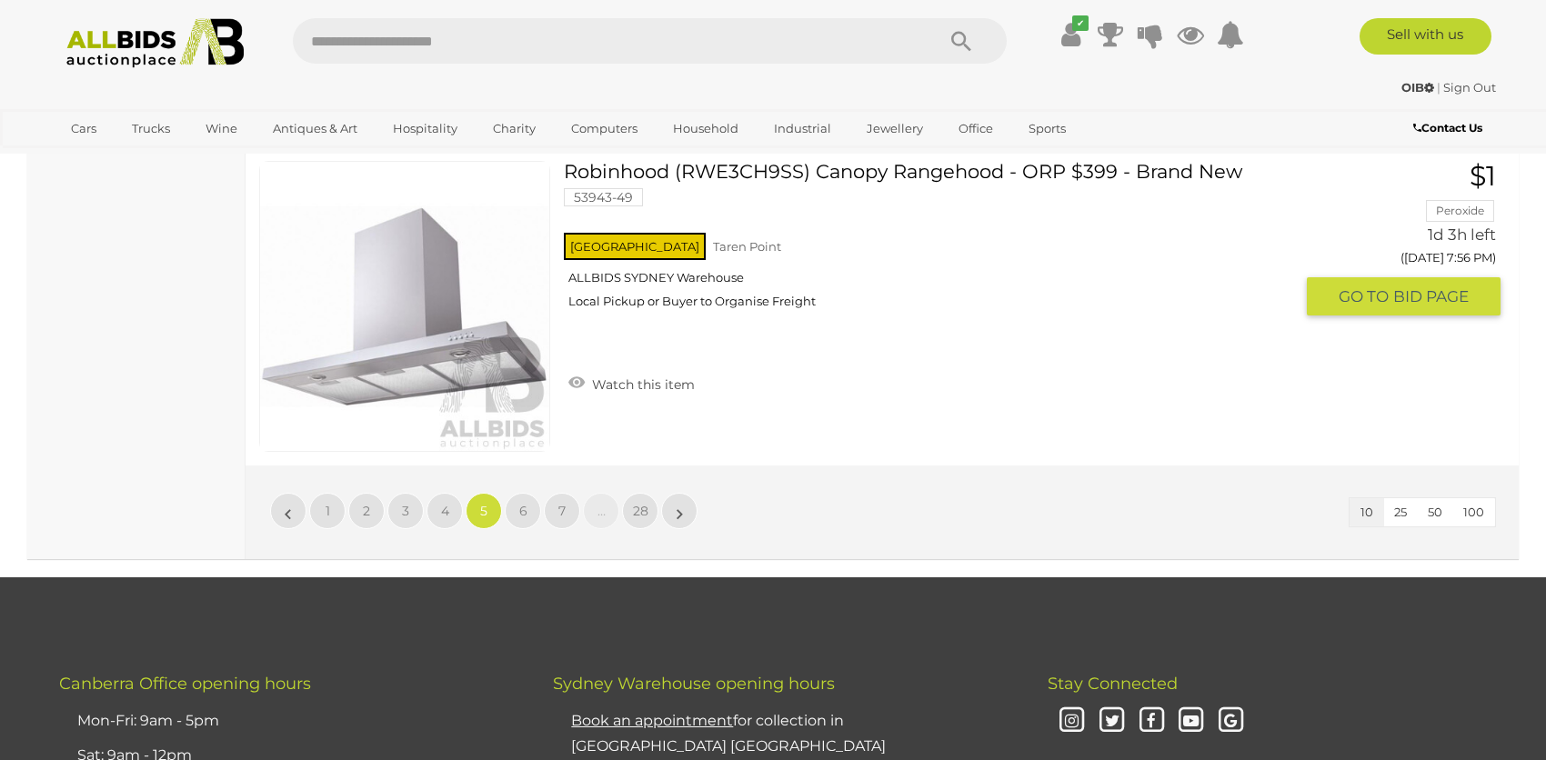
scroll to position [3397, 0]
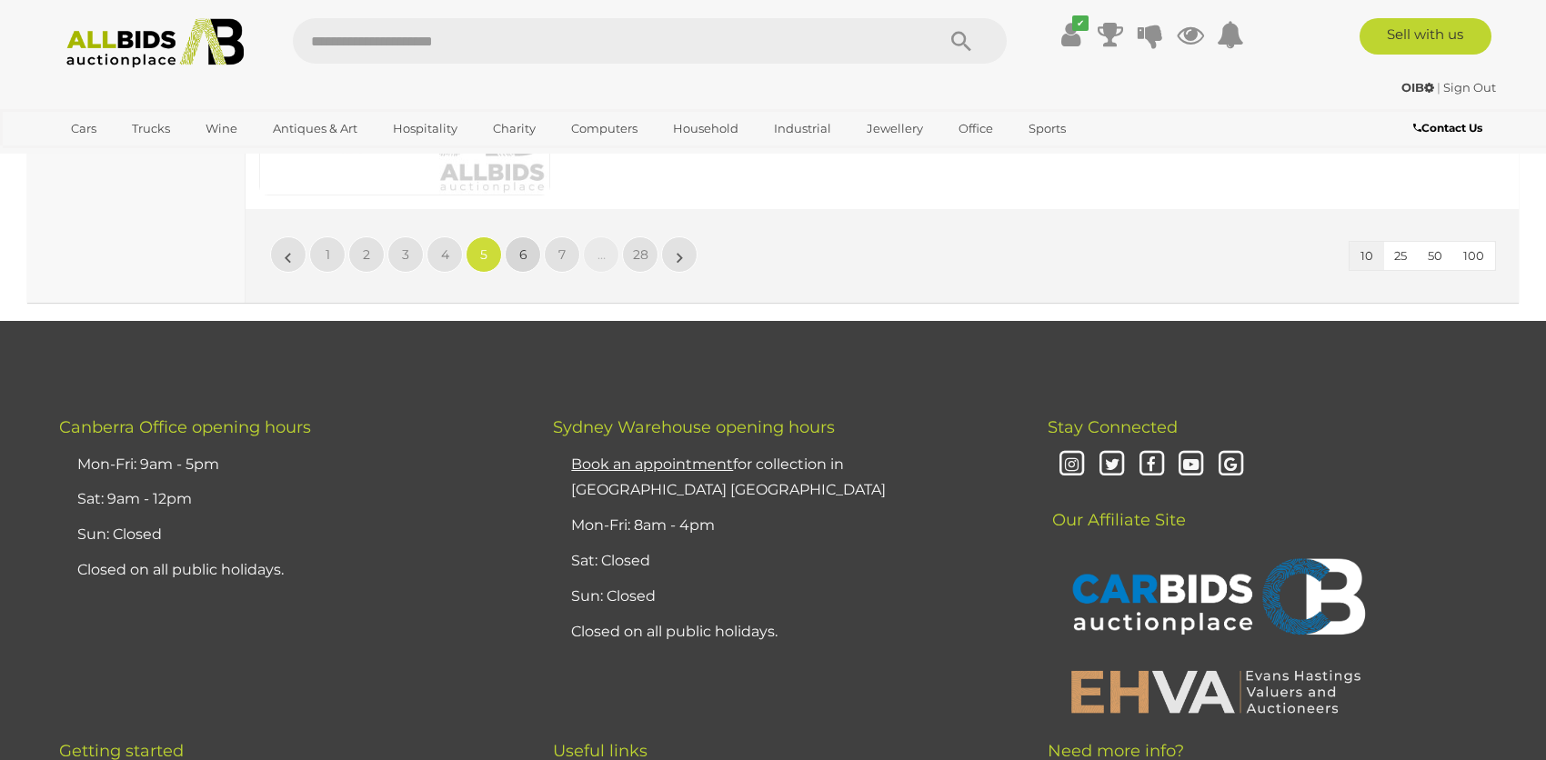
click at [524, 251] on span "6" at bounding box center [523, 254] width 8 height 16
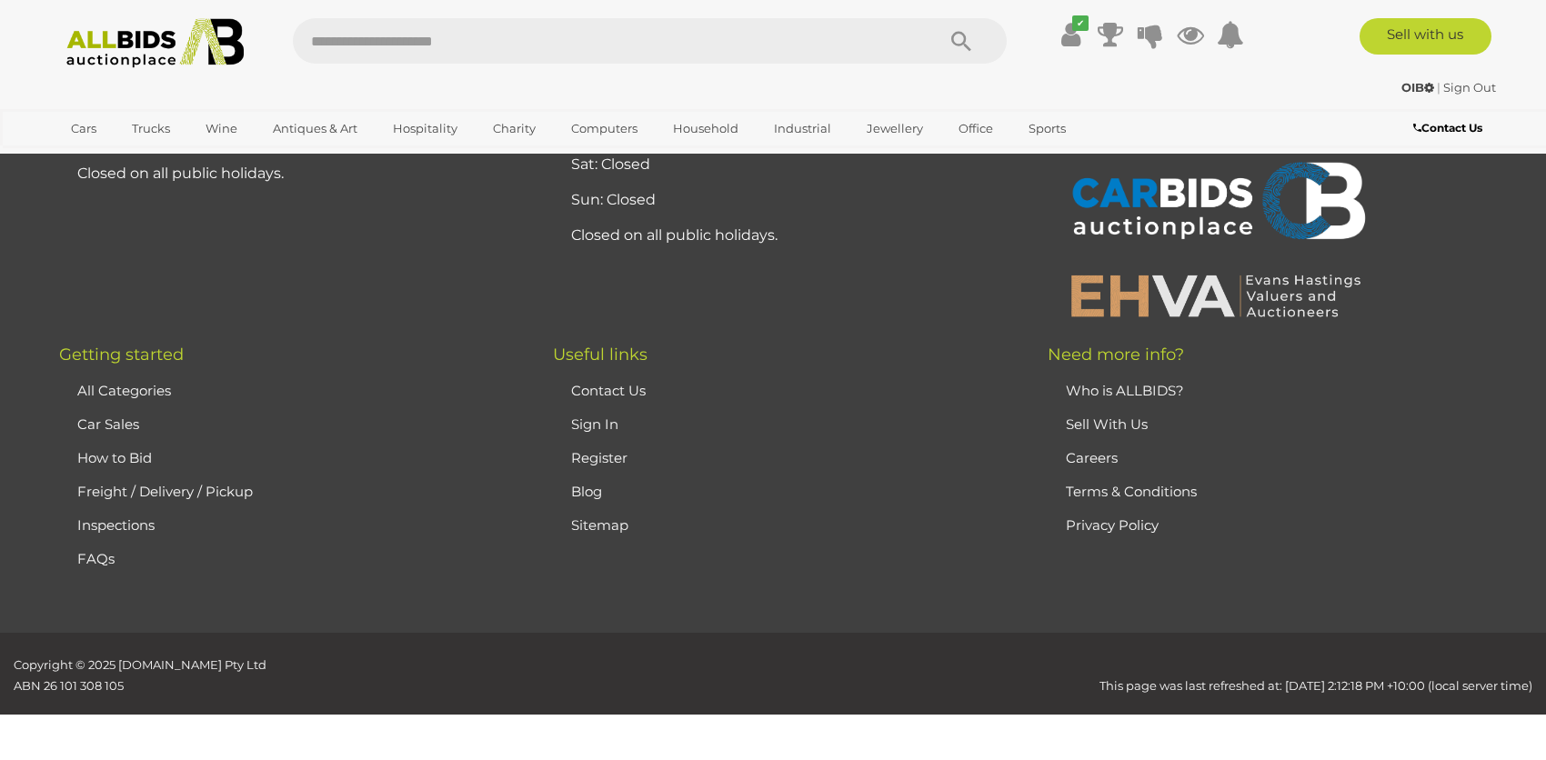
scroll to position [215, 0]
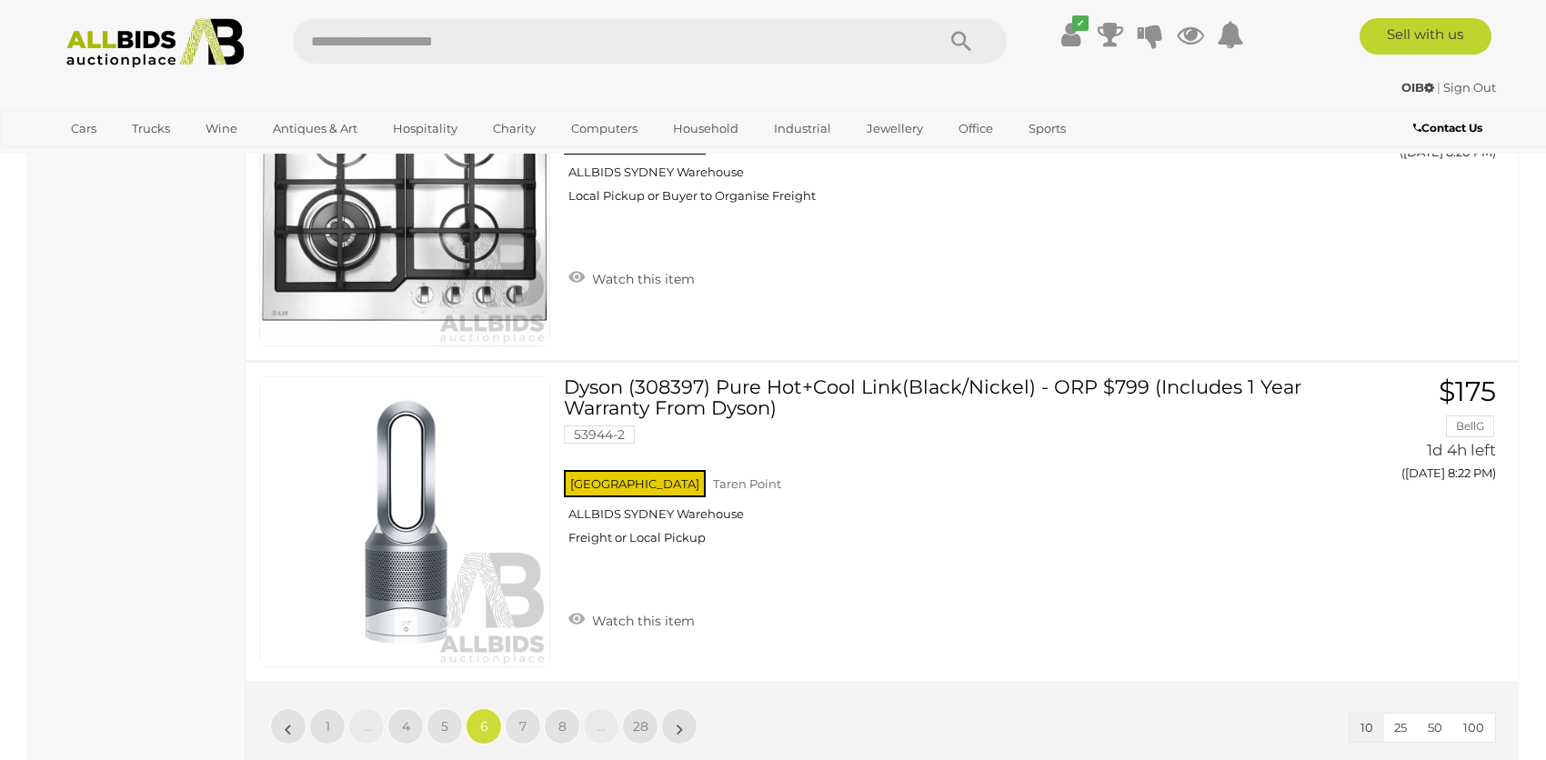
scroll to position [3033, 0]
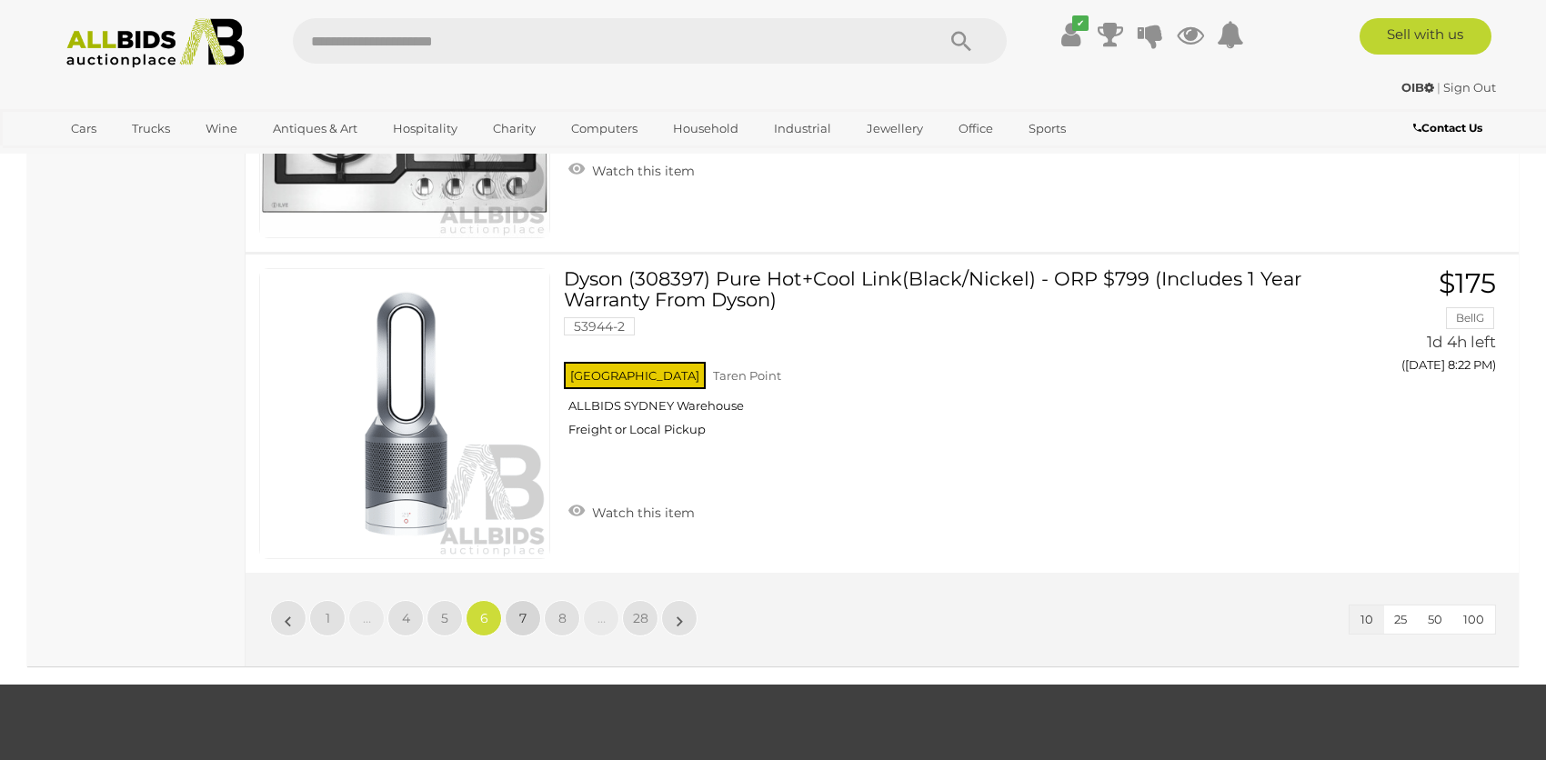
click at [524, 617] on span "7" at bounding box center [522, 618] width 7 height 16
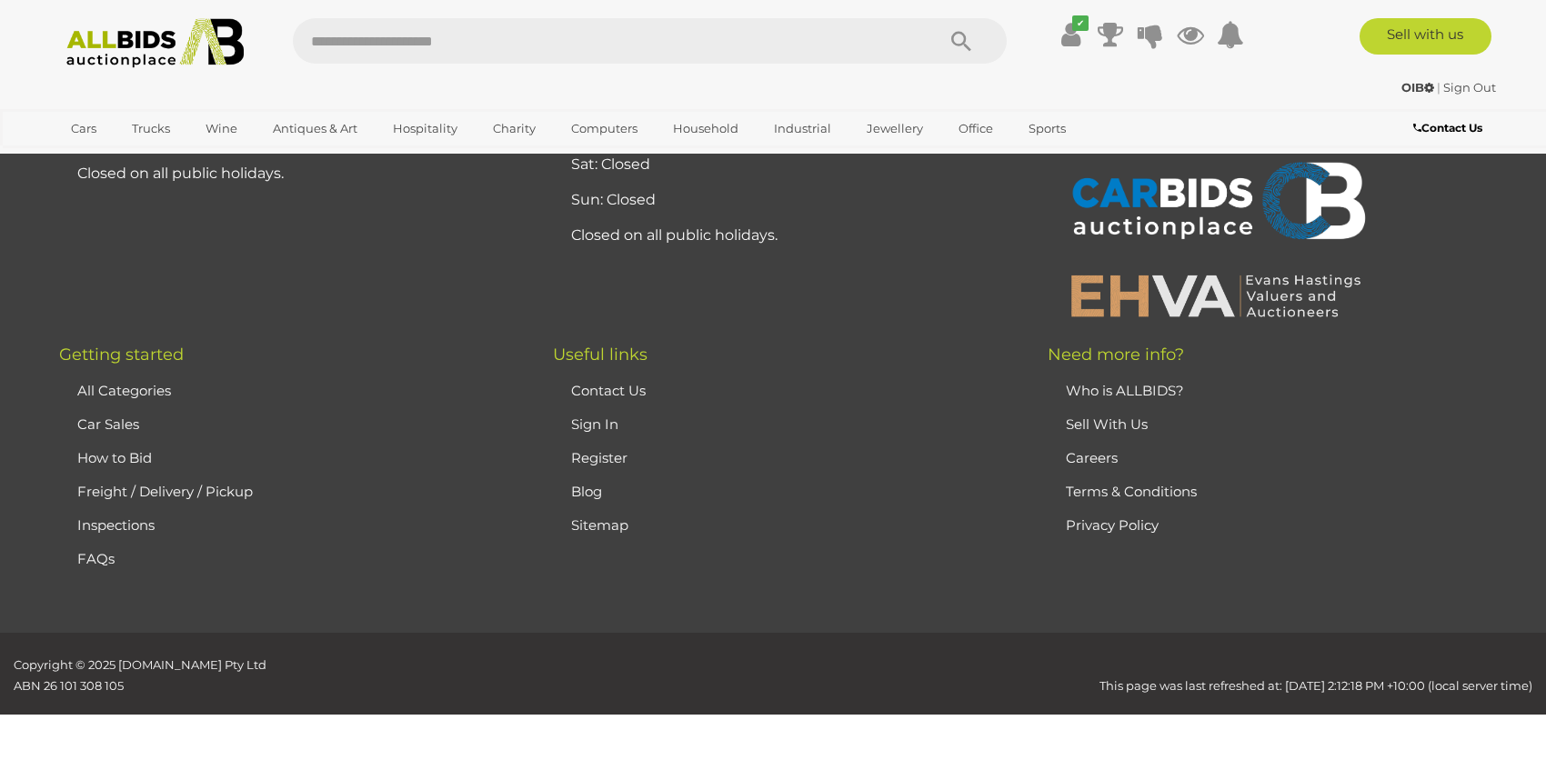
scroll to position [215, 0]
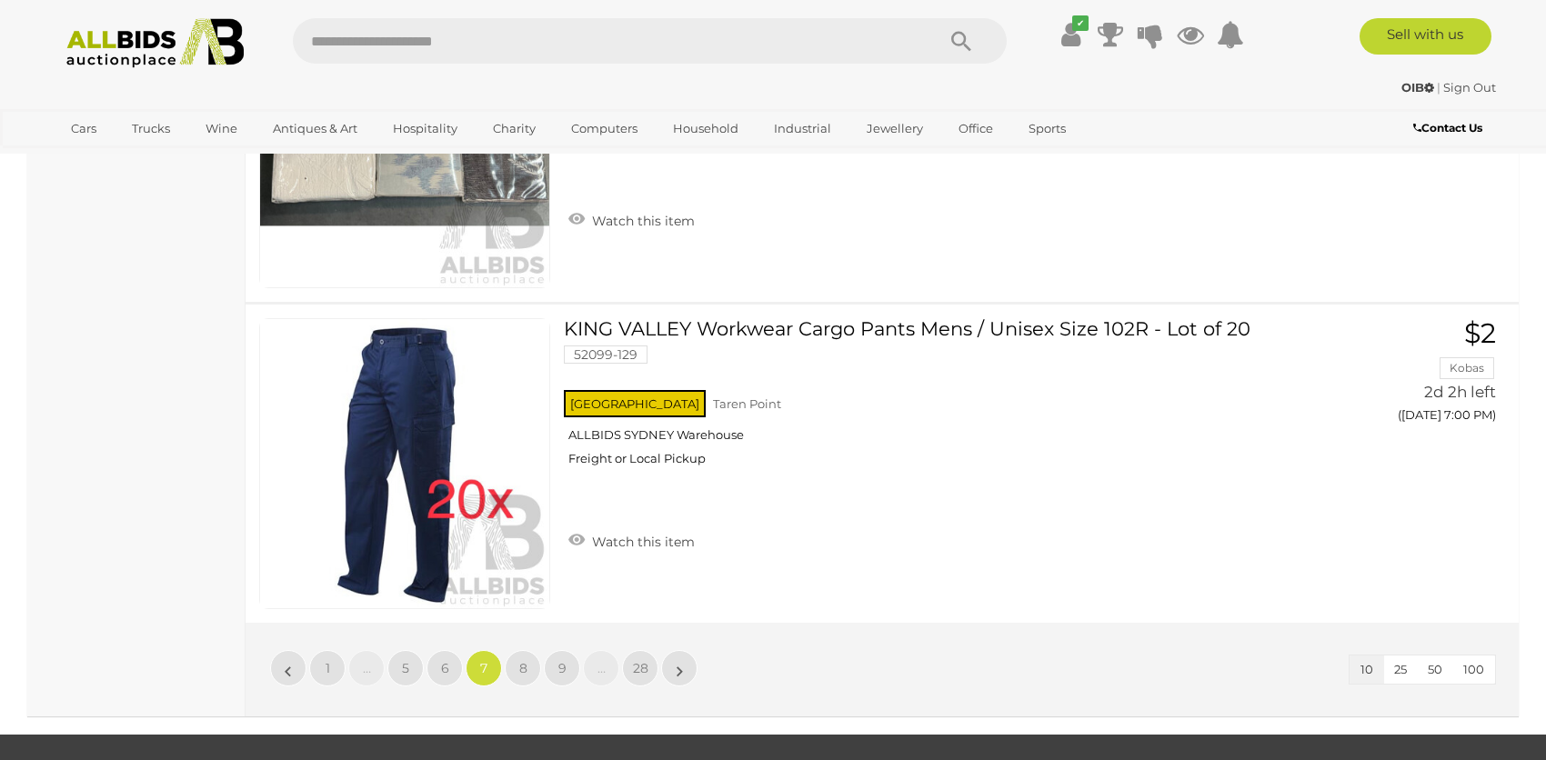
scroll to position [3033, 0]
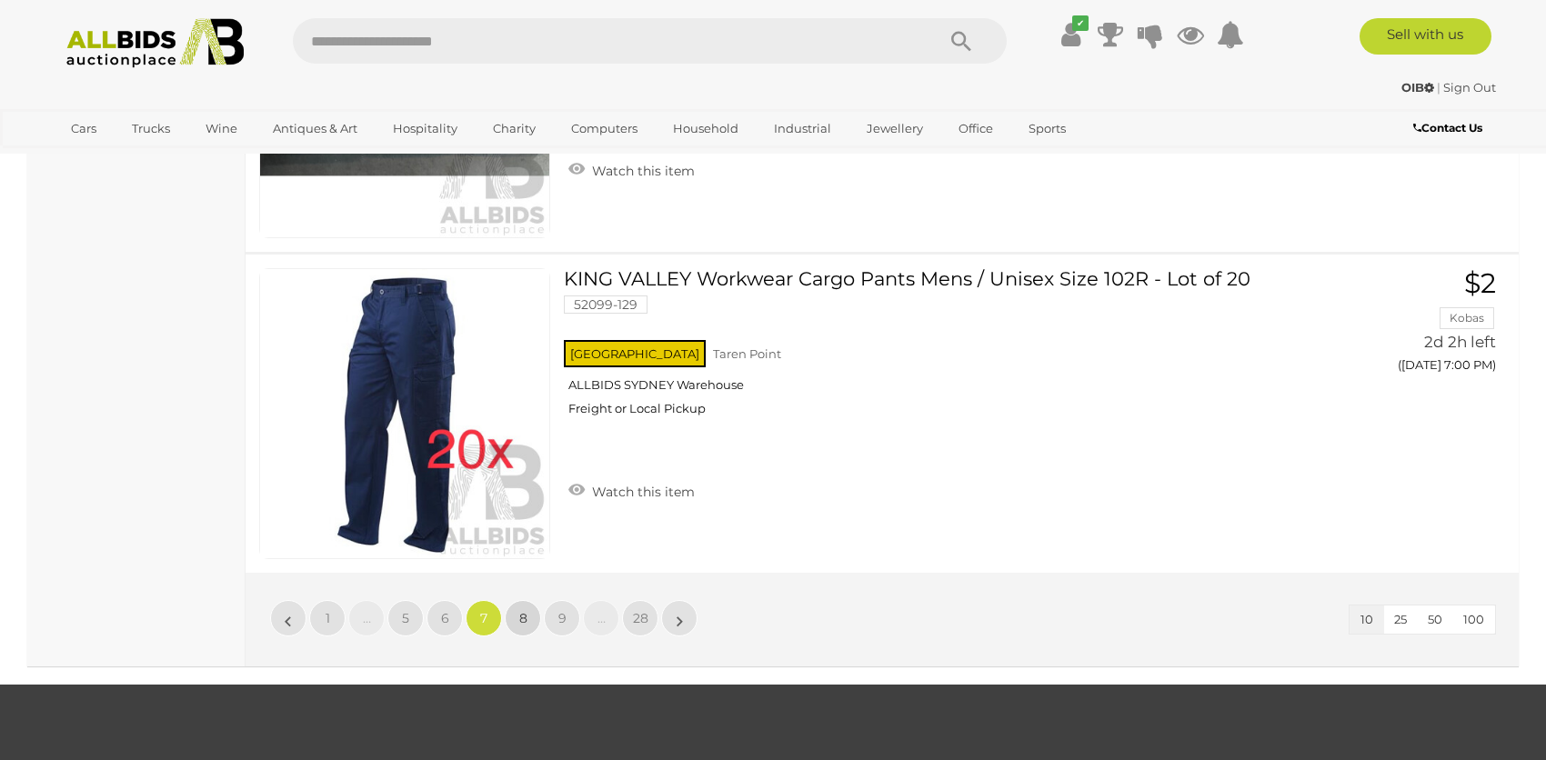
click at [524, 618] on span "8" at bounding box center [523, 618] width 8 height 16
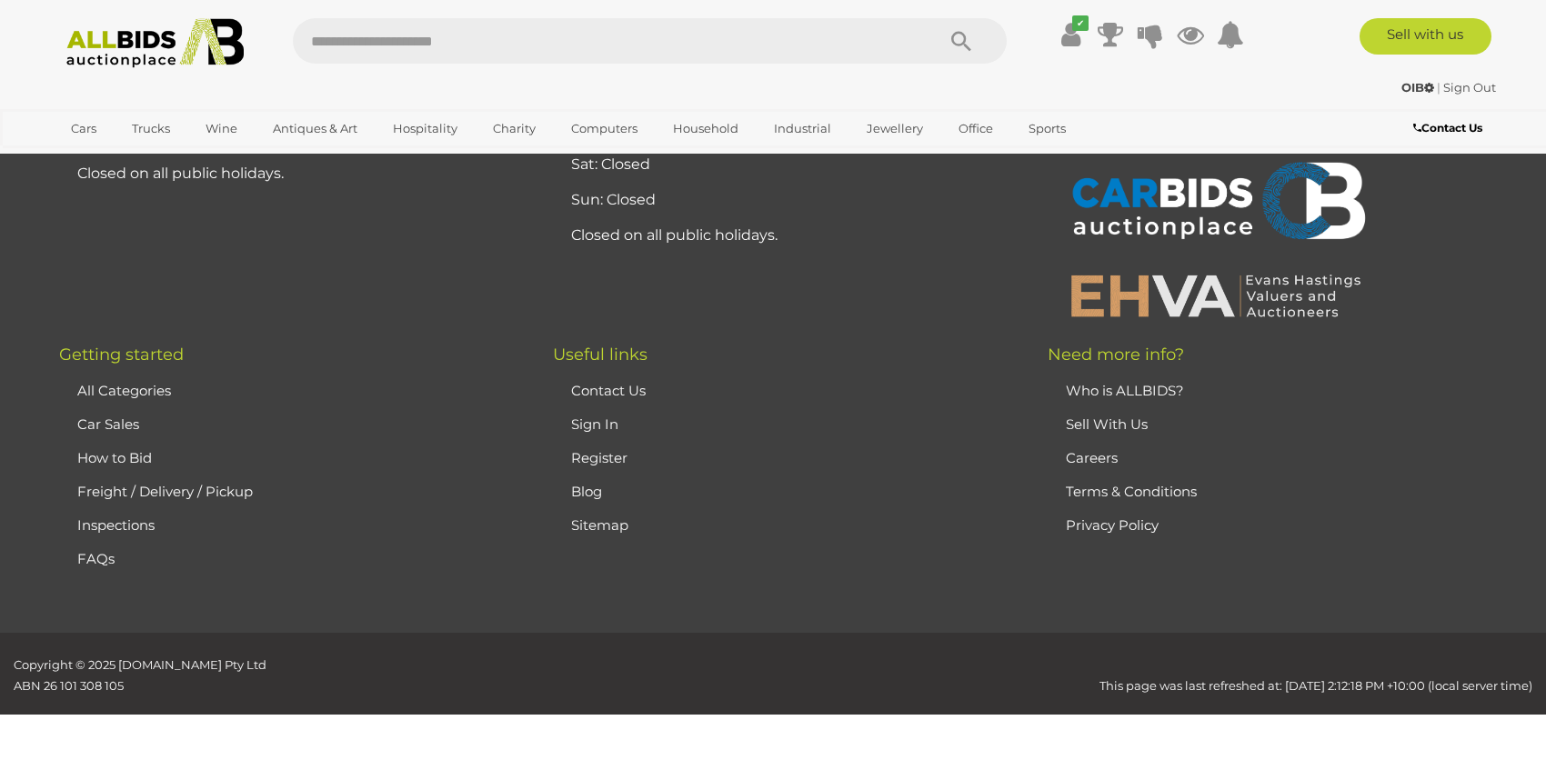
scroll to position [215, 0]
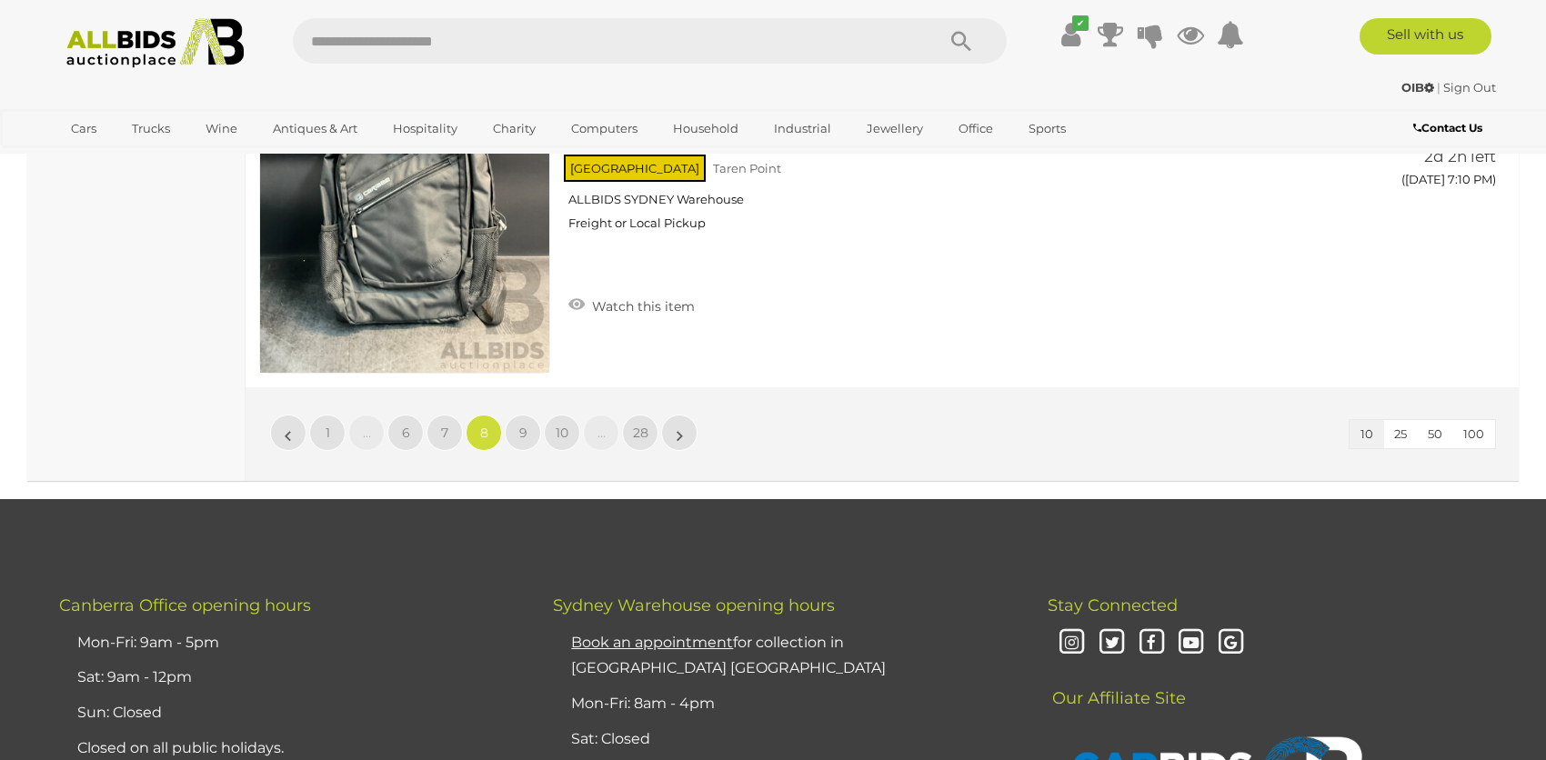
scroll to position [3215, 0]
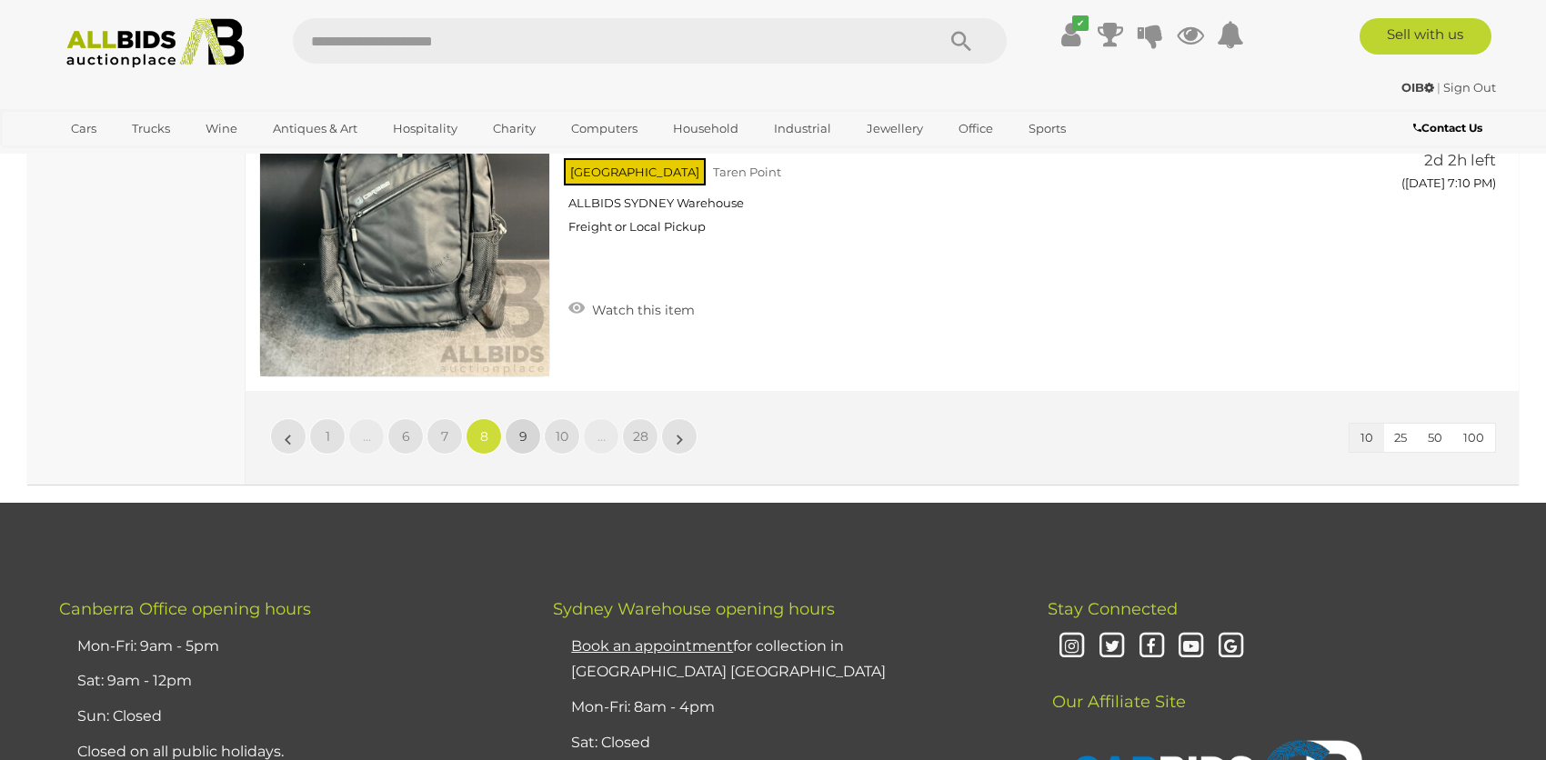
click at [520, 443] on link "9" at bounding box center [523, 436] width 36 height 36
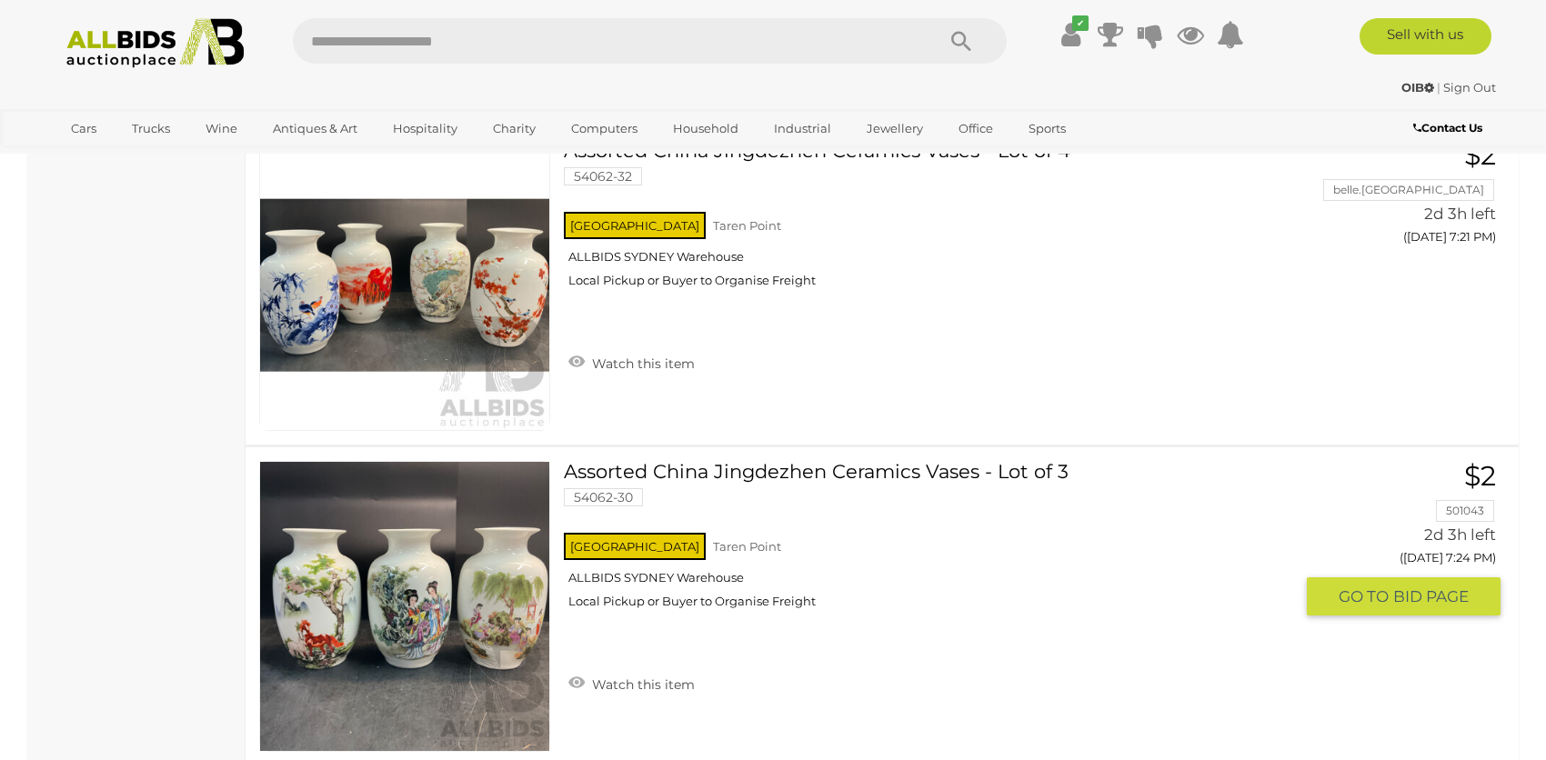
scroll to position [3033, 0]
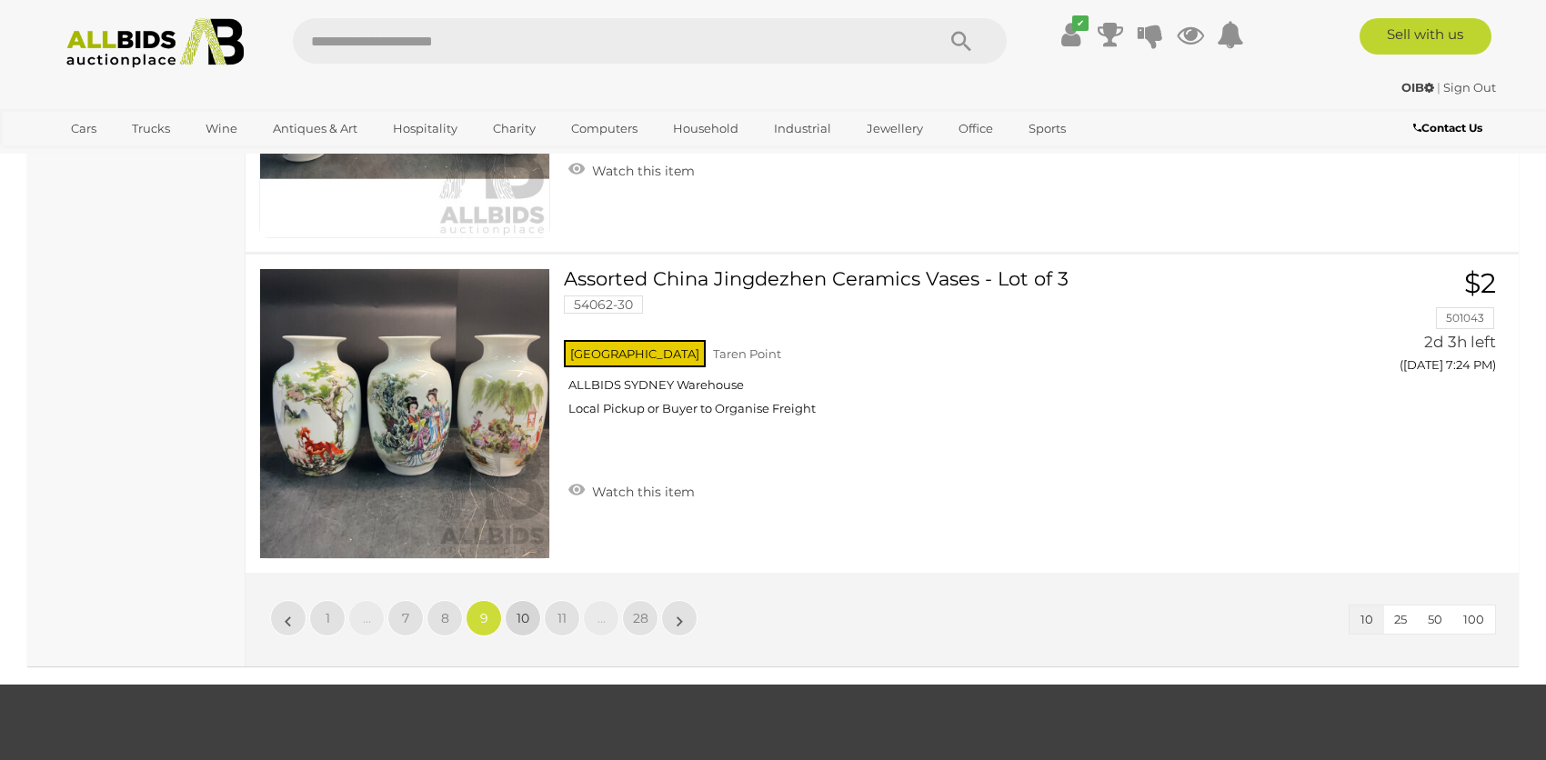
click at [523, 610] on span "10" at bounding box center [522, 618] width 13 height 16
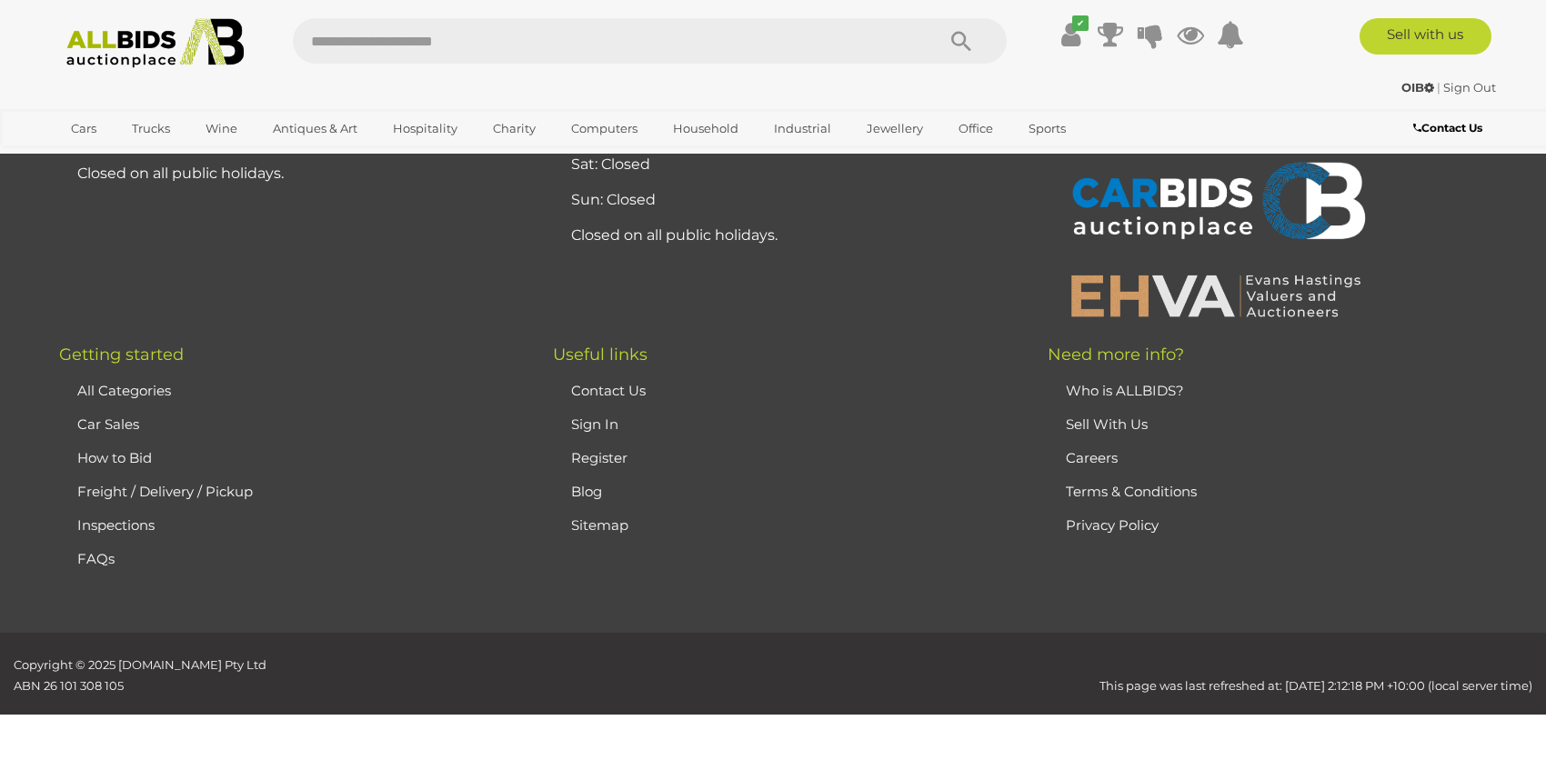
scroll to position [215, 0]
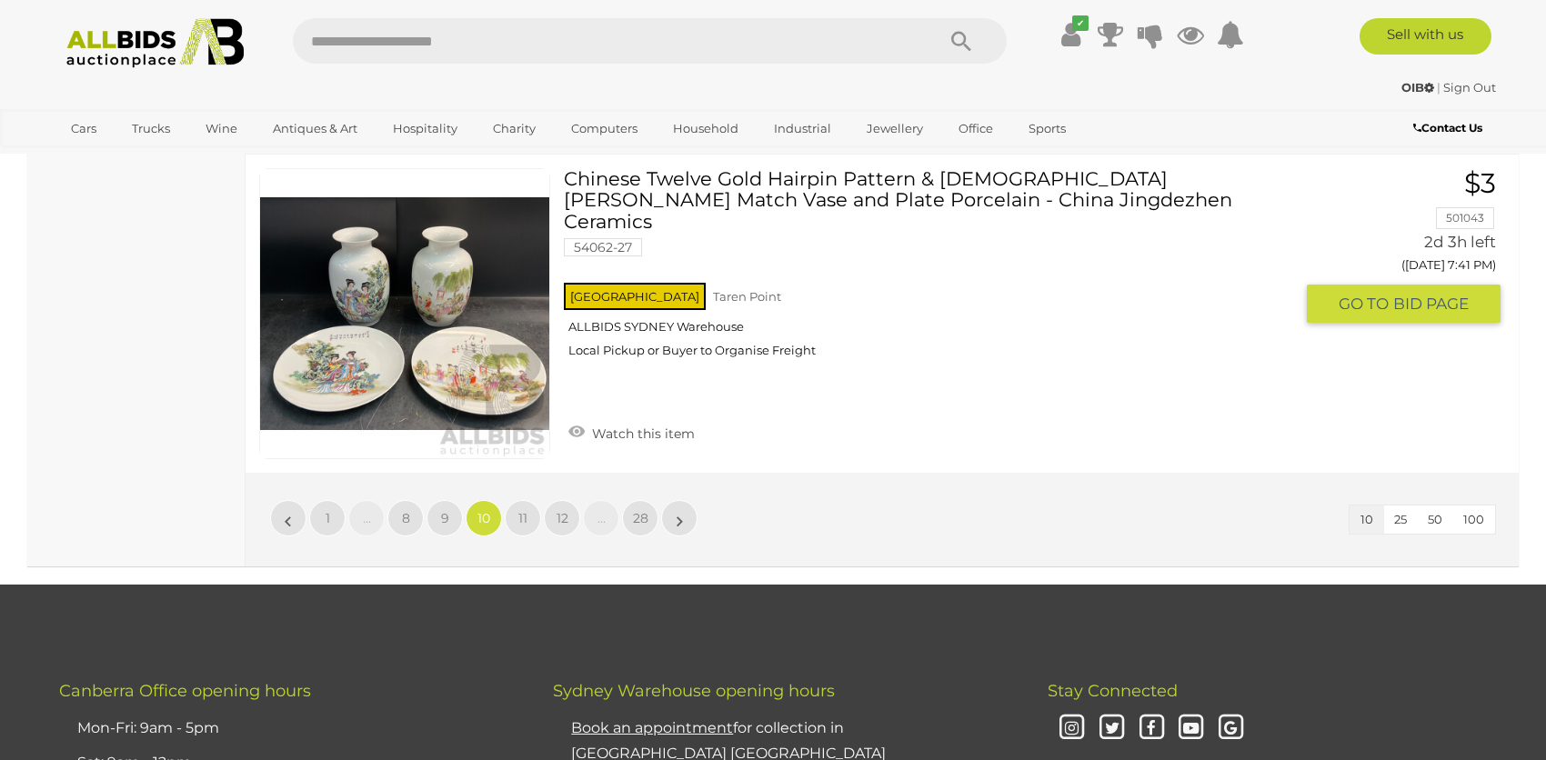
scroll to position [3306, 0]
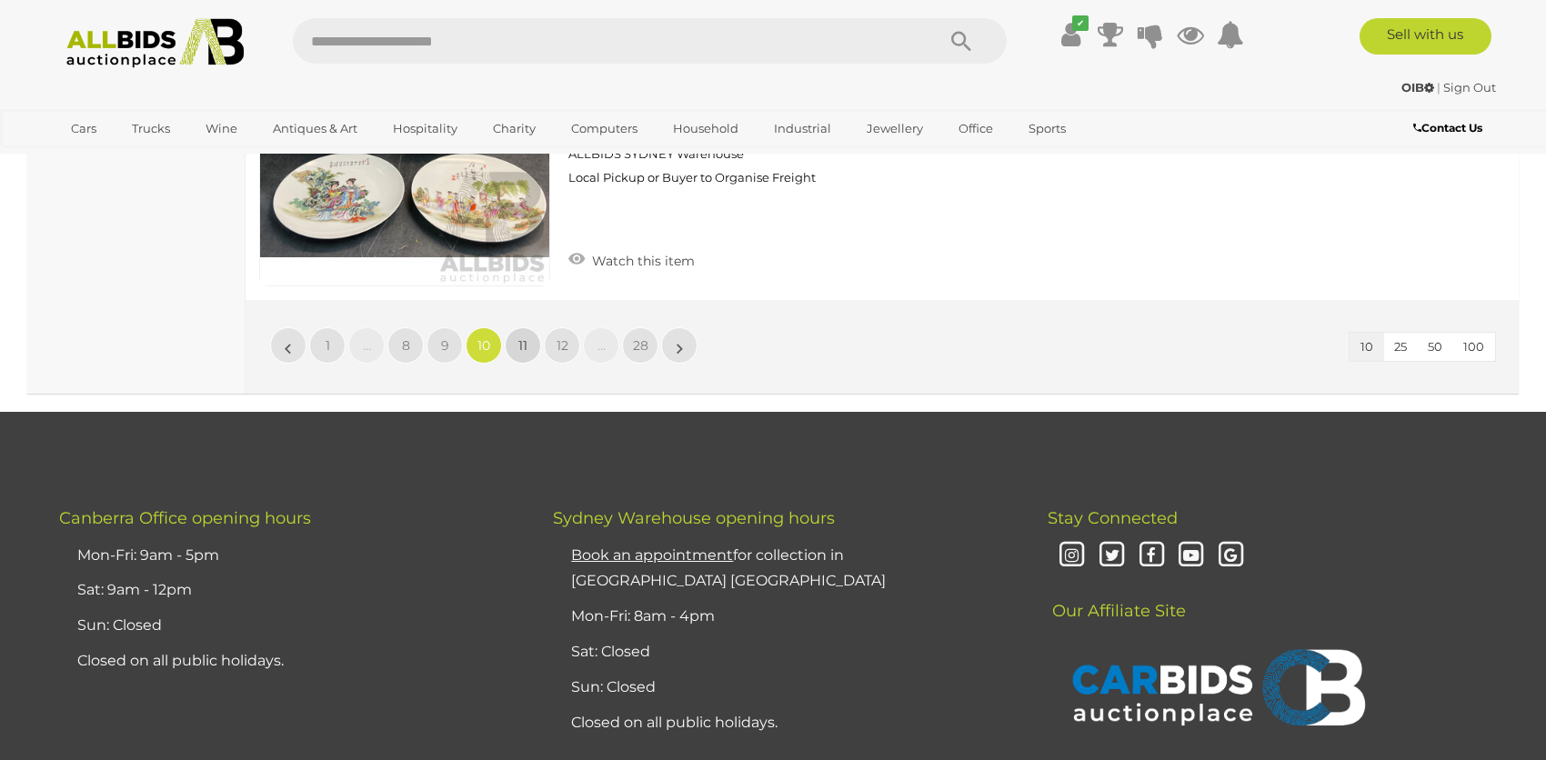
click at [522, 349] on link "11" at bounding box center [523, 345] width 36 height 36
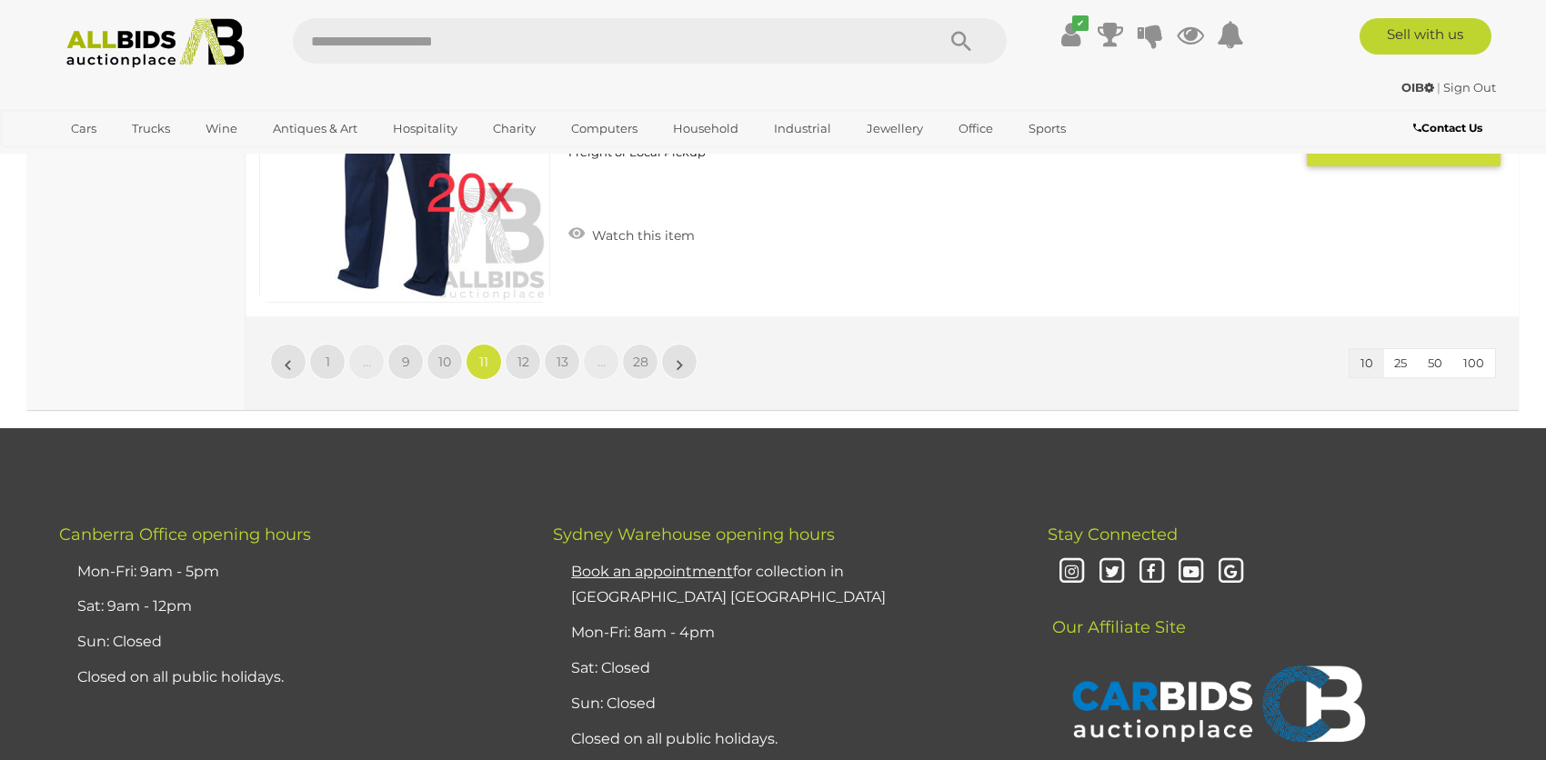
scroll to position [3306, 0]
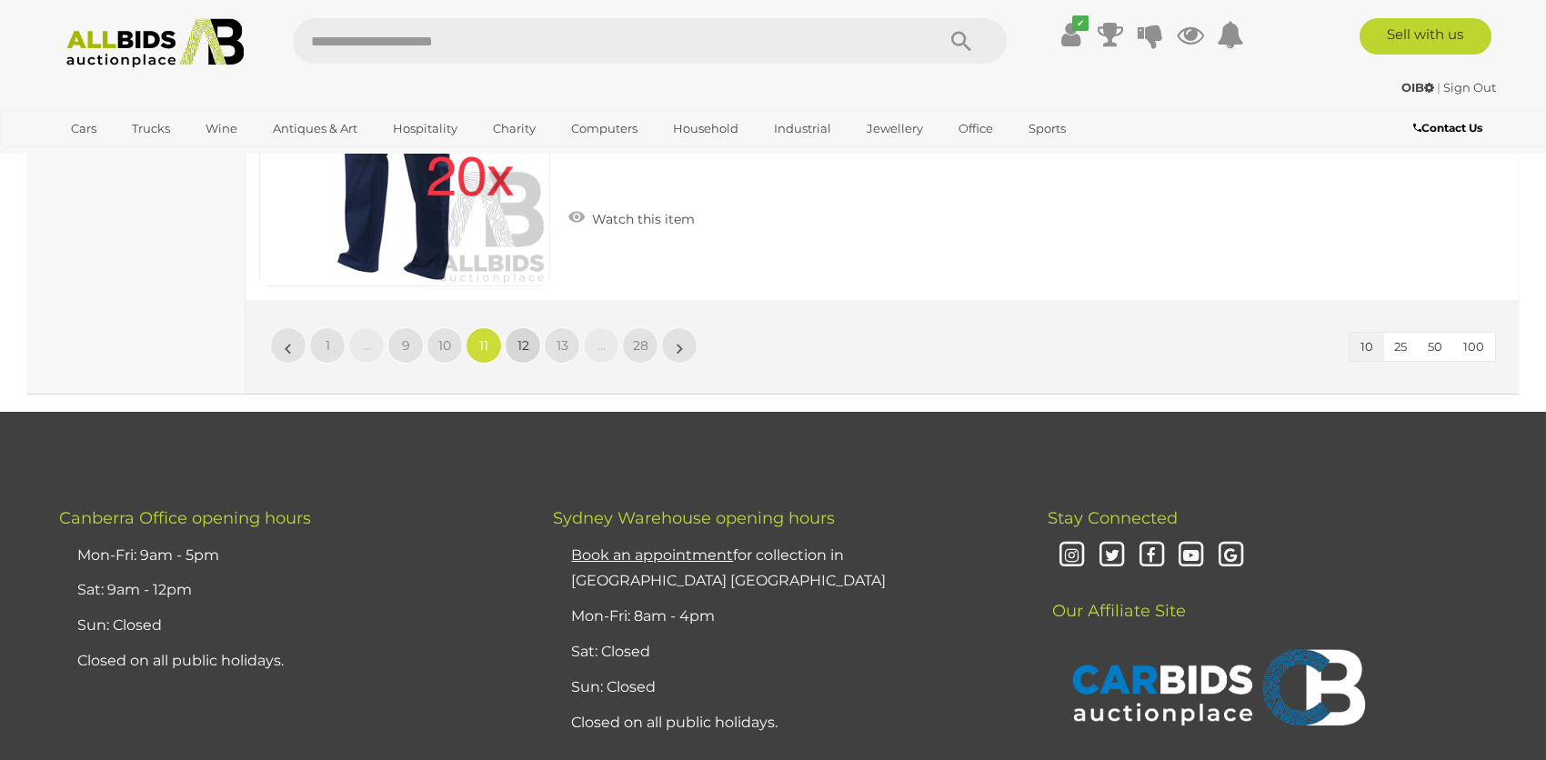
click at [523, 343] on span "12" at bounding box center [523, 345] width 12 height 16
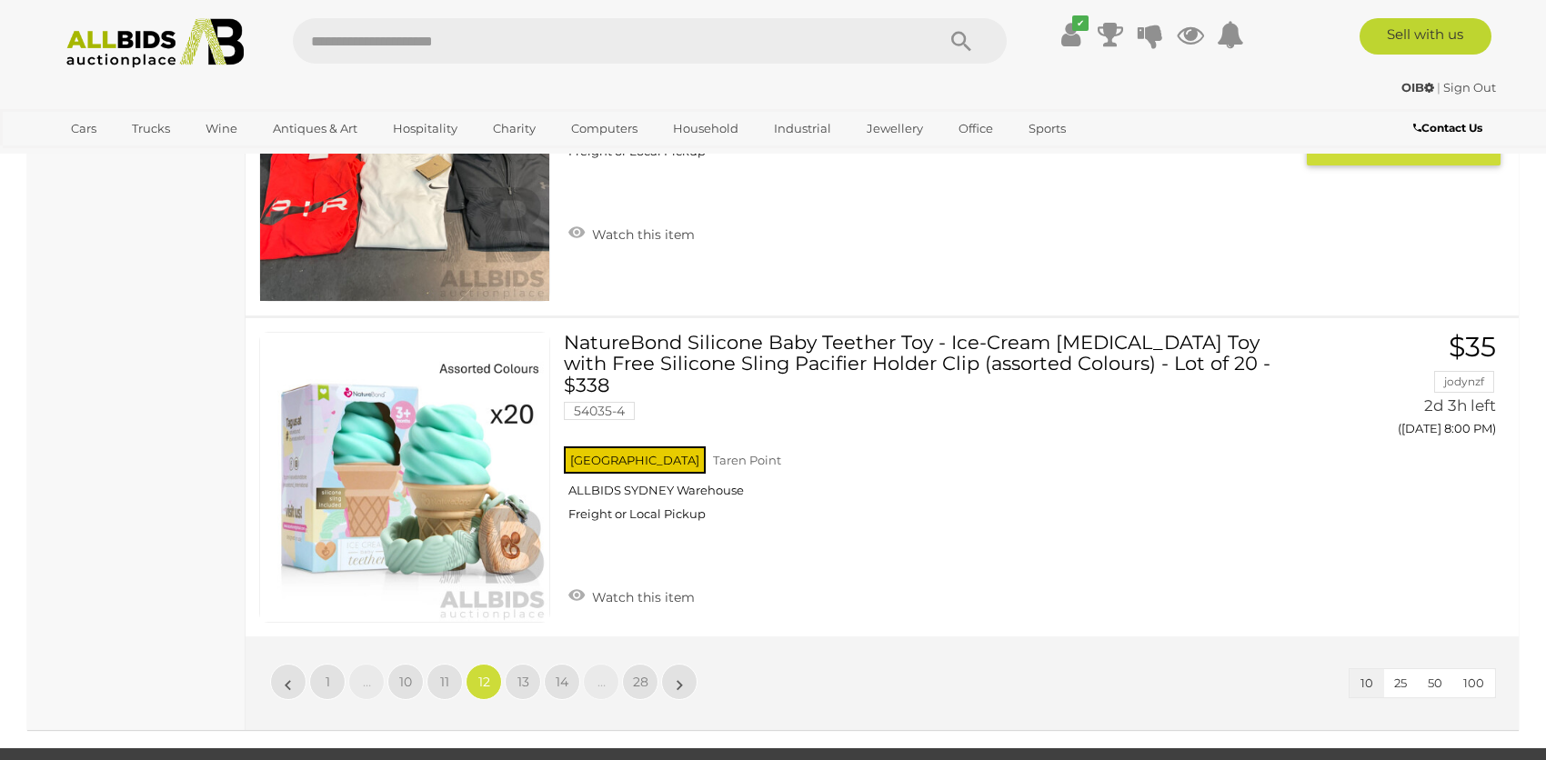
scroll to position [3033, 0]
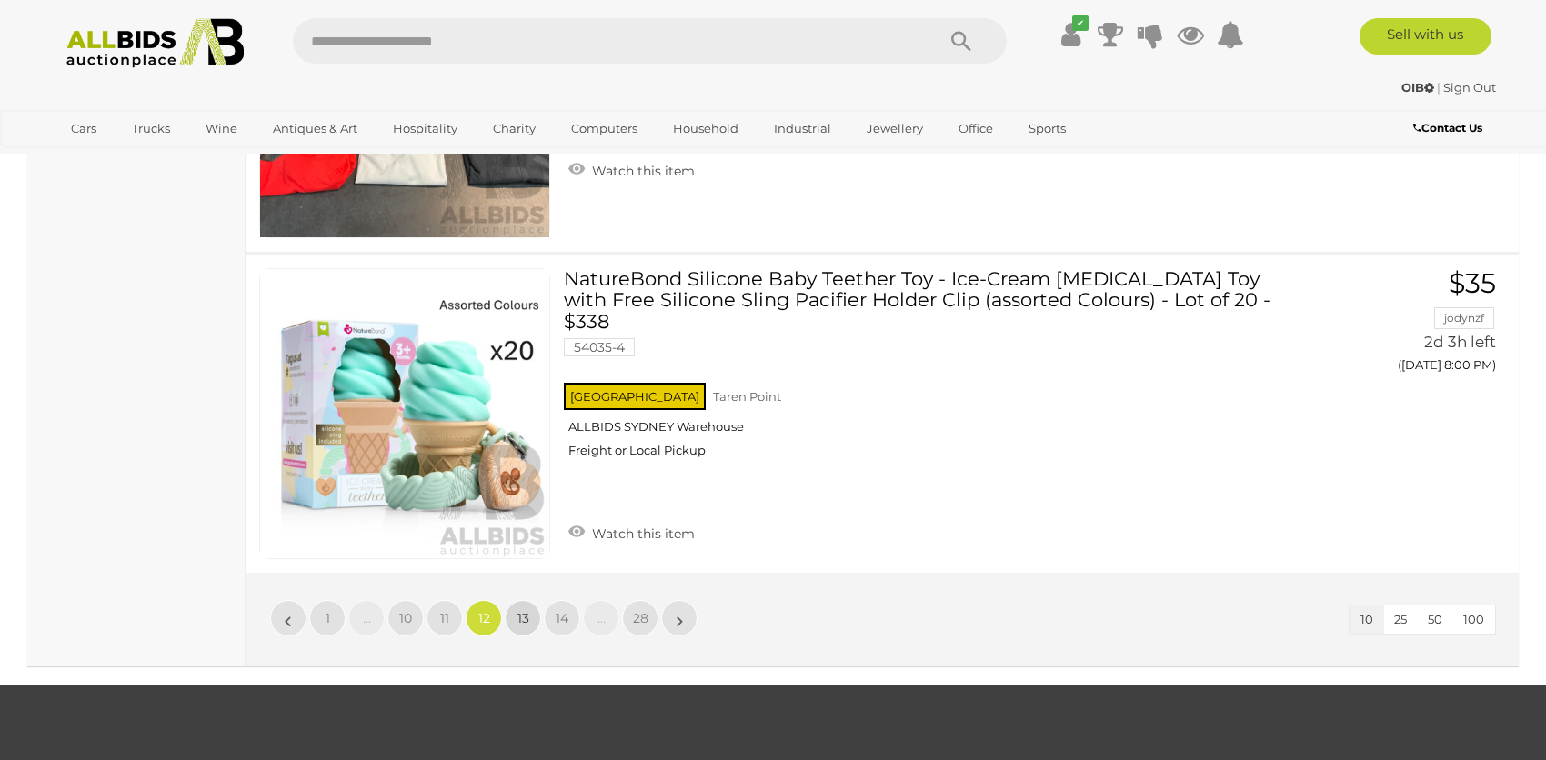
click at [521, 616] on span "13" at bounding box center [523, 618] width 12 height 16
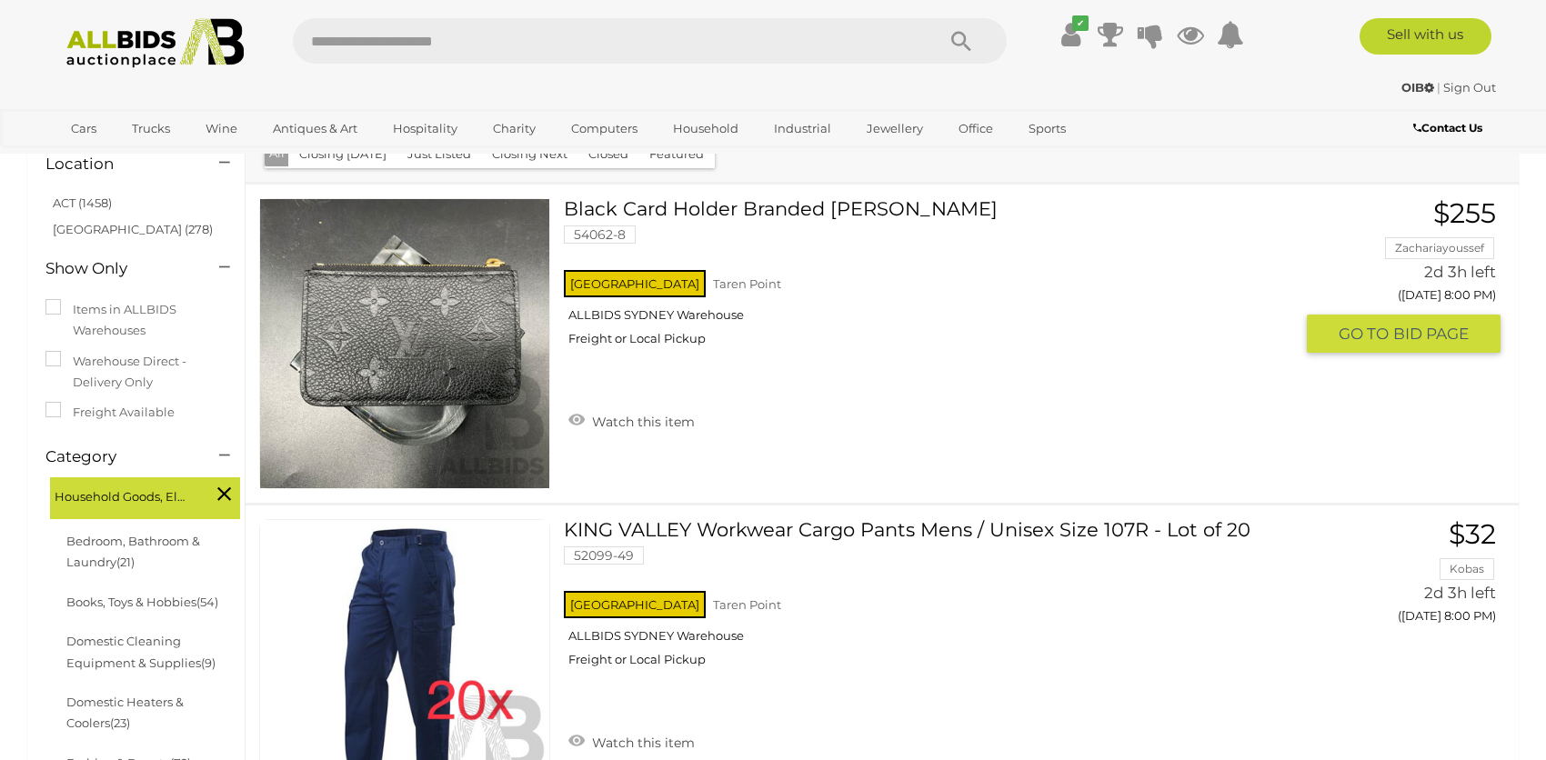
click at [449, 358] on img at bounding box center [404, 343] width 289 height 289
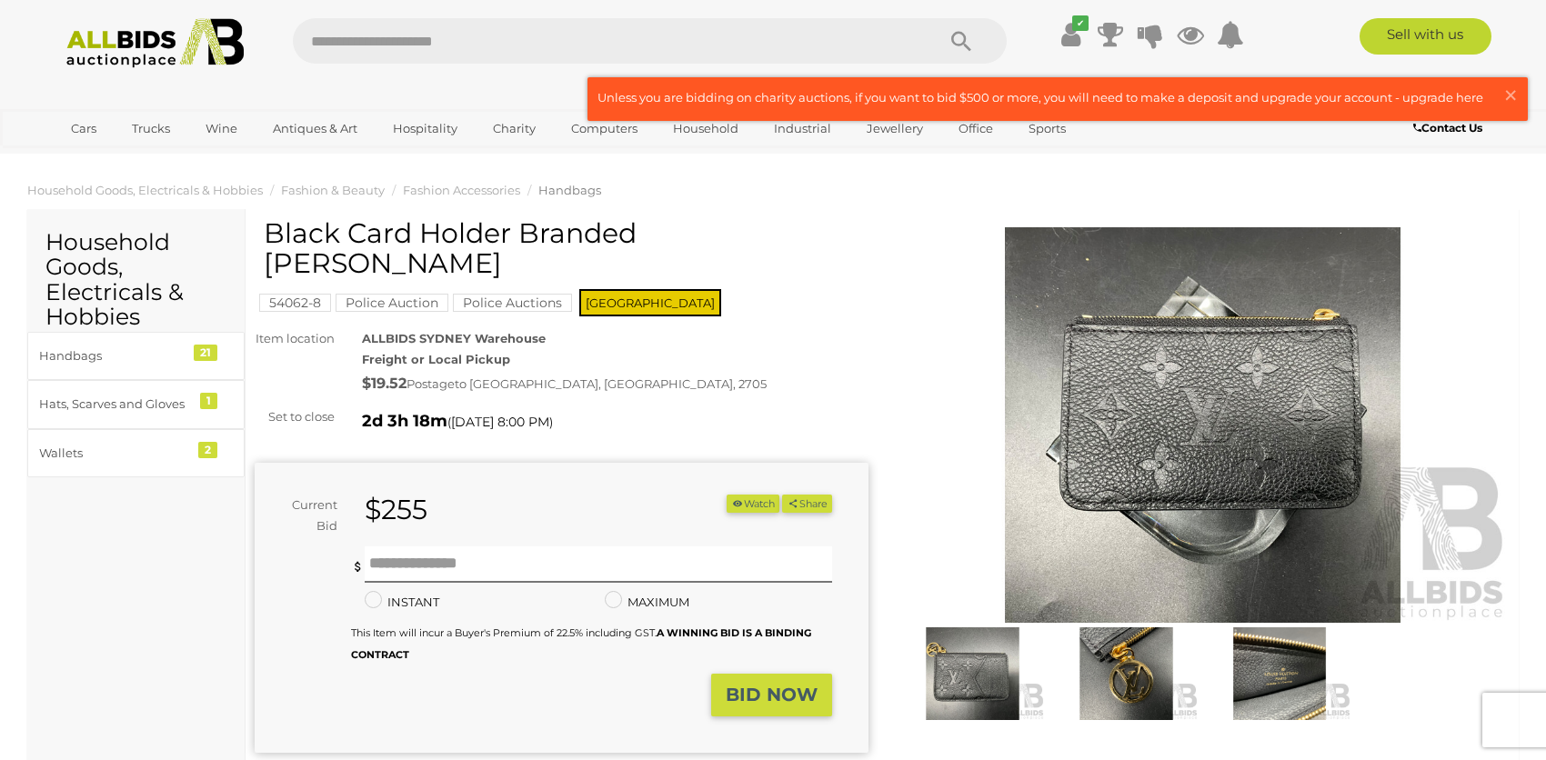
click at [1091, 458] on img at bounding box center [1203, 425] width 614 height 396
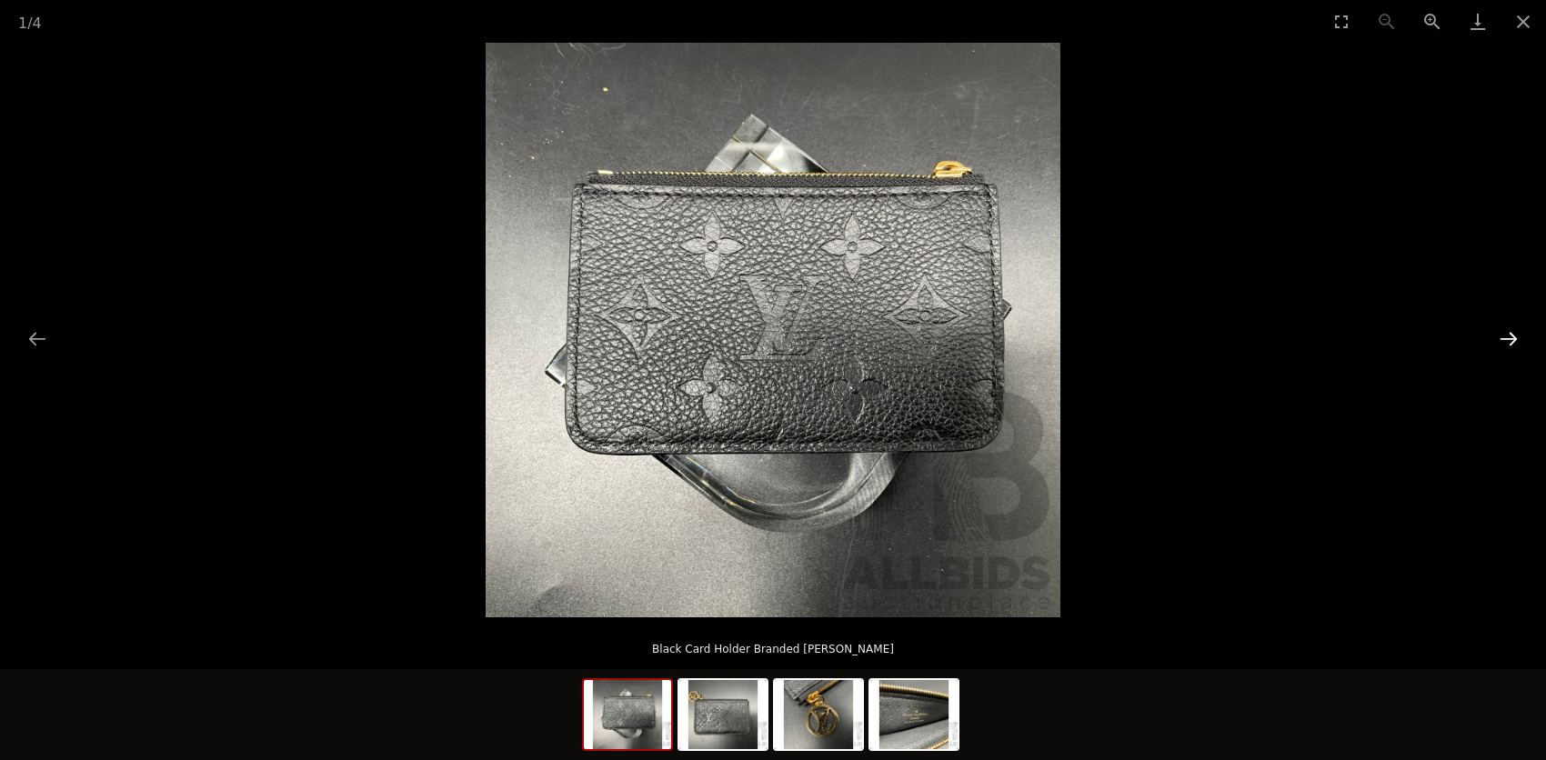
click at [1506, 333] on button "Next slide" at bounding box center [1508, 338] width 38 height 35
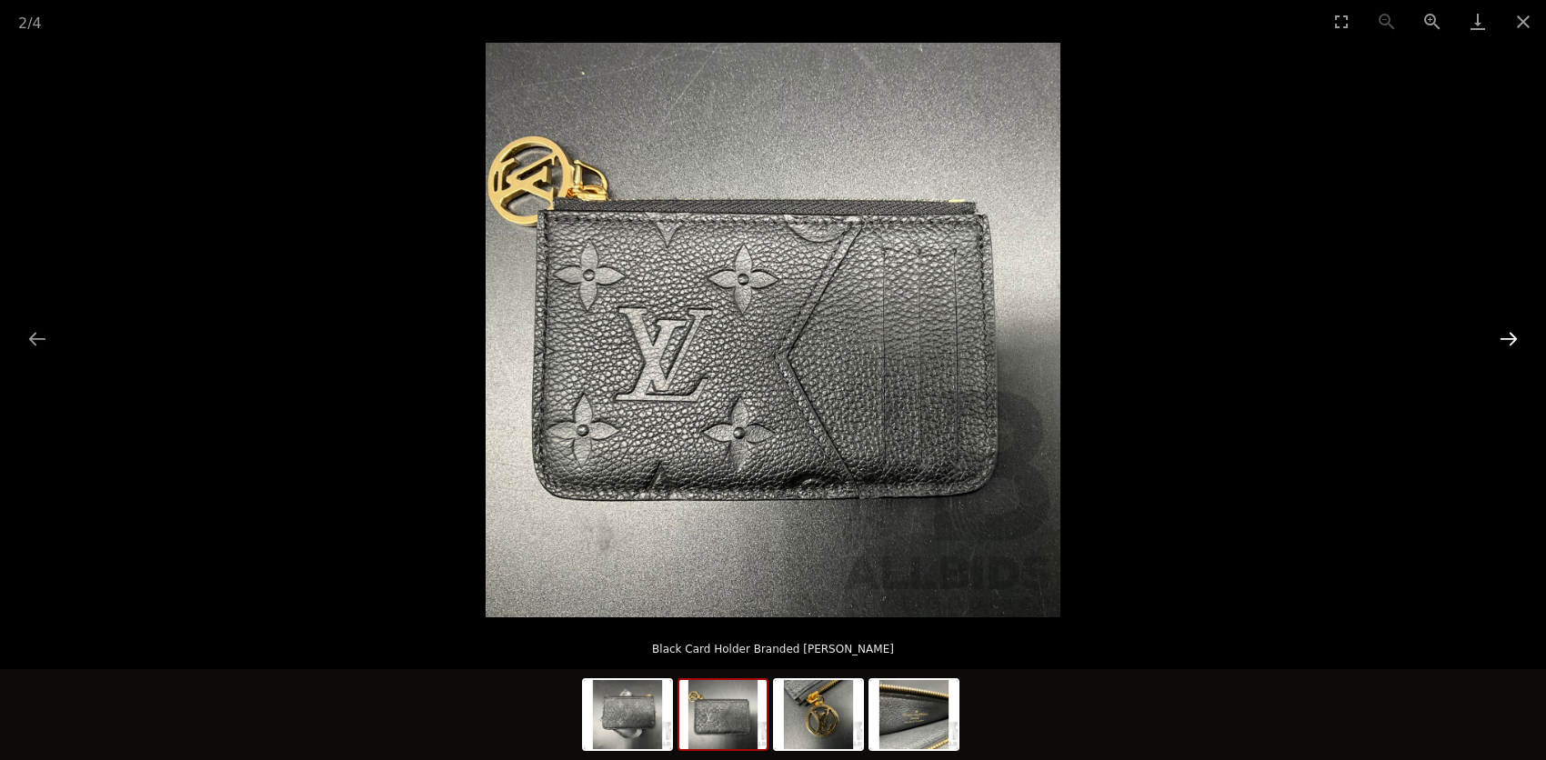
click at [1506, 333] on button "Next slide" at bounding box center [1508, 338] width 38 height 35
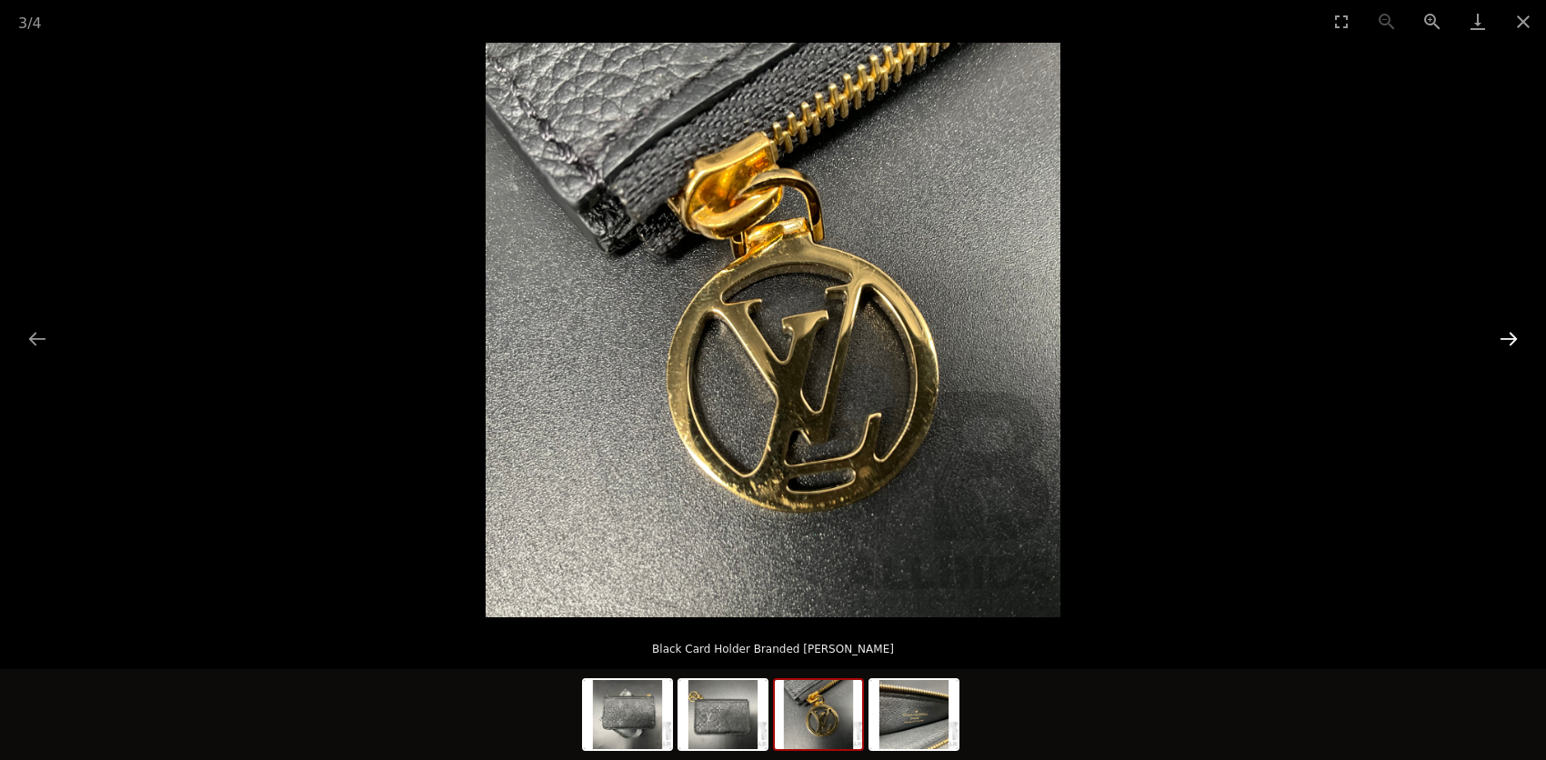
click at [1506, 333] on button "Next slide" at bounding box center [1508, 338] width 38 height 35
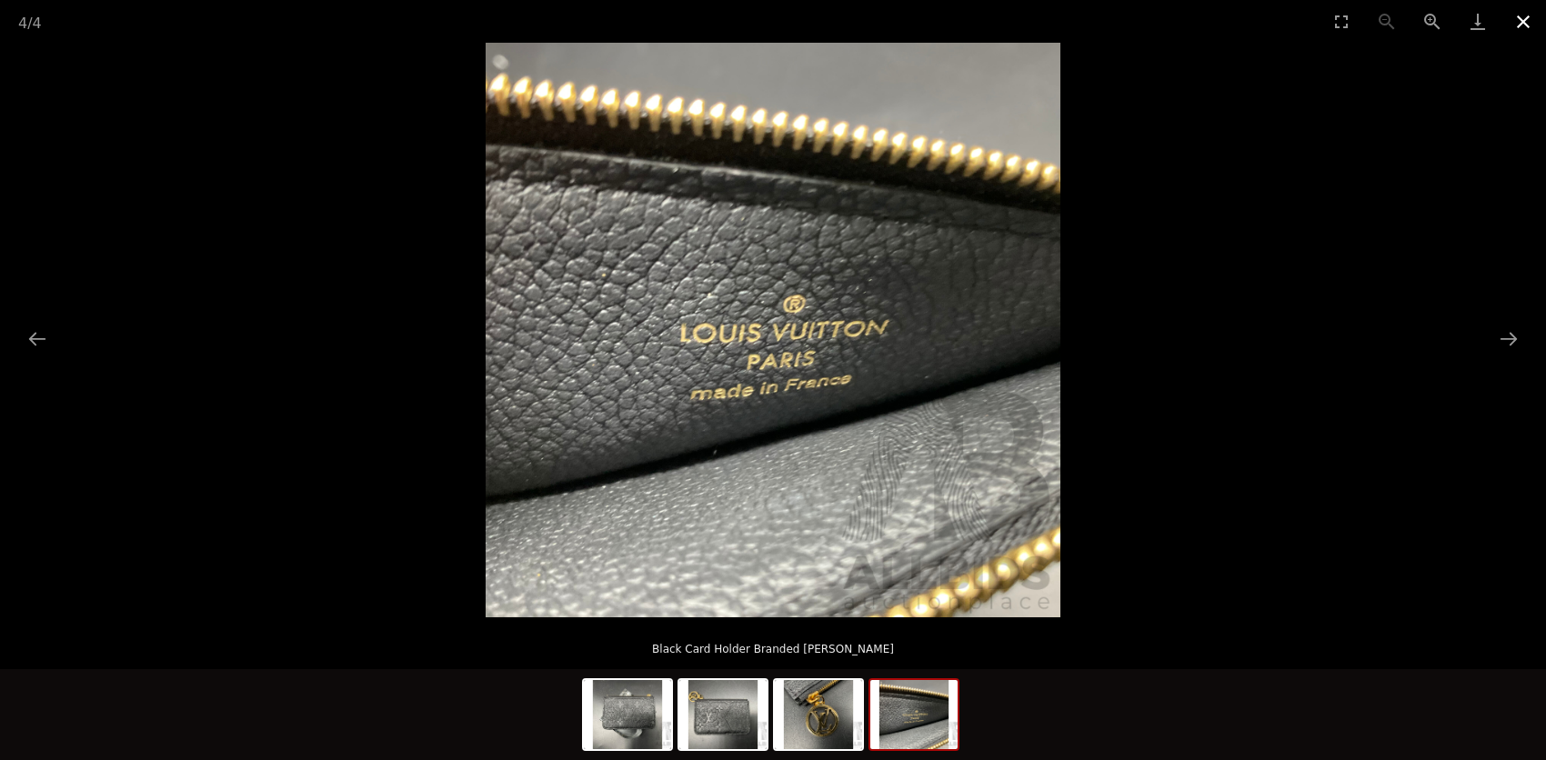
click at [1515, 20] on button "Close gallery" at bounding box center [1522, 21] width 45 height 43
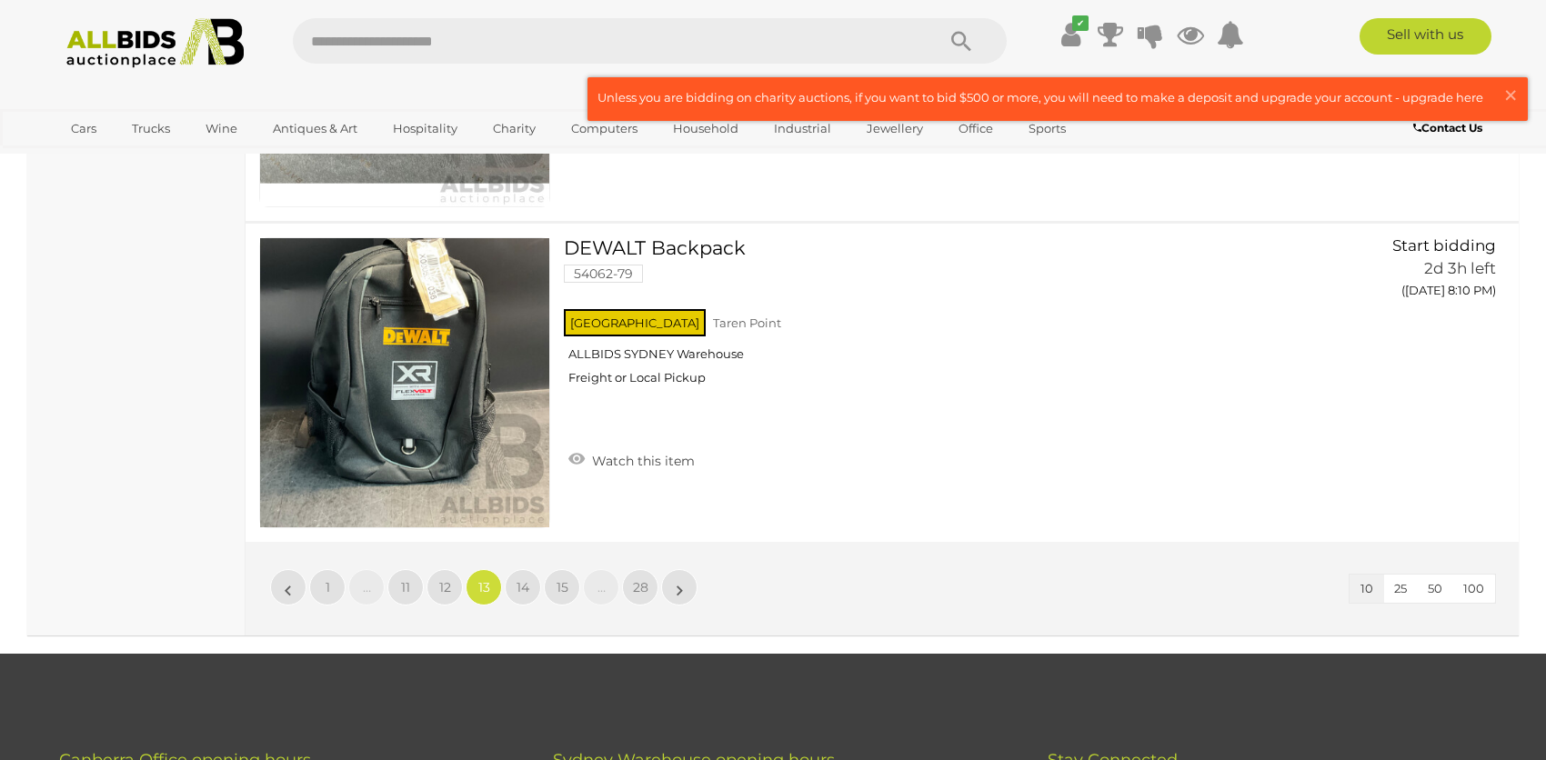
scroll to position [3121, 0]
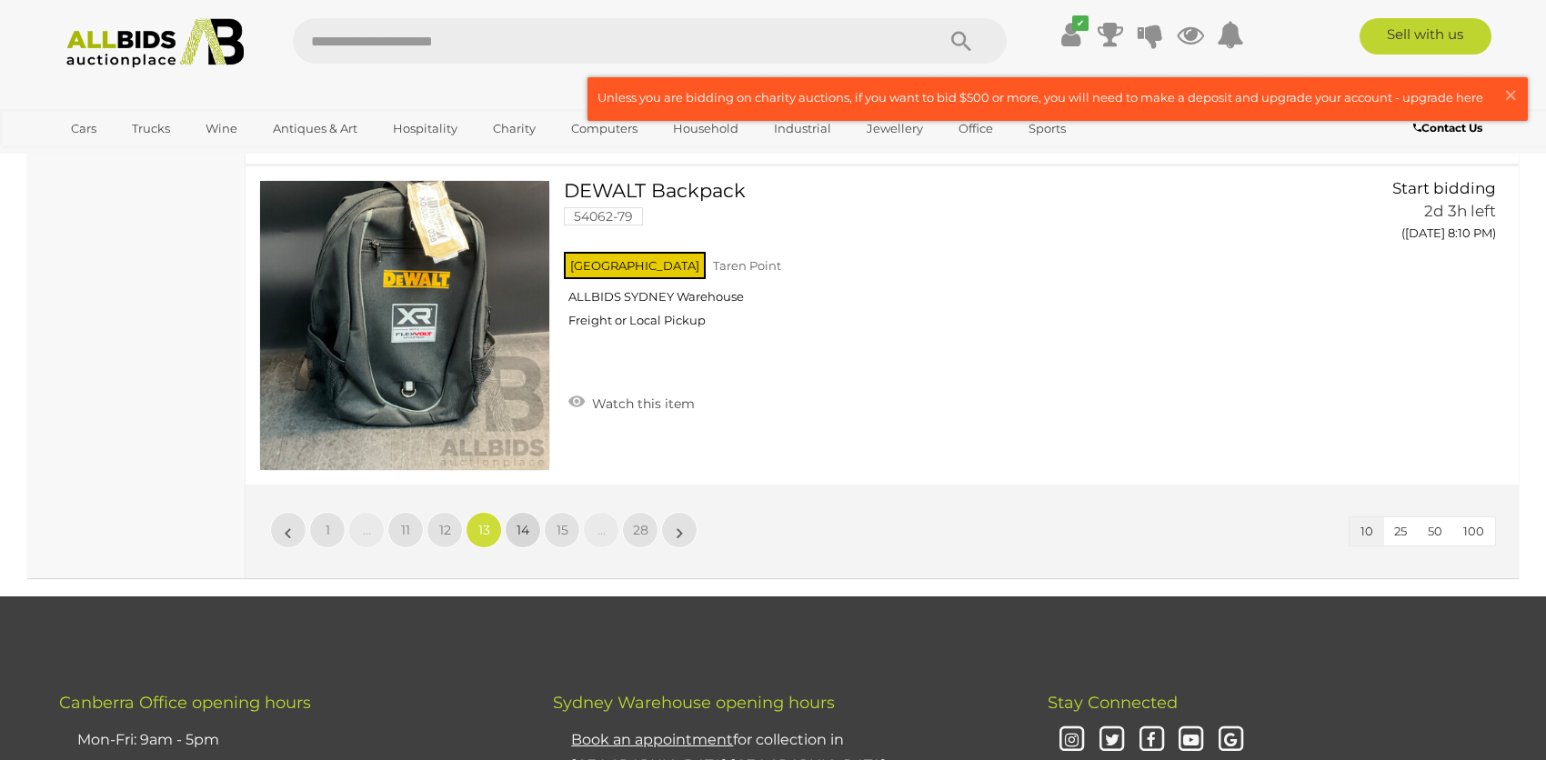
click at [521, 526] on span "14" at bounding box center [522, 530] width 13 height 16
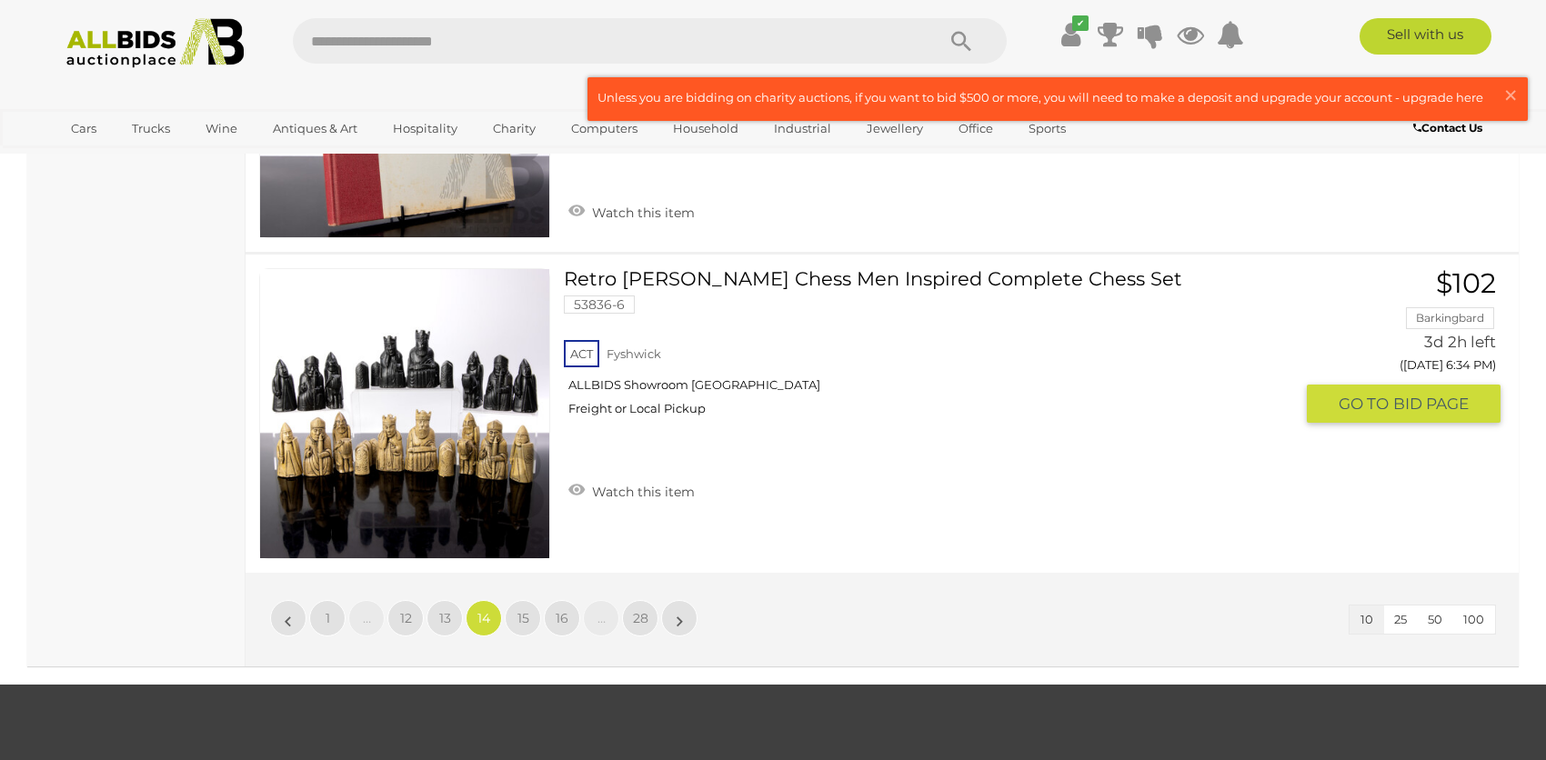
scroll to position [3124, 0]
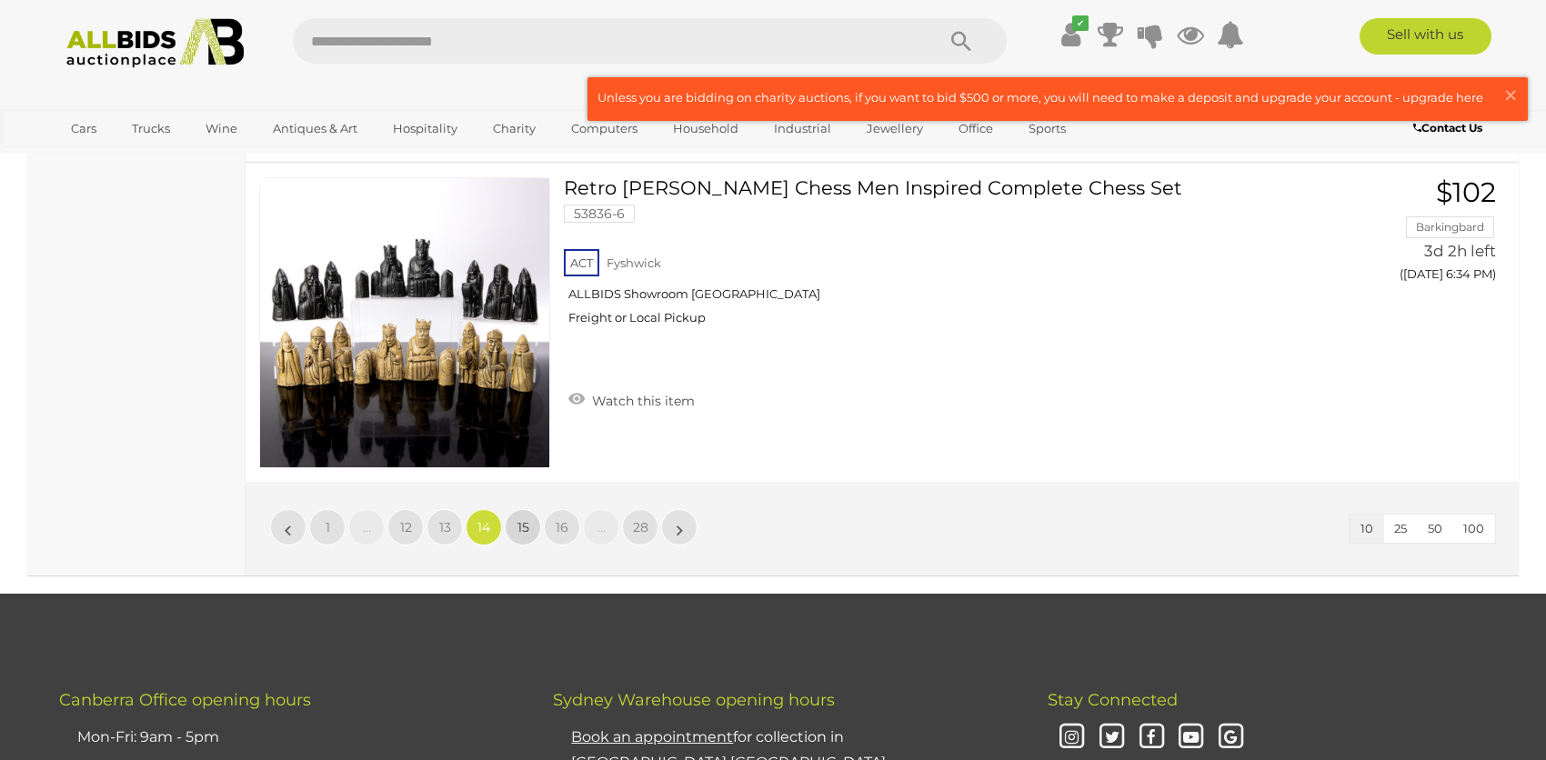
click at [522, 525] on span "15" at bounding box center [523, 527] width 12 height 16
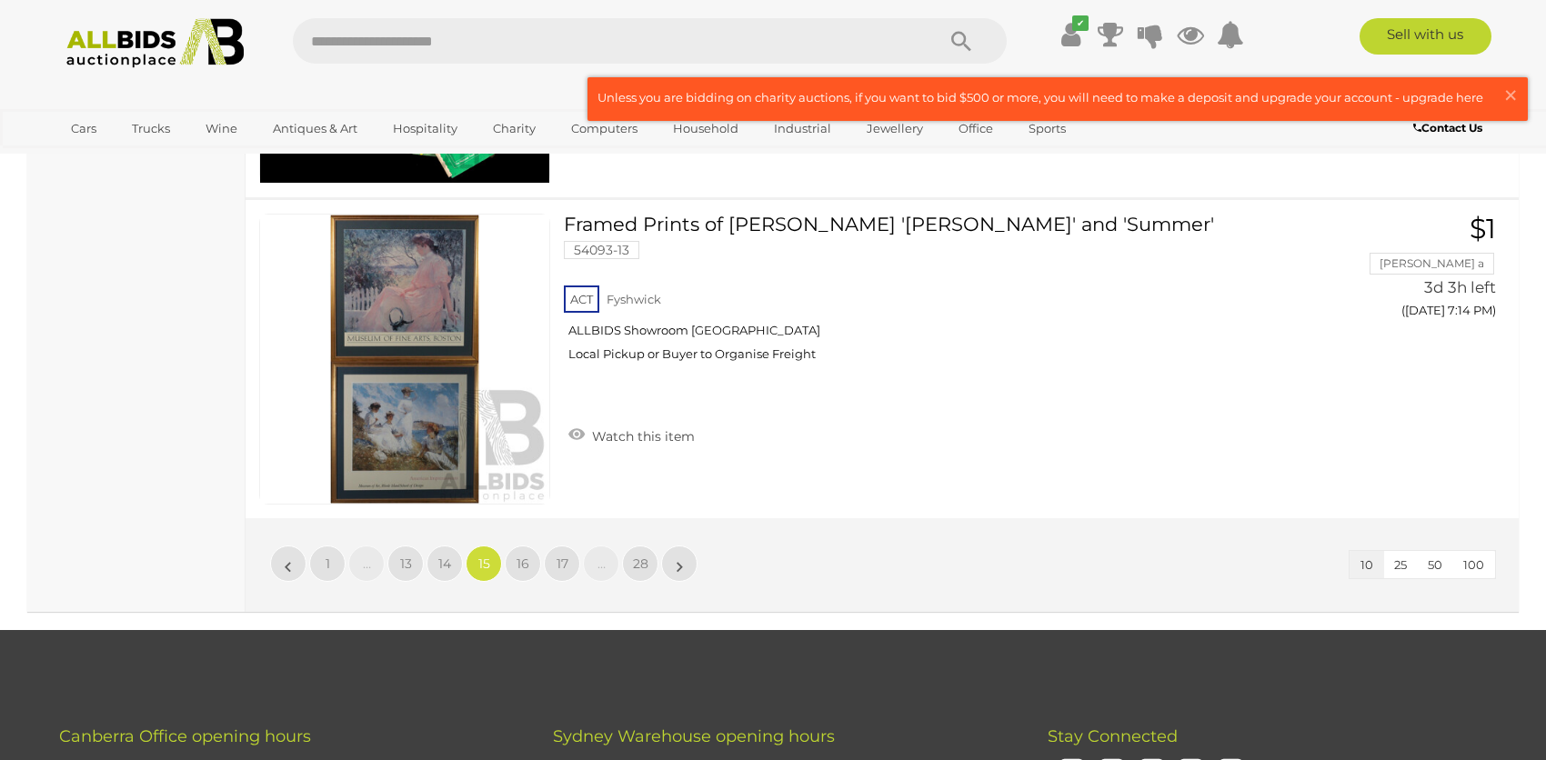
scroll to position [3124, 0]
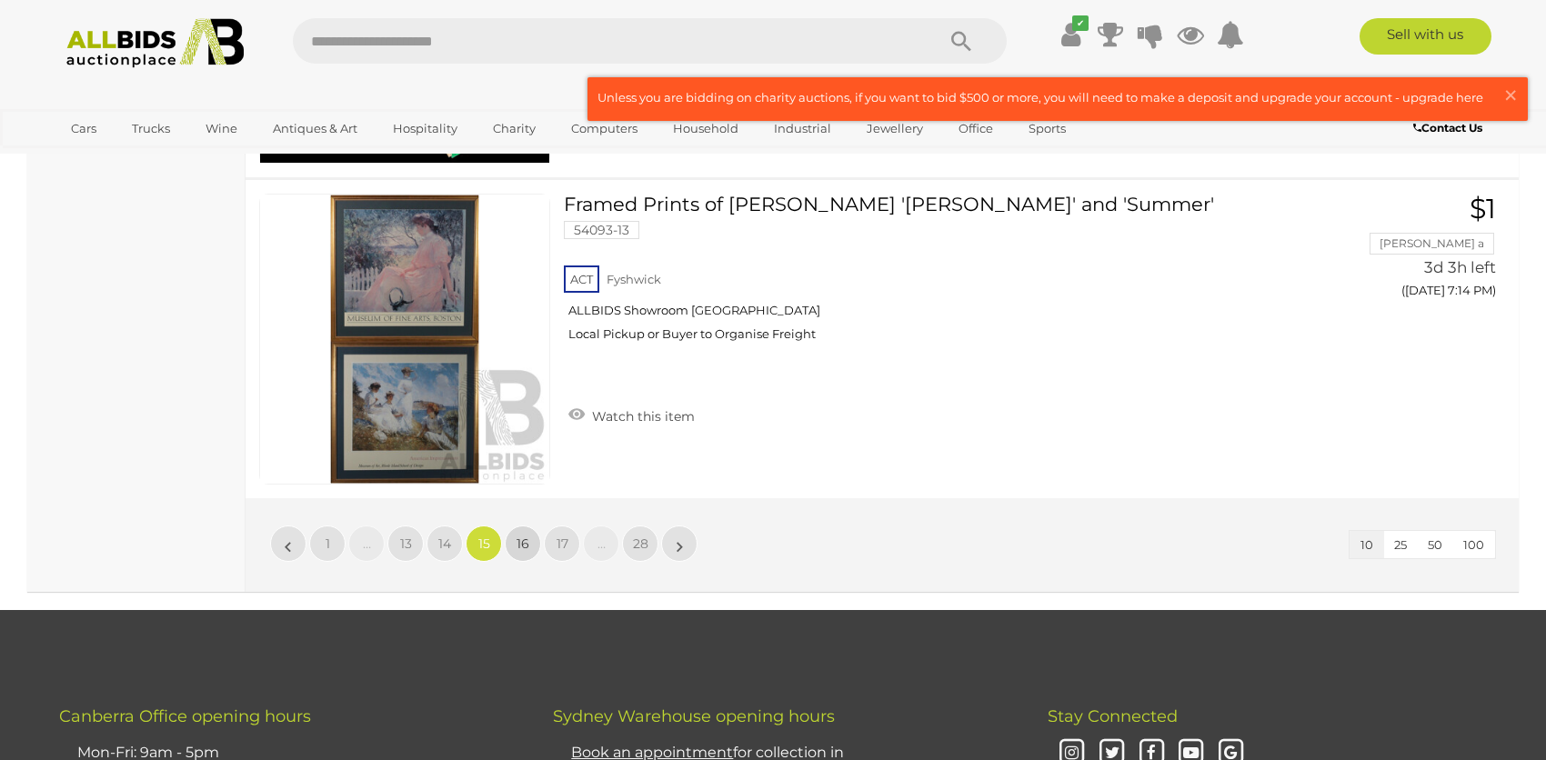
click at [516, 536] on span "16" at bounding box center [522, 544] width 13 height 16
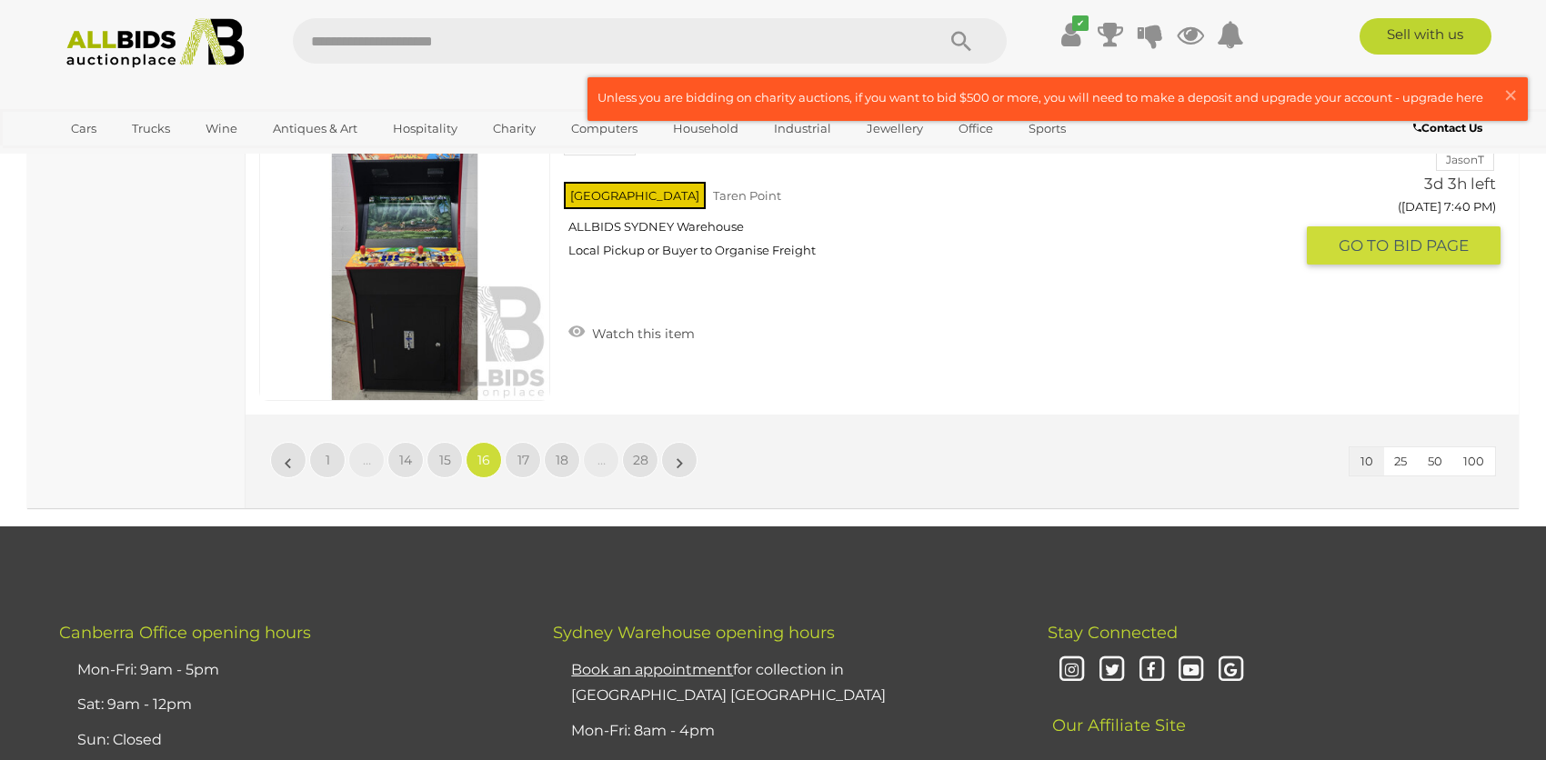
scroll to position [3215, 0]
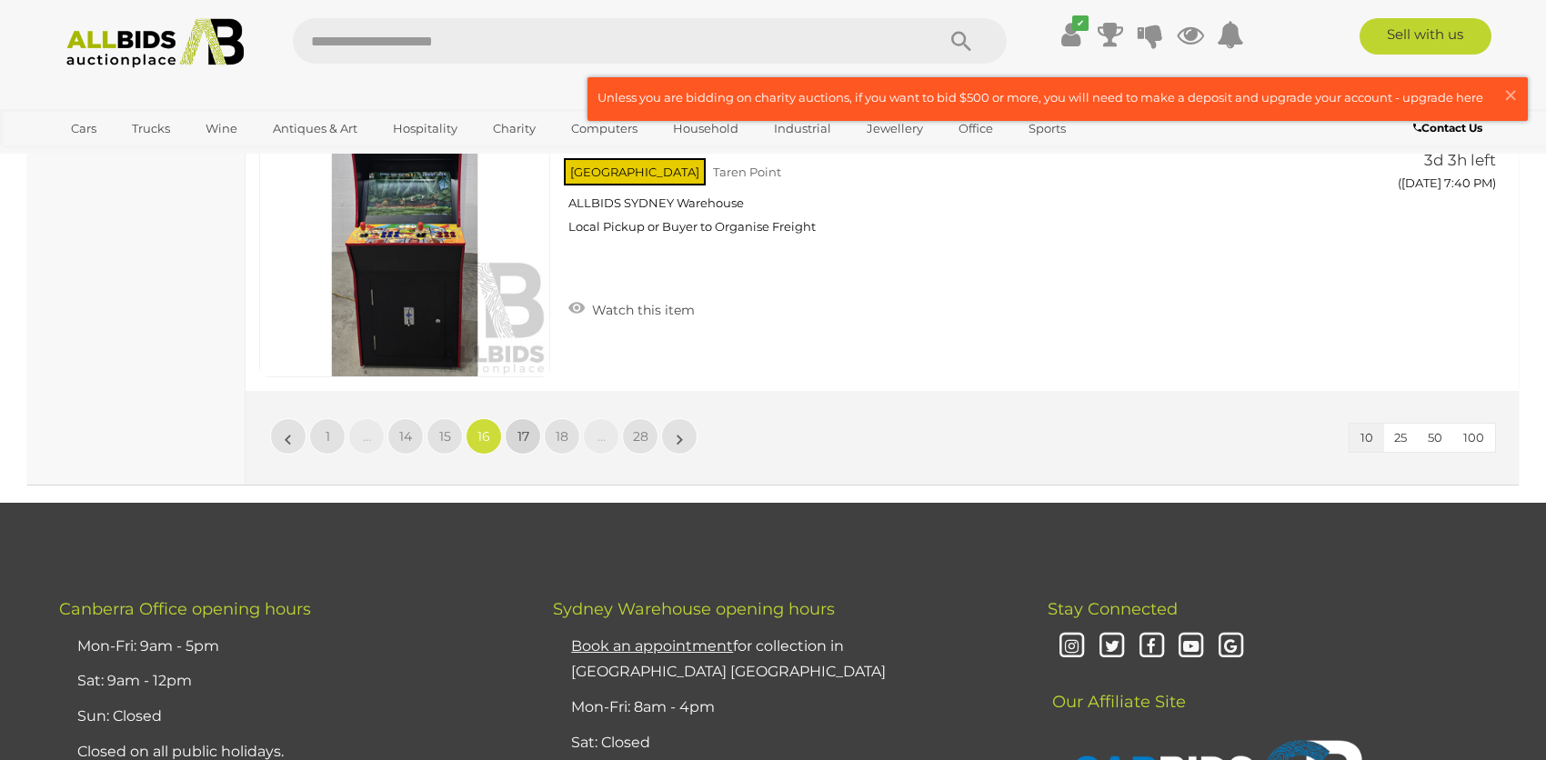
click at [519, 435] on span "17" at bounding box center [523, 436] width 12 height 16
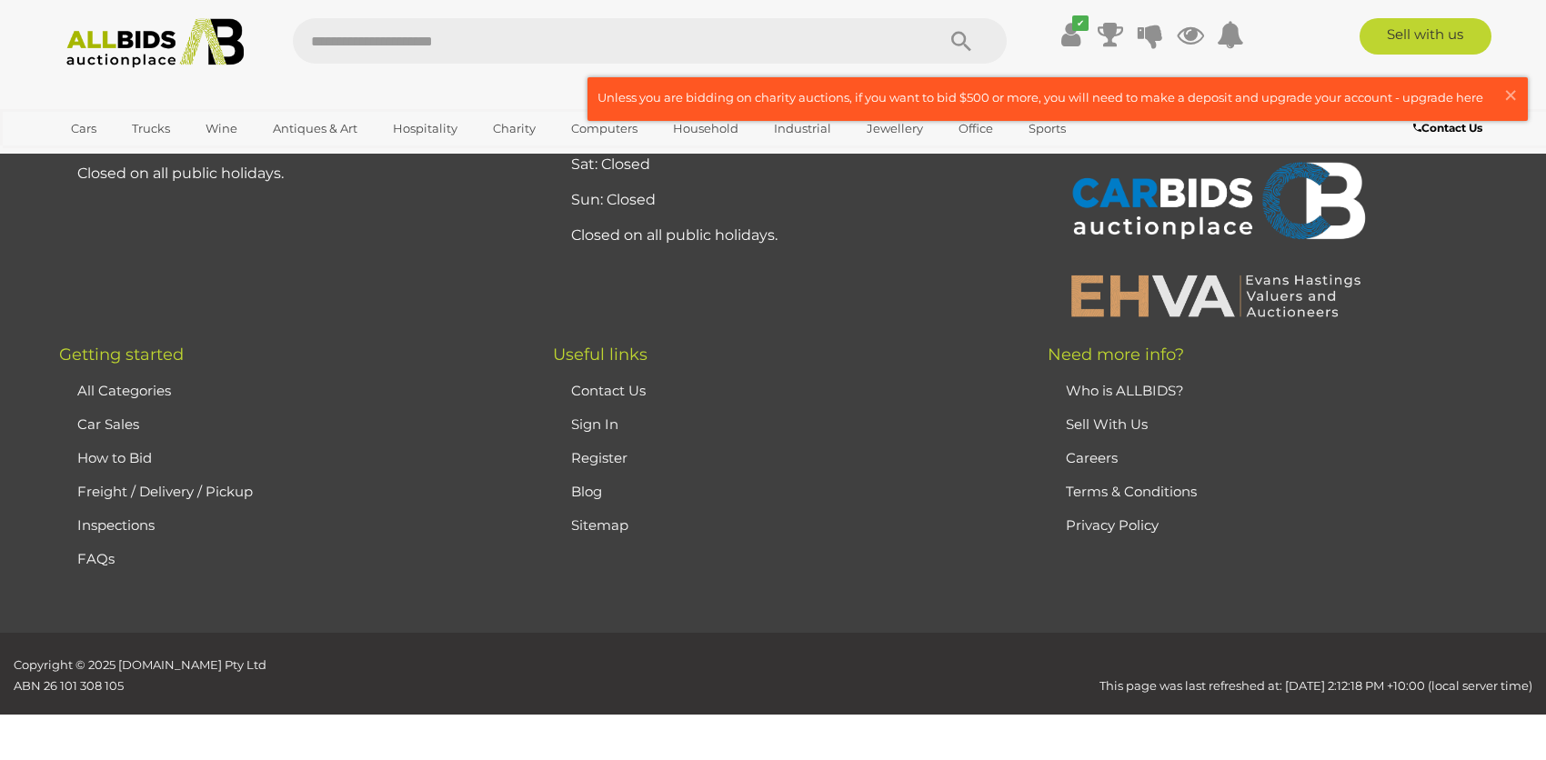
scroll to position [215, 0]
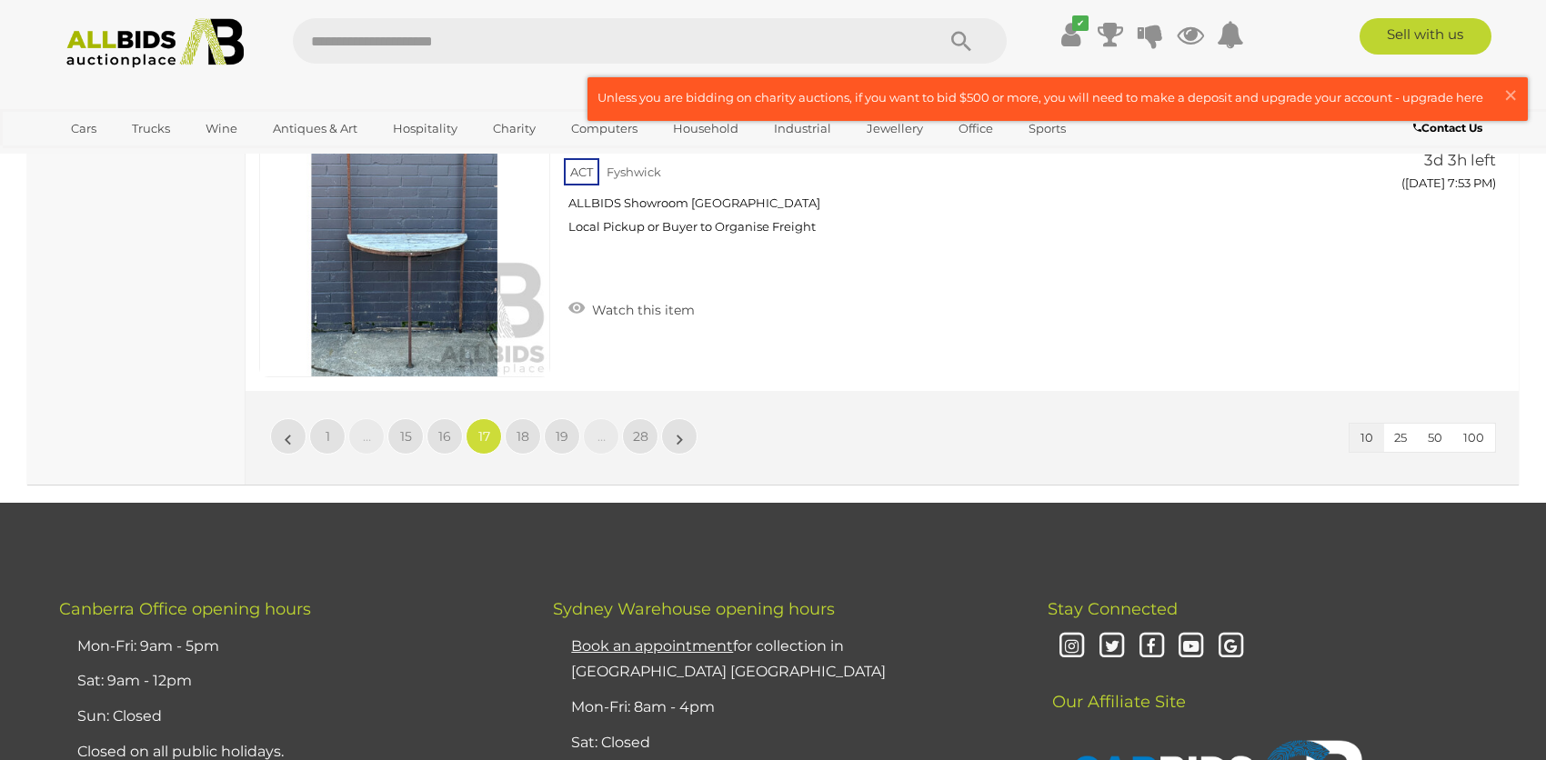
scroll to position [3306, 0]
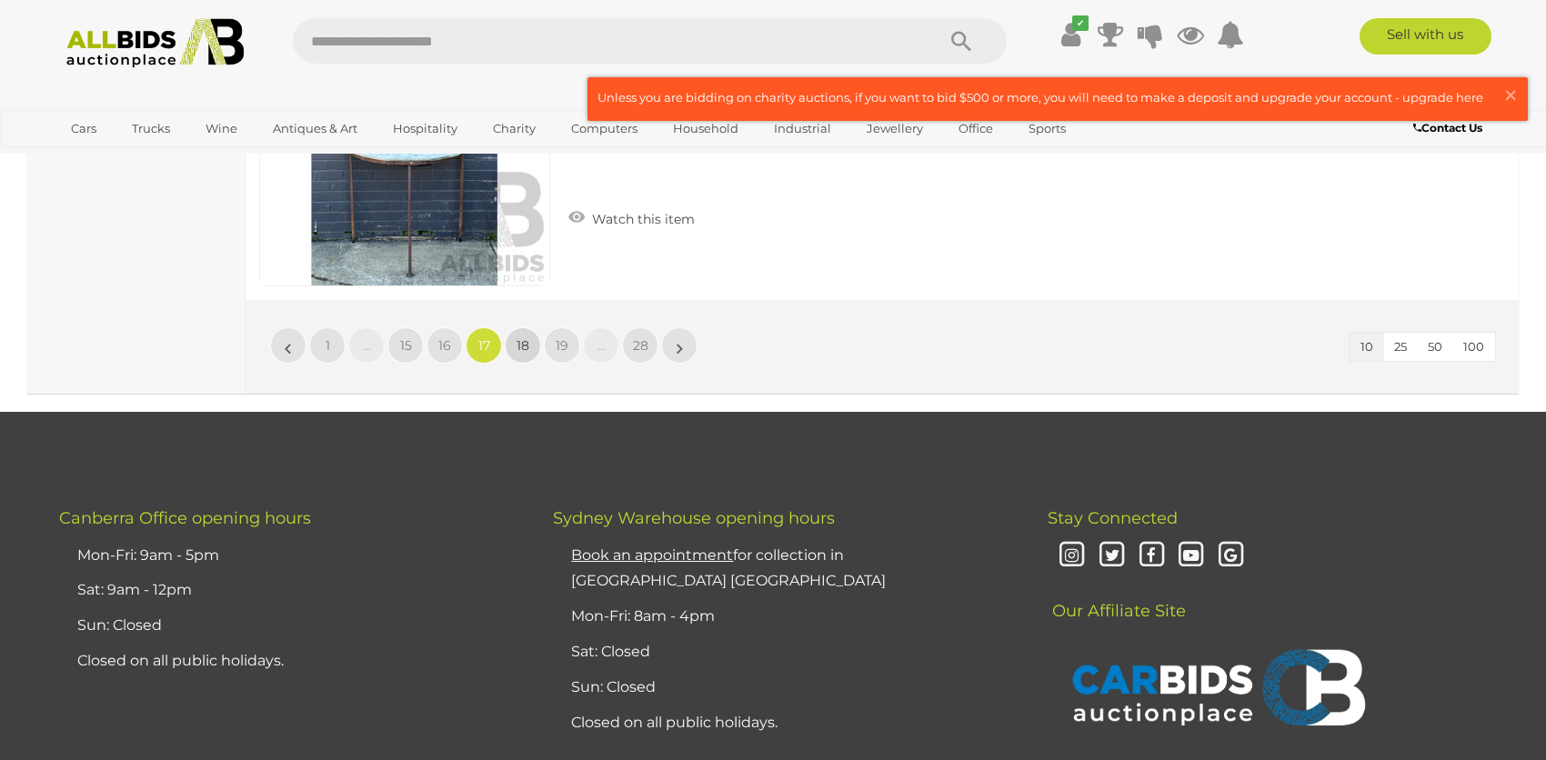
click at [521, 346] on span "18" at bounding box center [522, 345] width 13 height 16
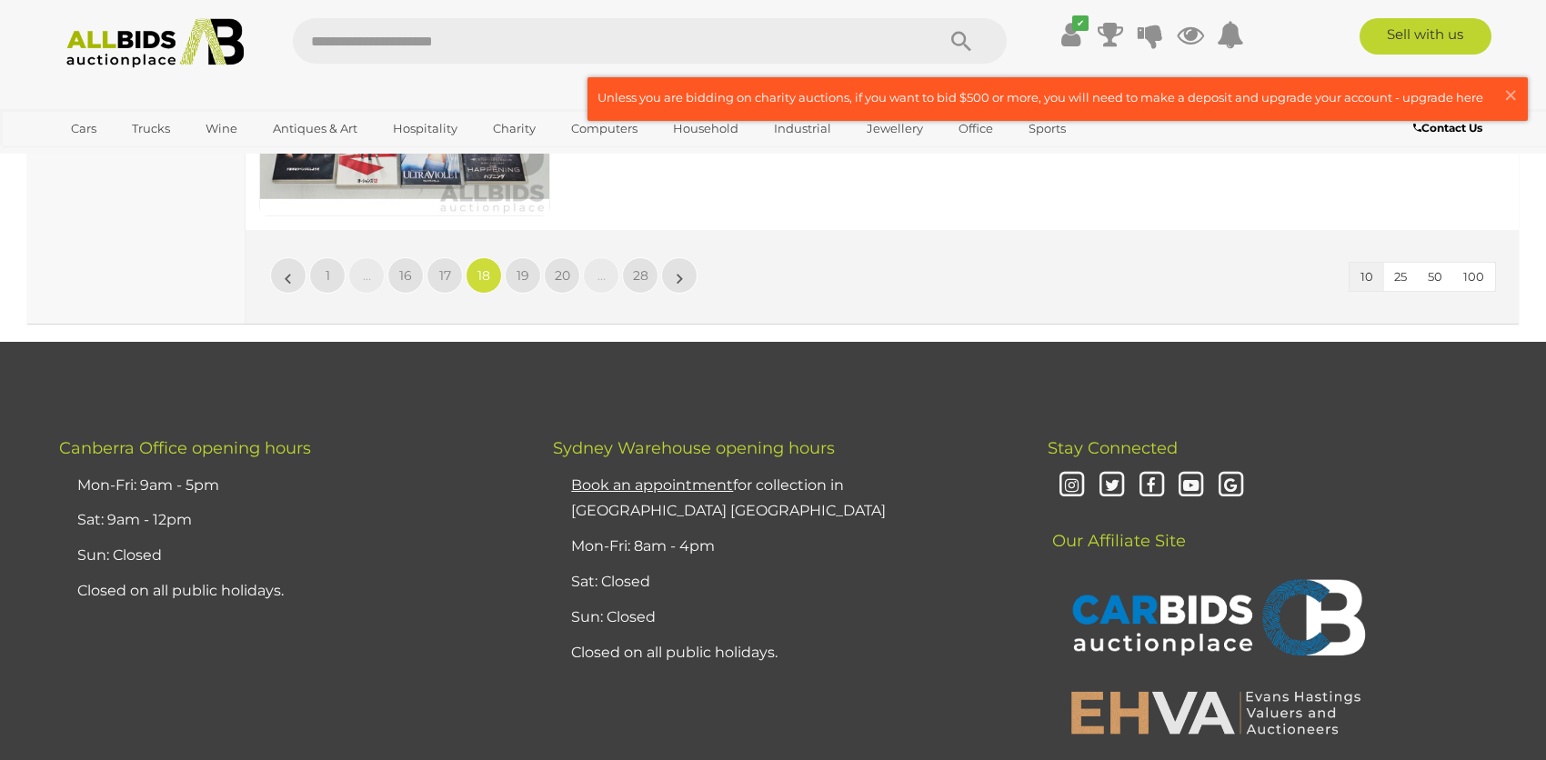
scroll to position [3397, 0]
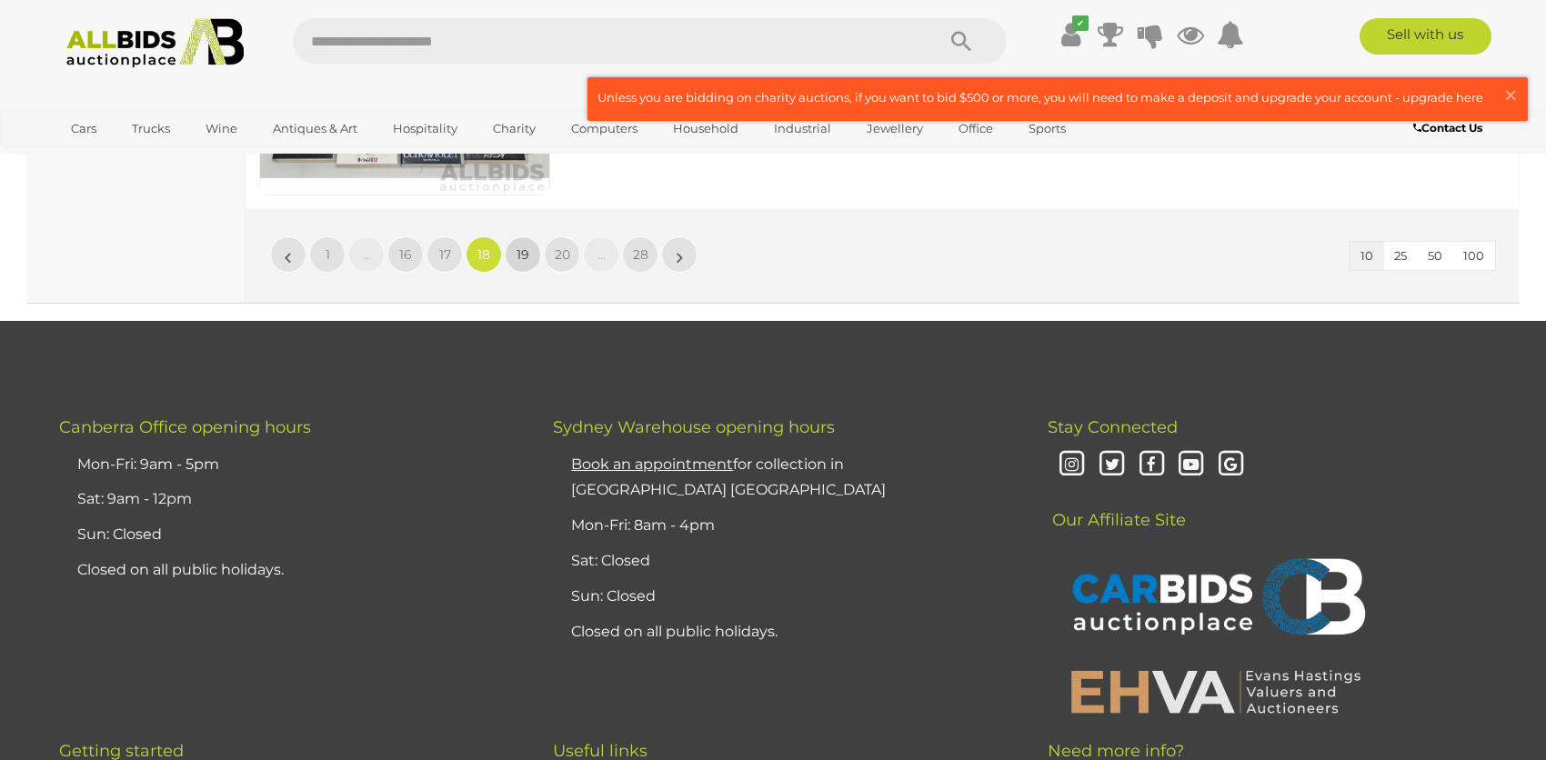
click at [528, 256] on span "19" at bounding box center [522, 254] width 13 height 16
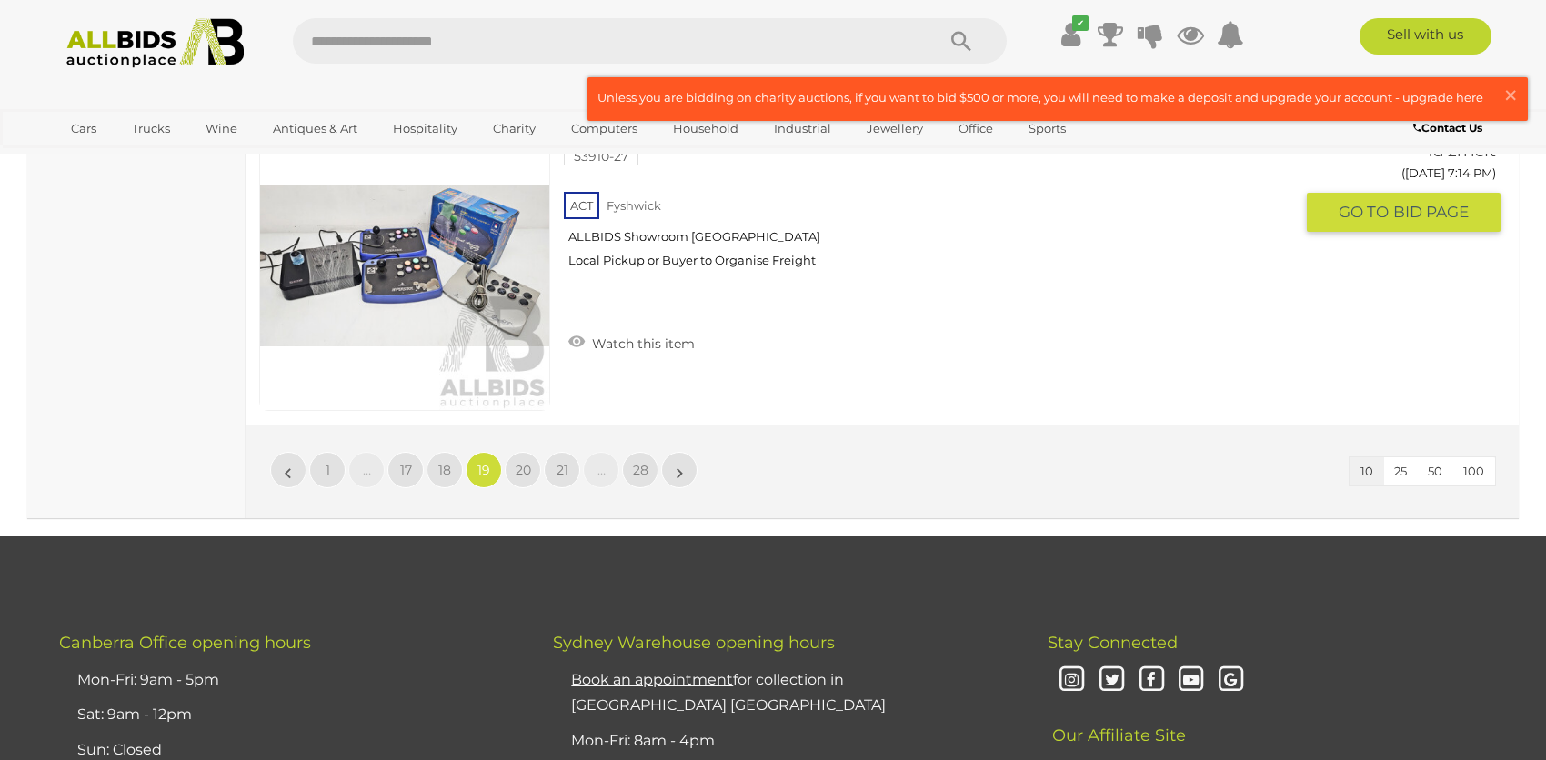
scroll to position [3215, 0]
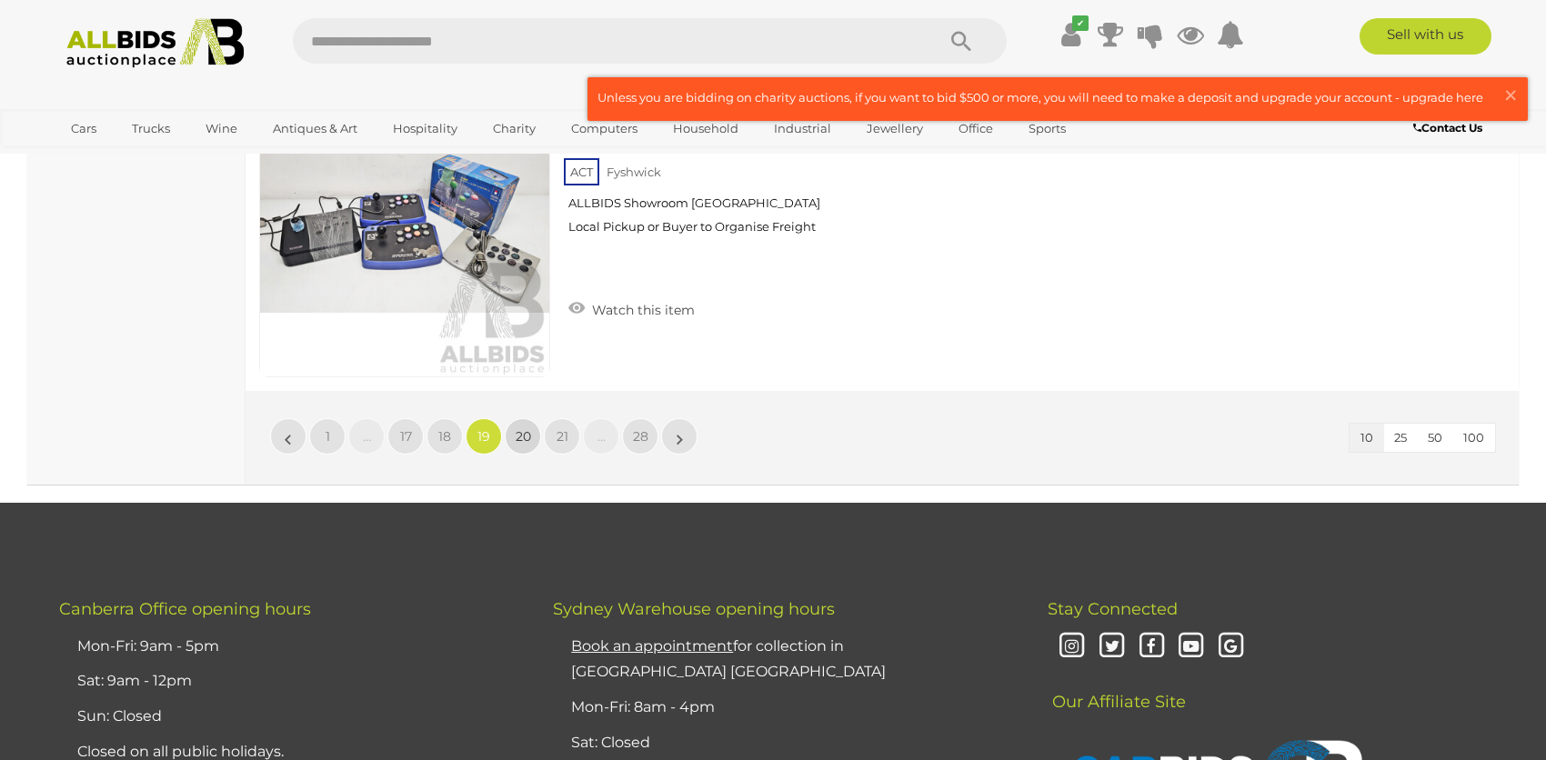
click at [519, 428] on span "20" at bounding box center [523, 436] width 15 height 16
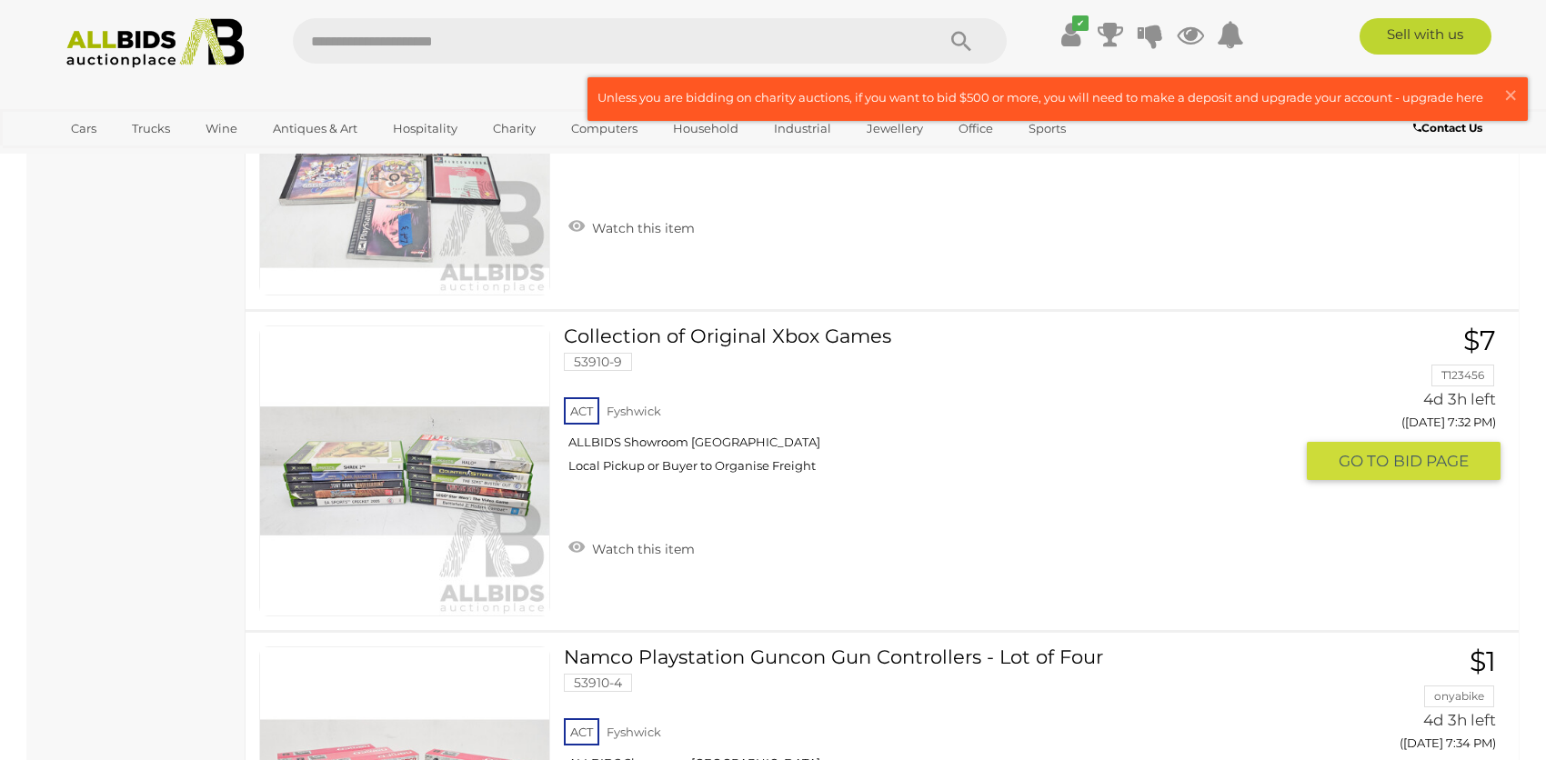
scroll to position [3124, 0]
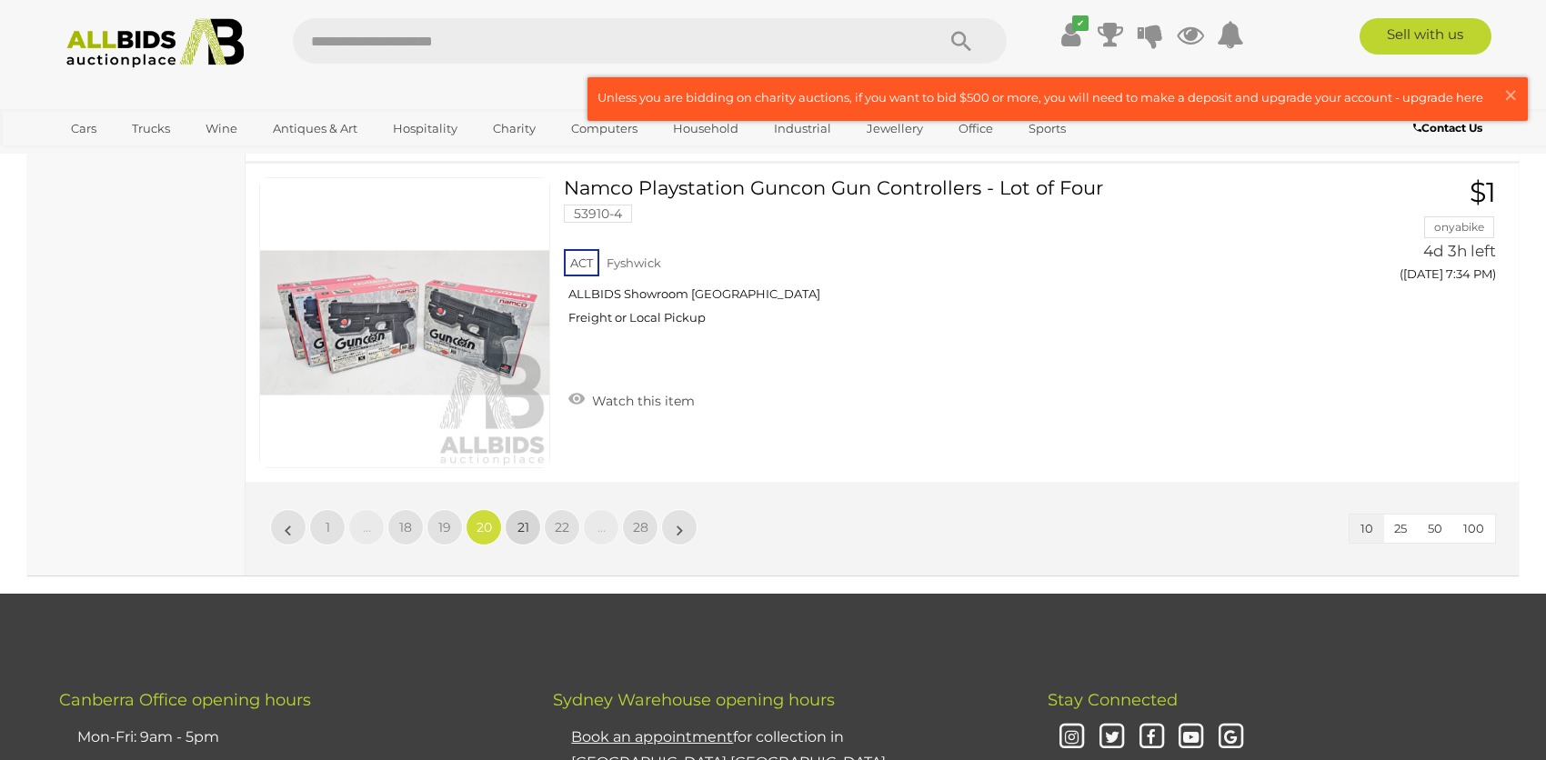
click at [523, 528] on span "21" at bounding box center [523, 527] width 12 height 16
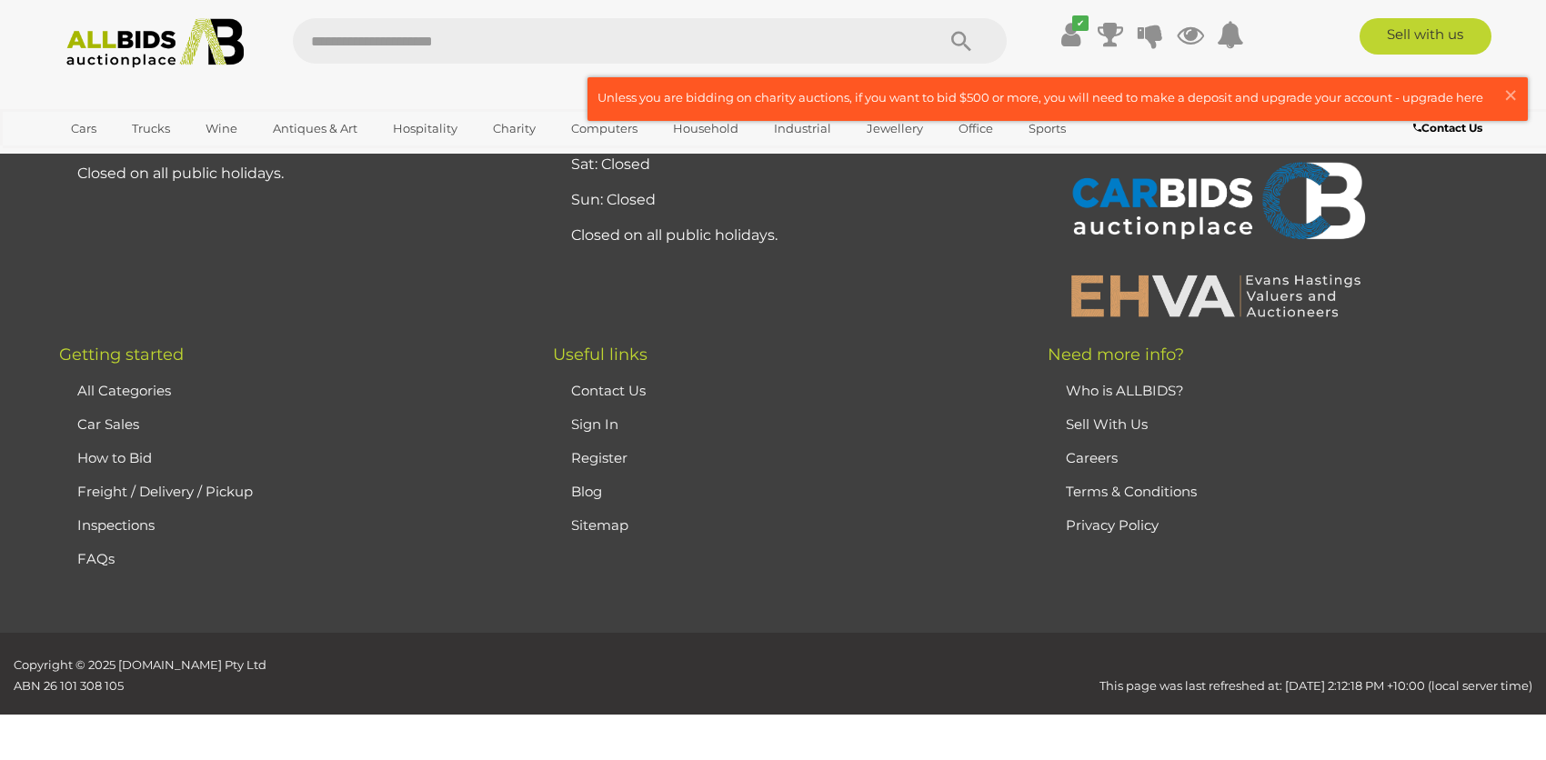
scroll to position [215, 0]
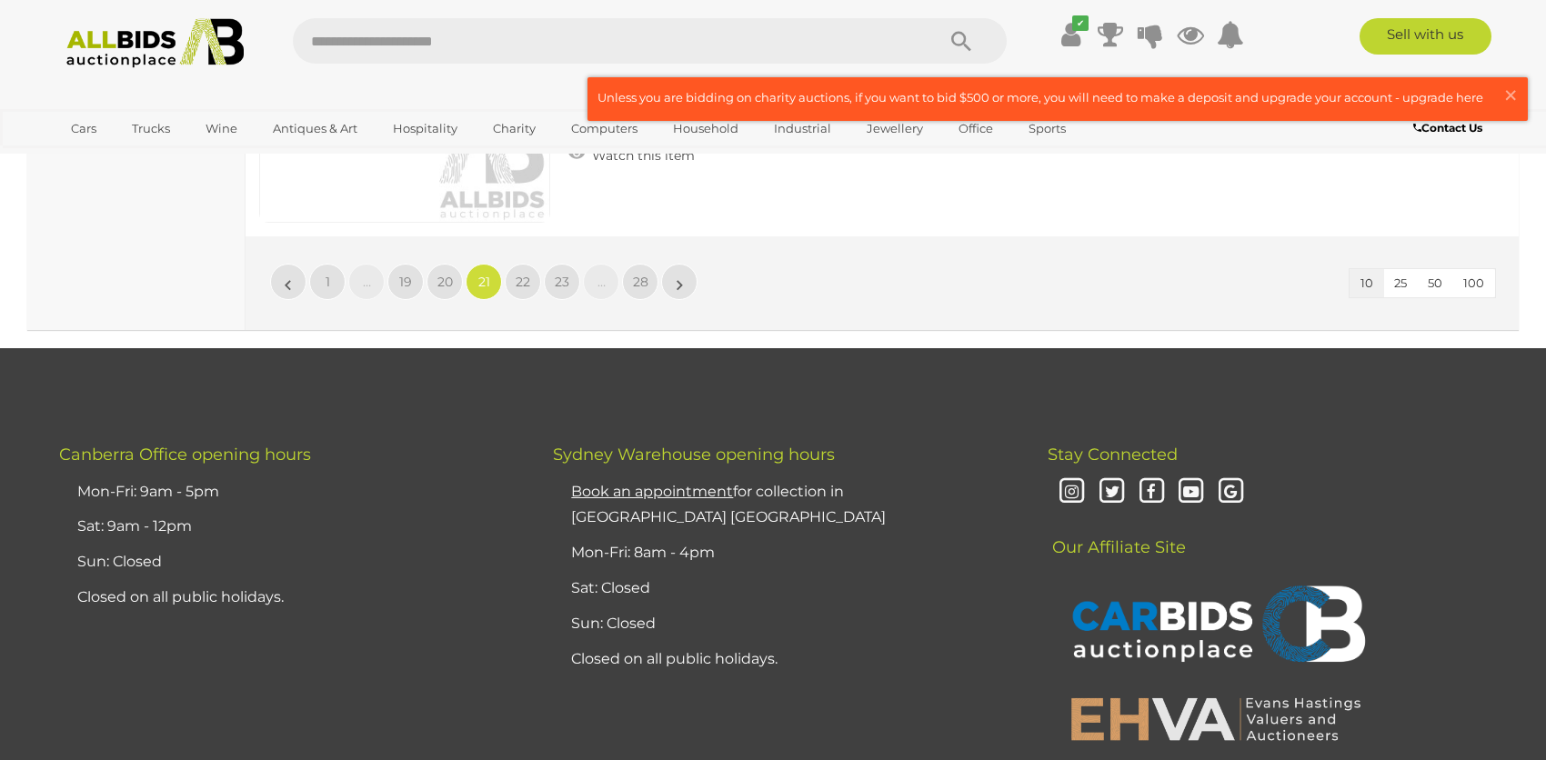
scroll to position [3397, 0]
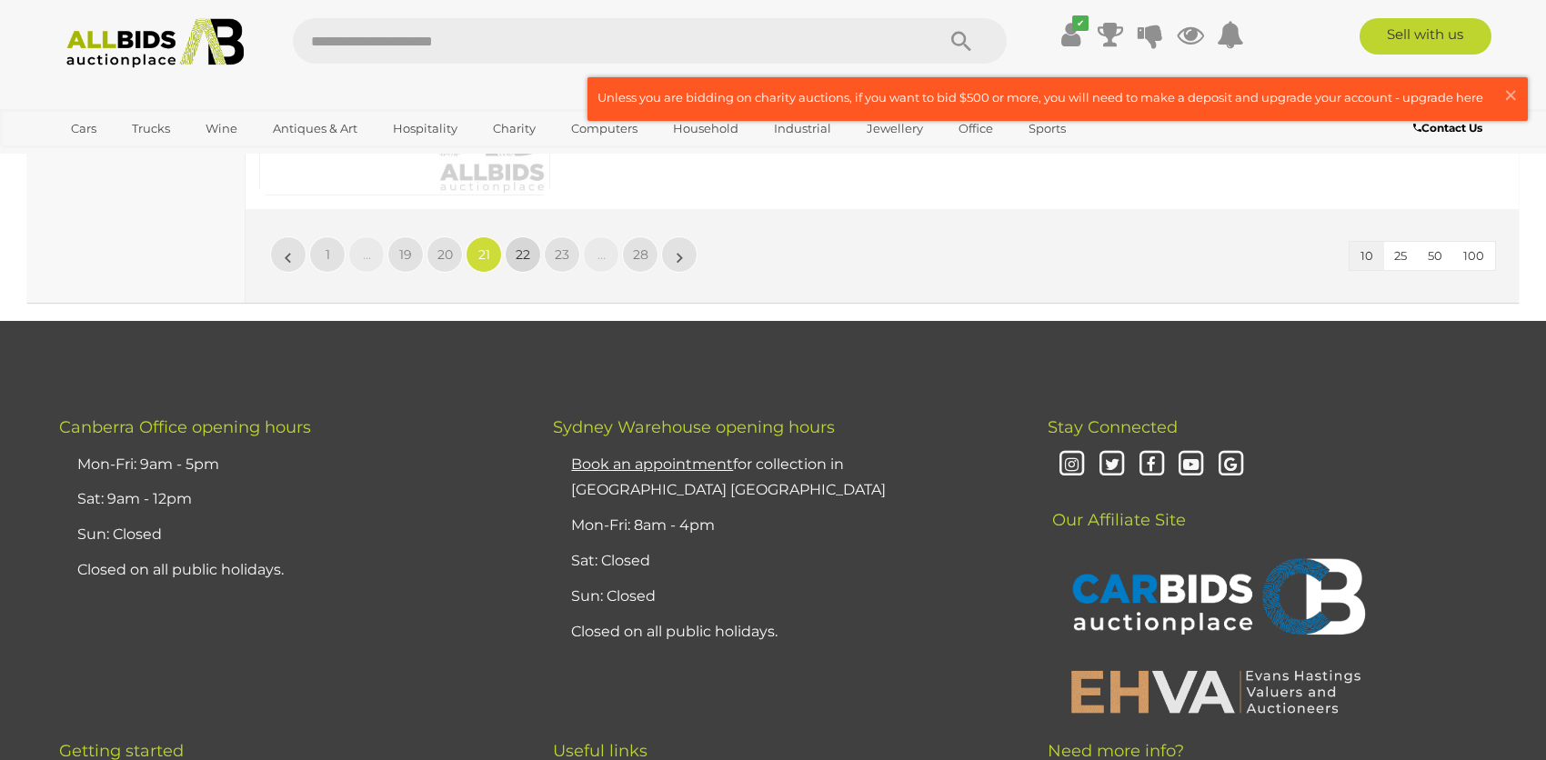
click at [521, 249] on span "22" at bounding box center [523, 254] width 15 height 16
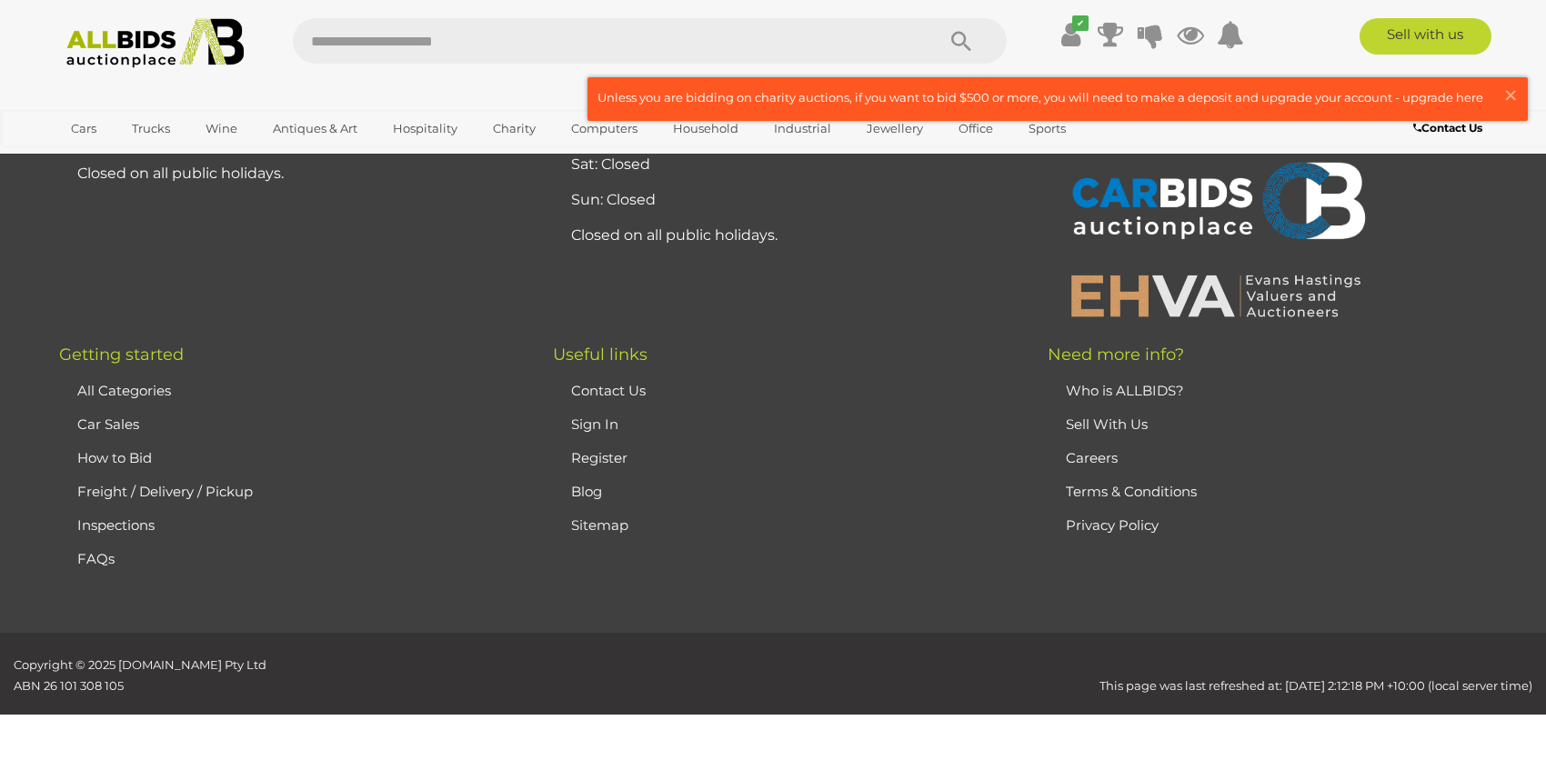
scroll to position [215, 0]
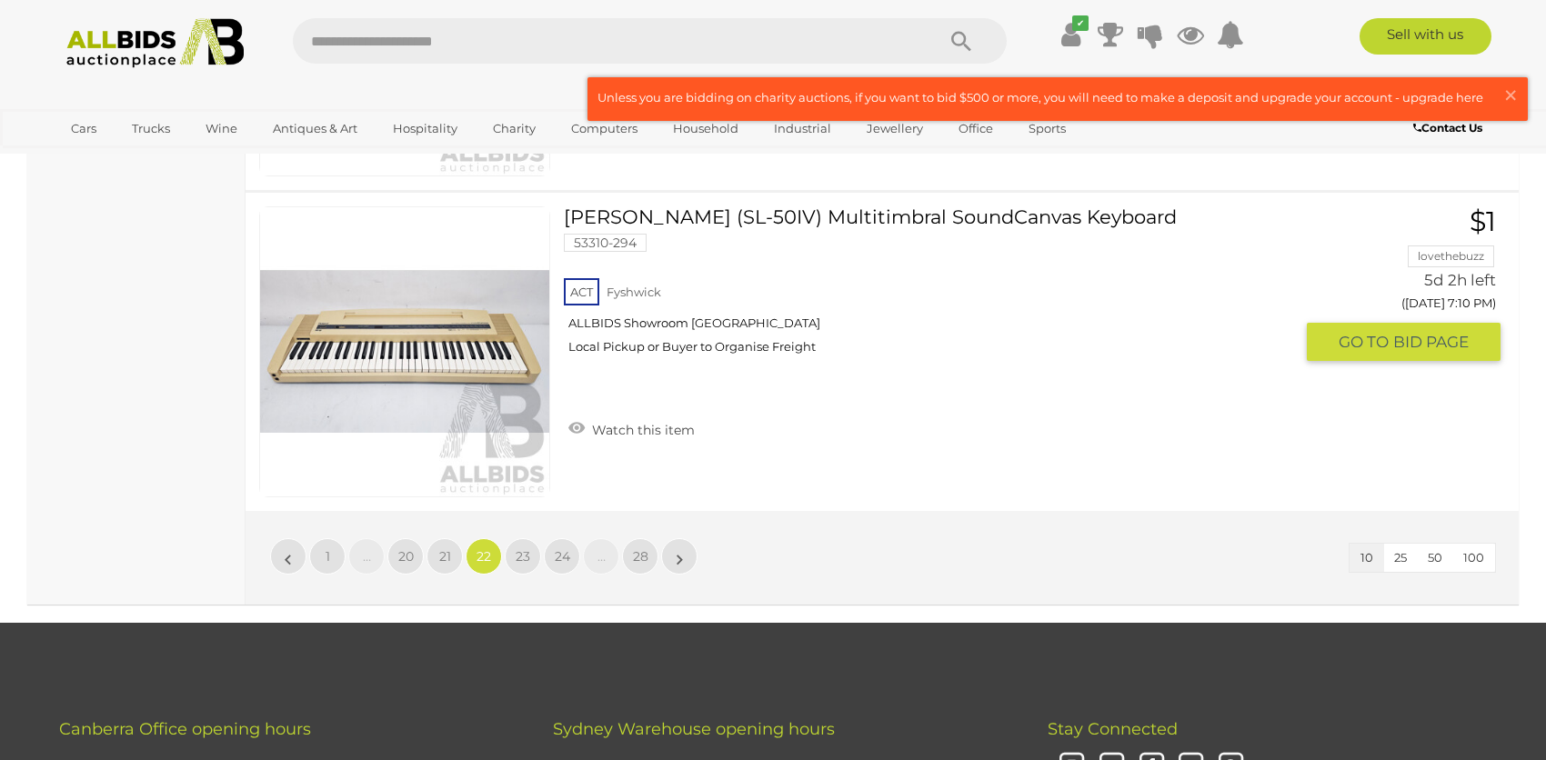
scroll to position [3124, 0]
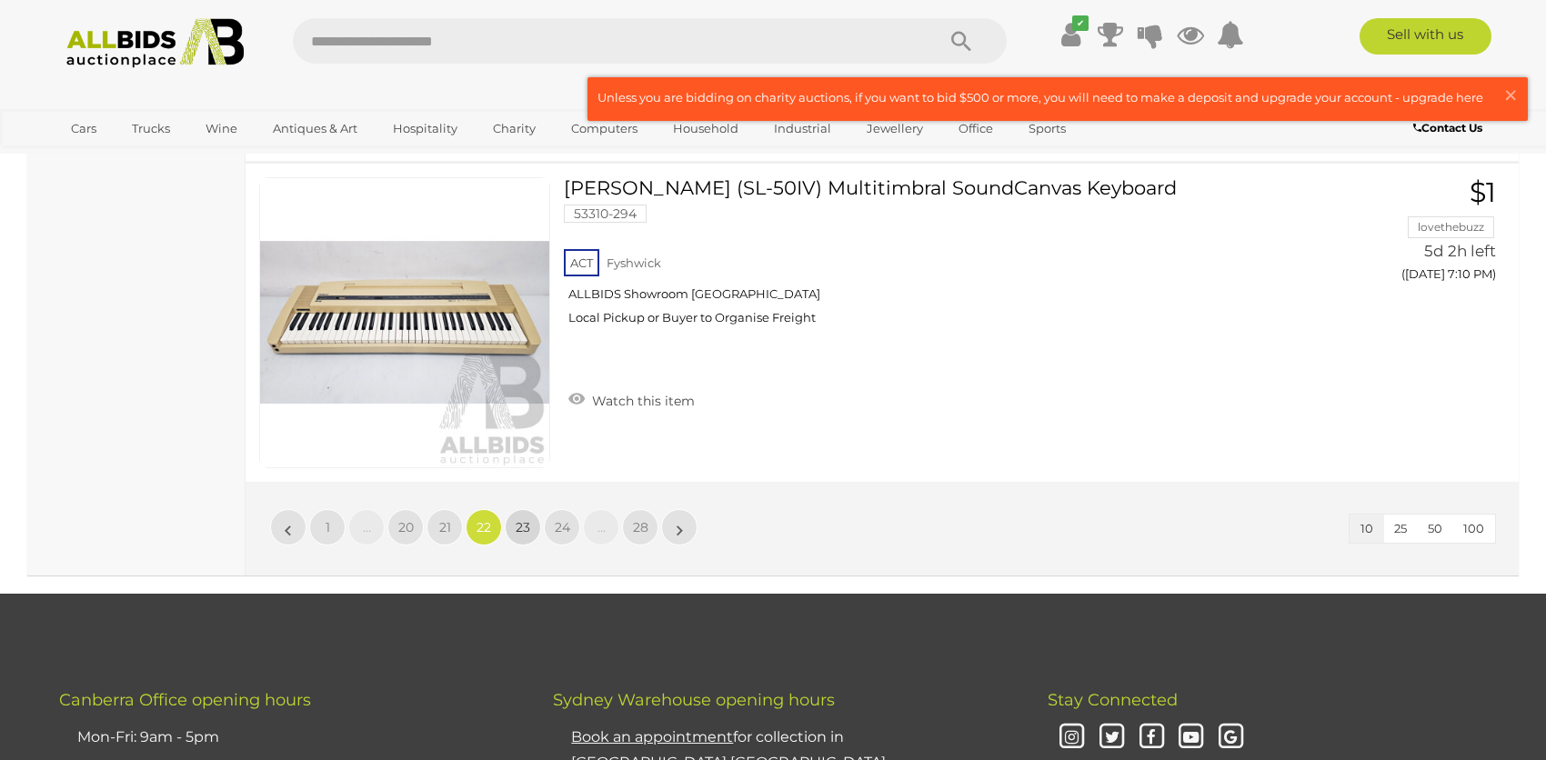
click at [528, 512] on link "23" at bounding box center [523, 527] width 36 height 36
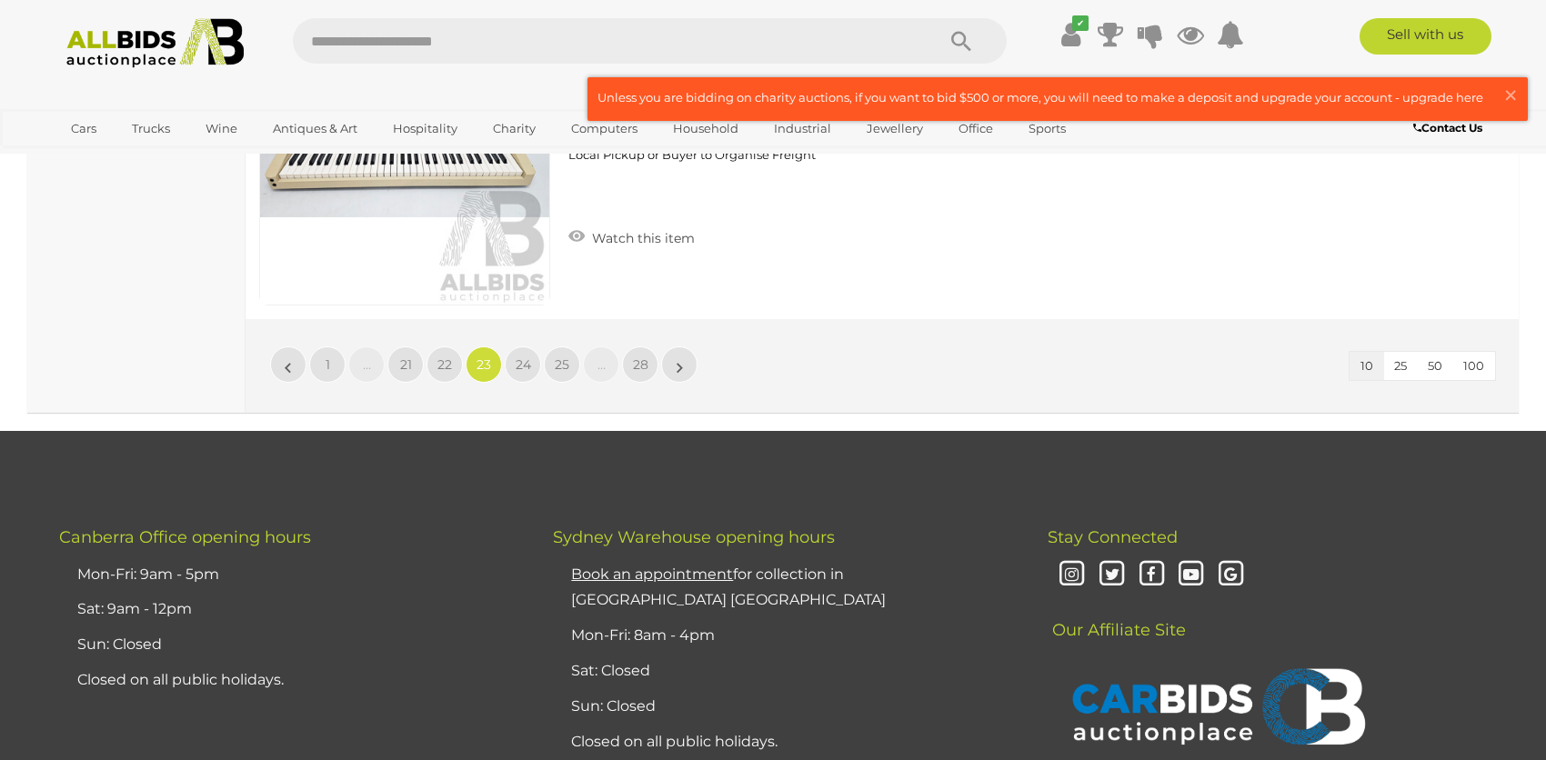
scroll to position [3306, 0]
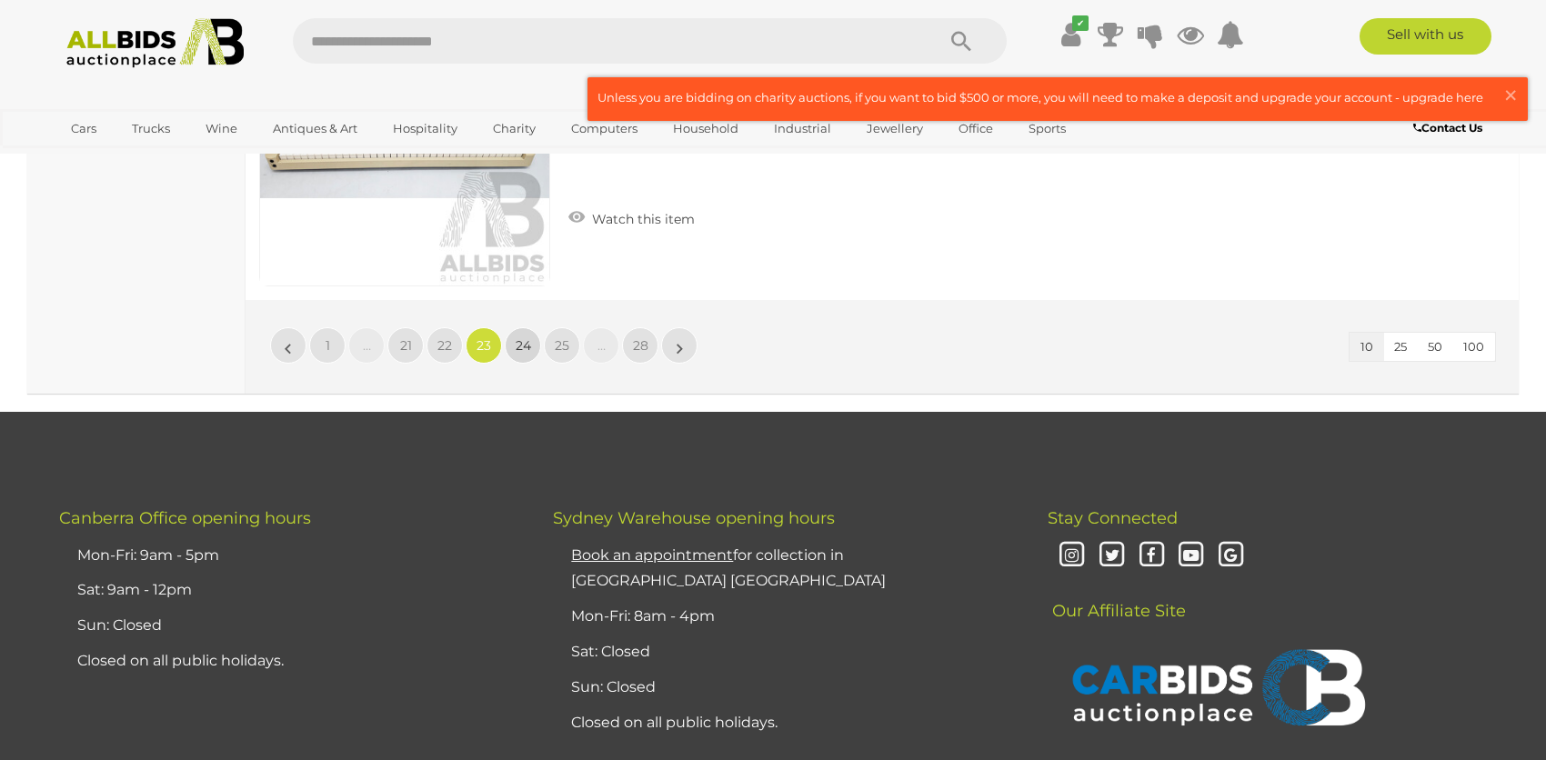
click at [520, 347] on span "24" at bounding box center [523, 345] width 15 height 16
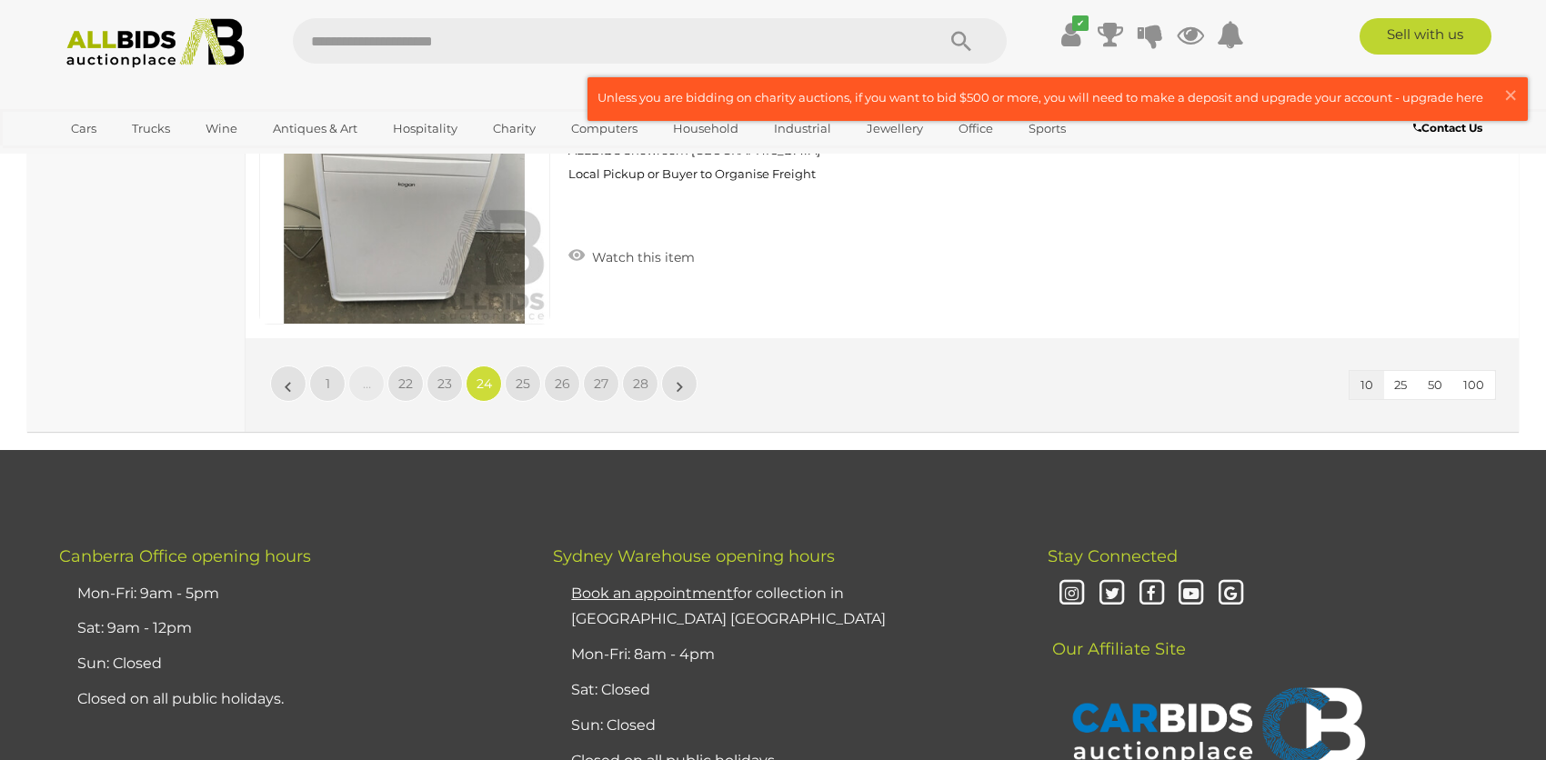
scroll to position [3306, 0]
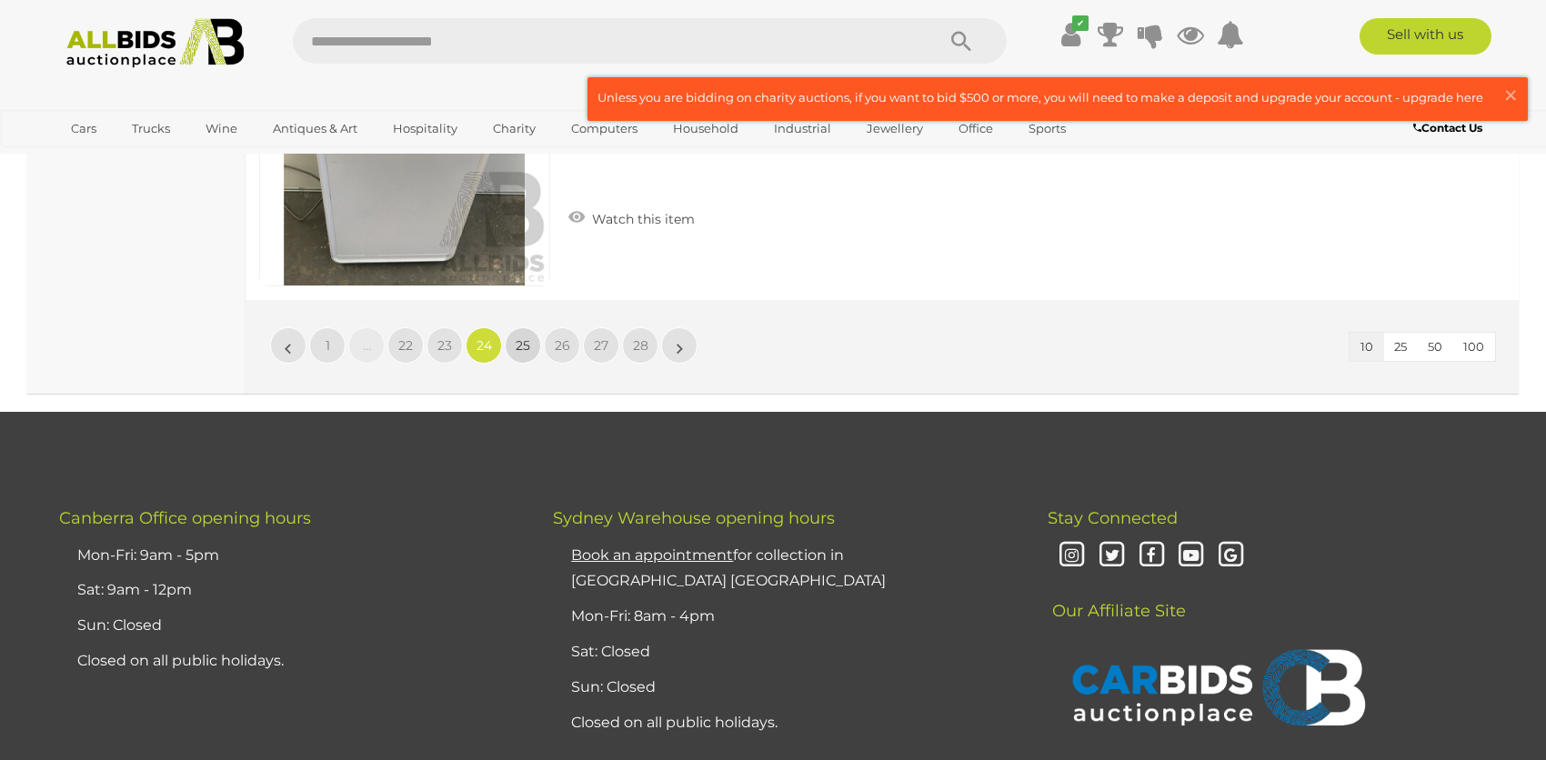
click at [521, 337] on span "25" at bounding box center [523, 345] width 15 height 16
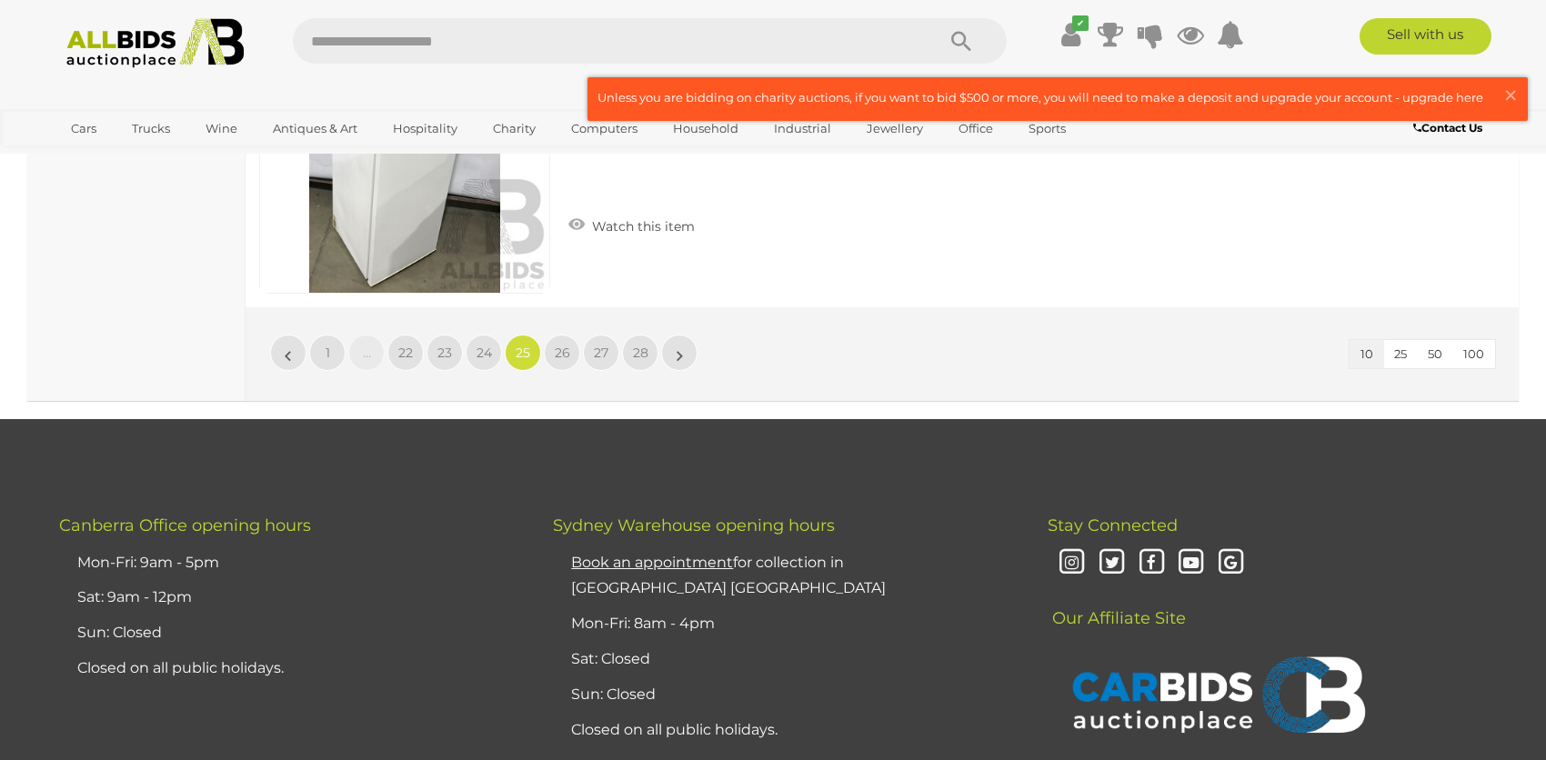
scroll to position [3306, 0]
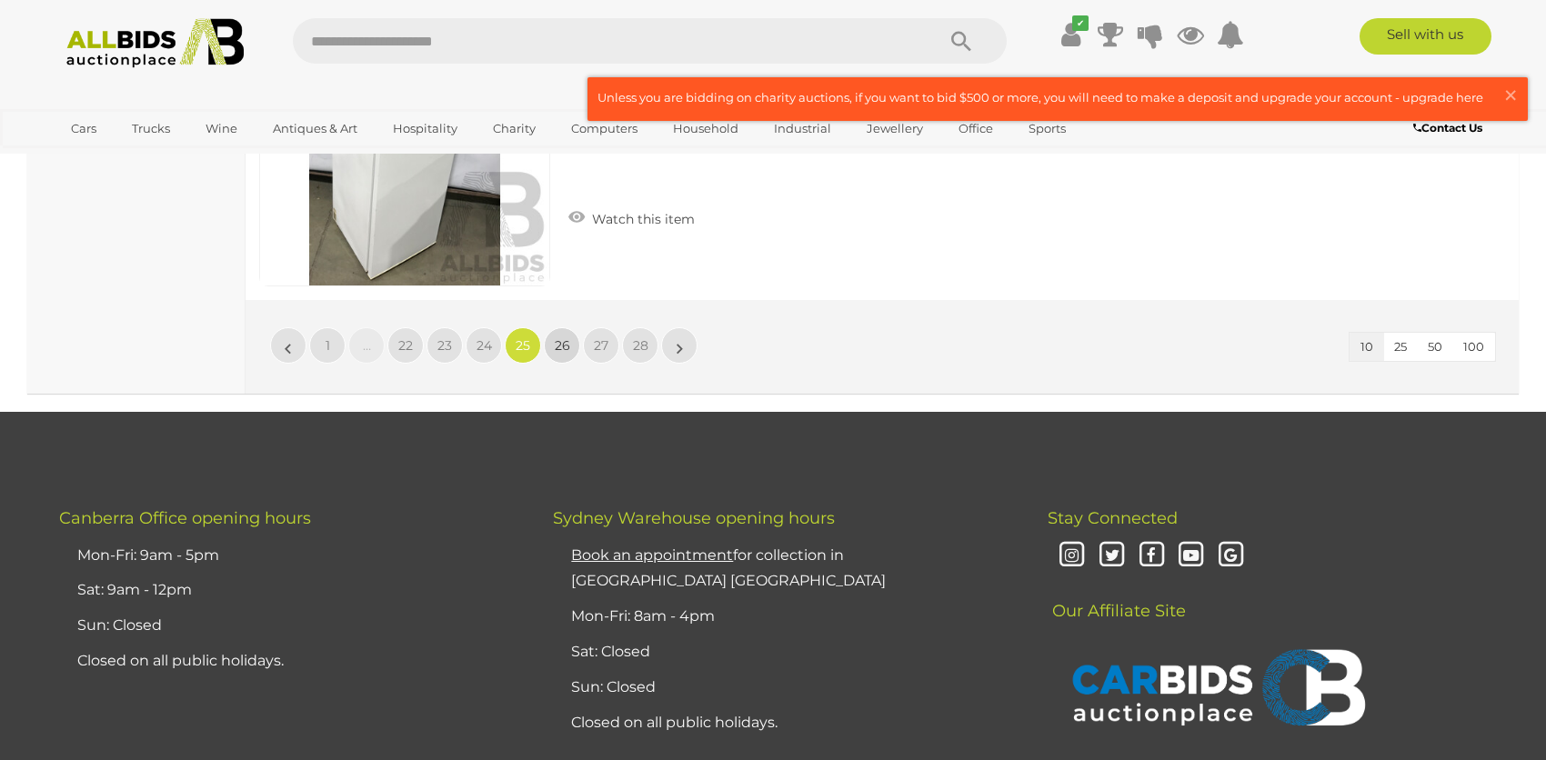
click at [560, 347] on span "26" at bounding box center [562, 345] width 15 height 16
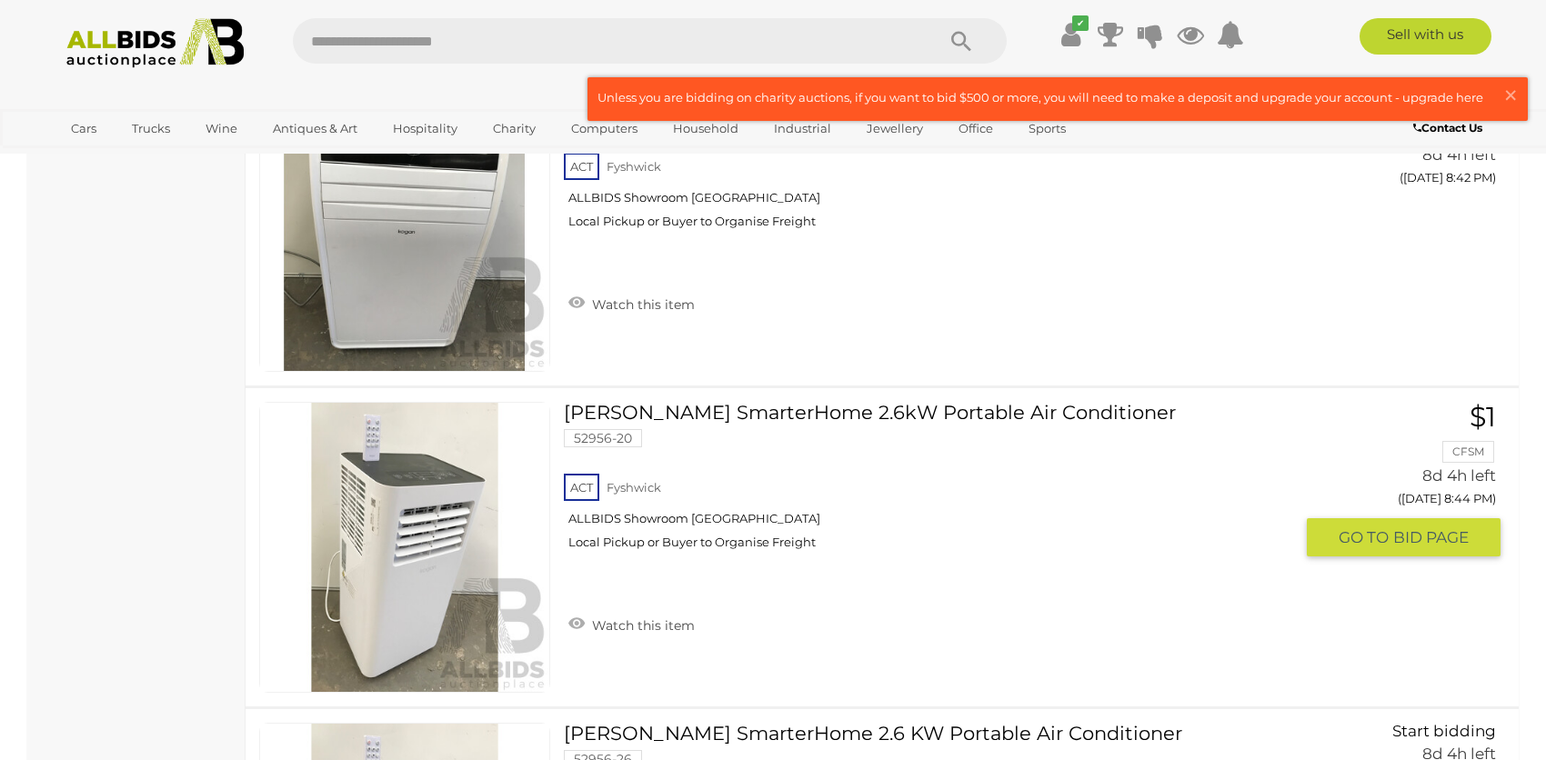
scroll to position [1760, 0]
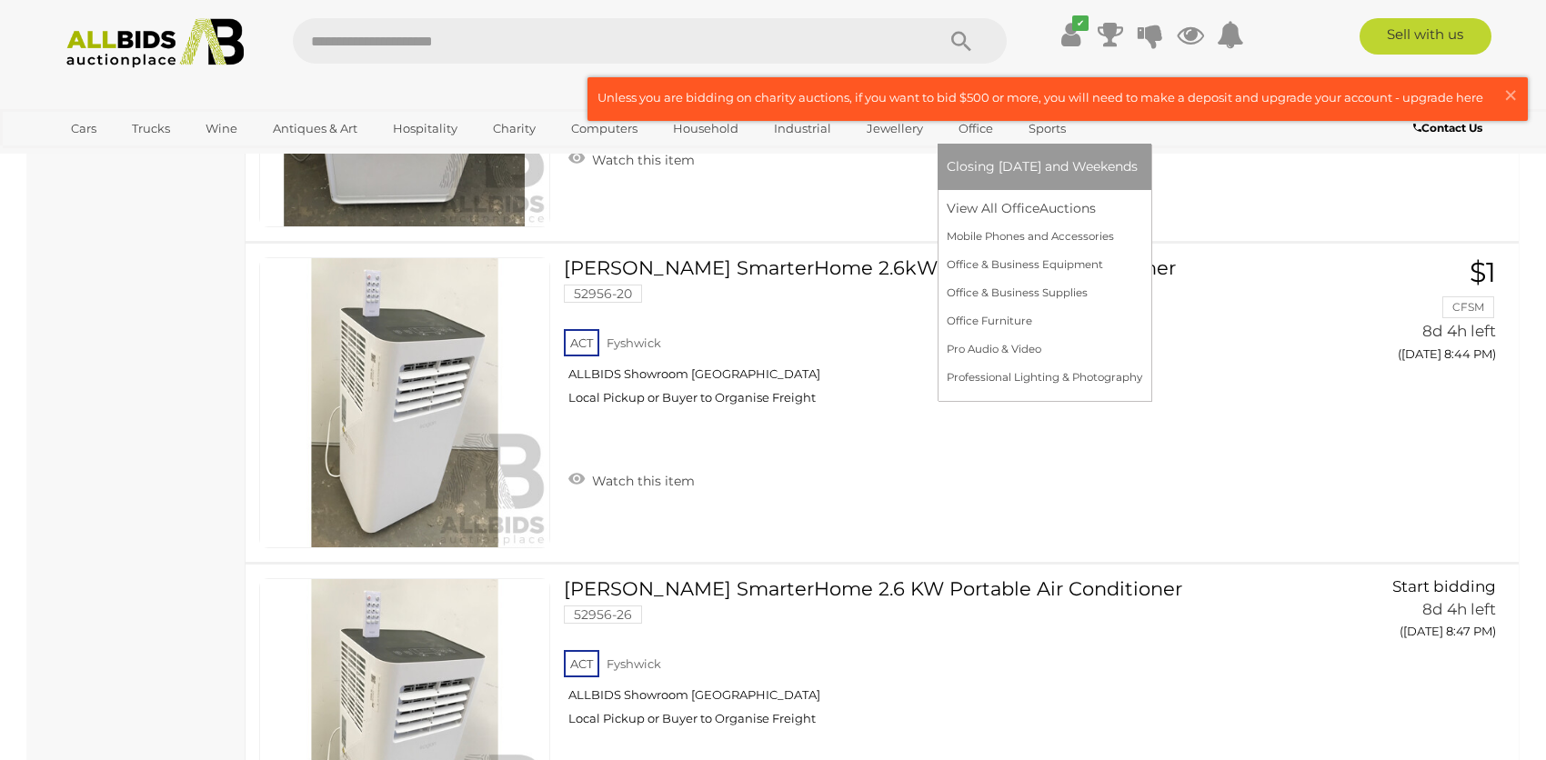
click at [974, 125] on link "Office" at bounding box center [976, 129] width 58 height 30
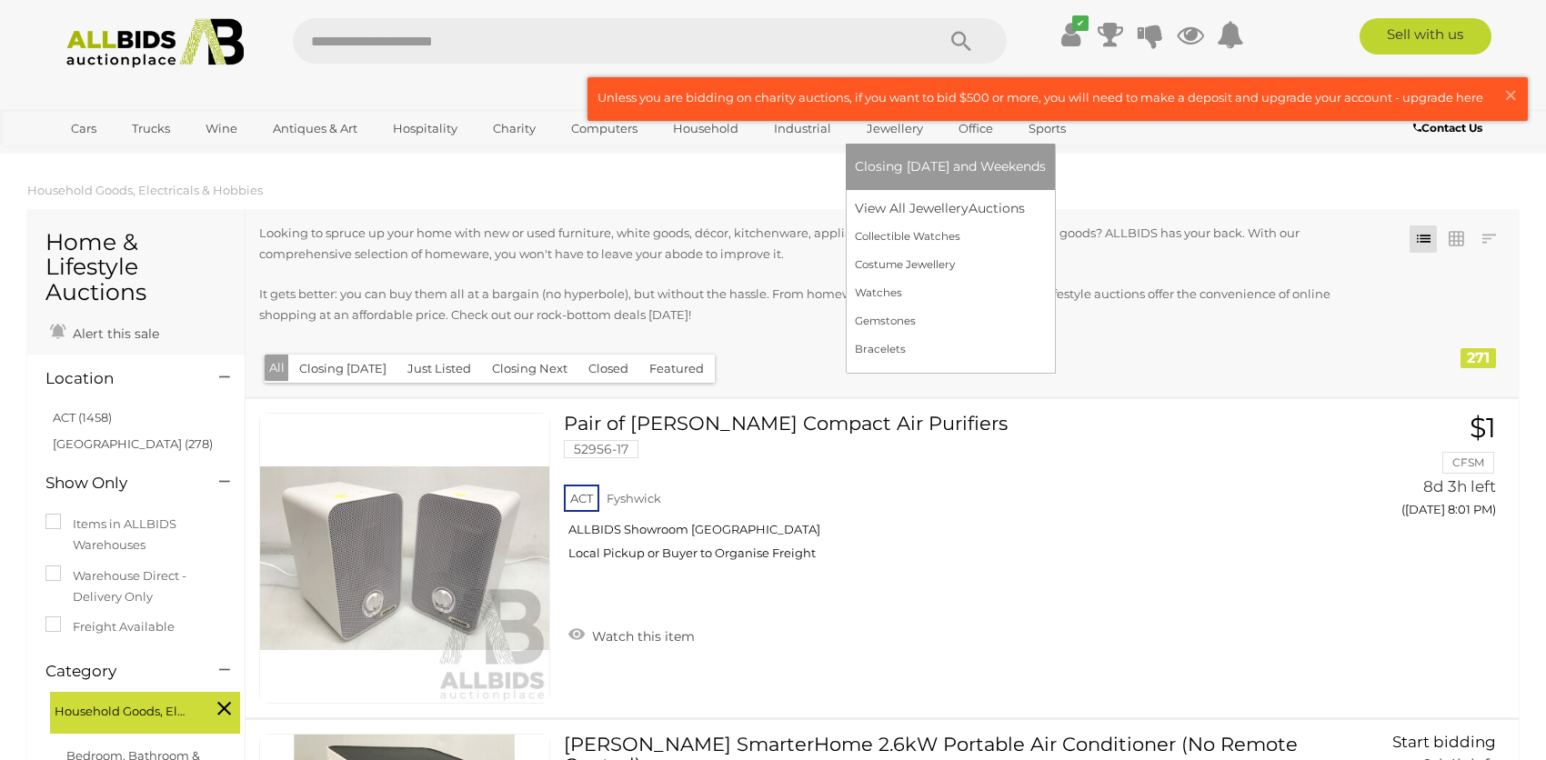
click at [890, 135] on link "Jewellery" at bounding box center [895, 129] width 80 height 30
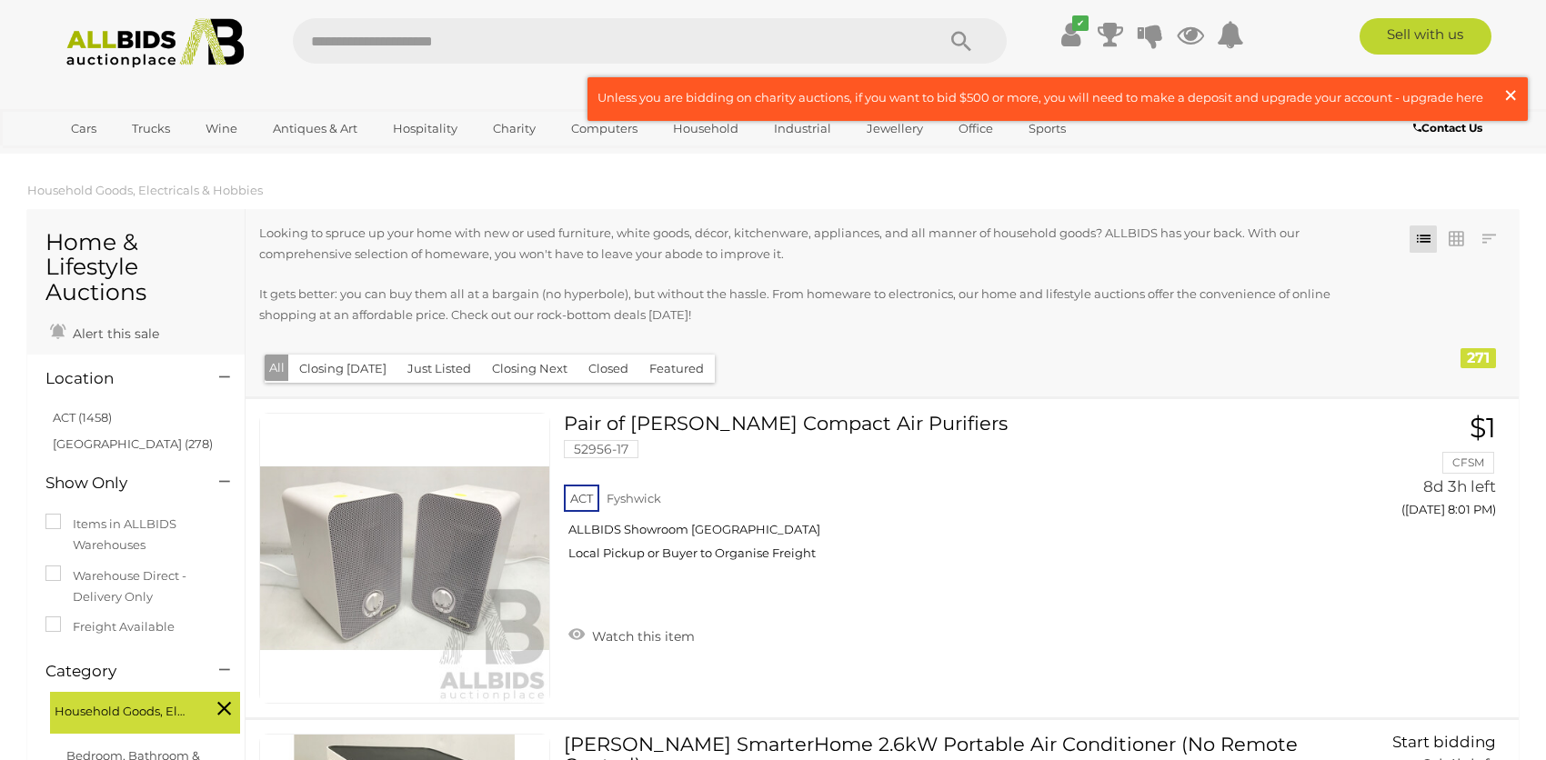
click at [1513, 92] on span "×" at bounding box center [1510, 94] width 16 height 35
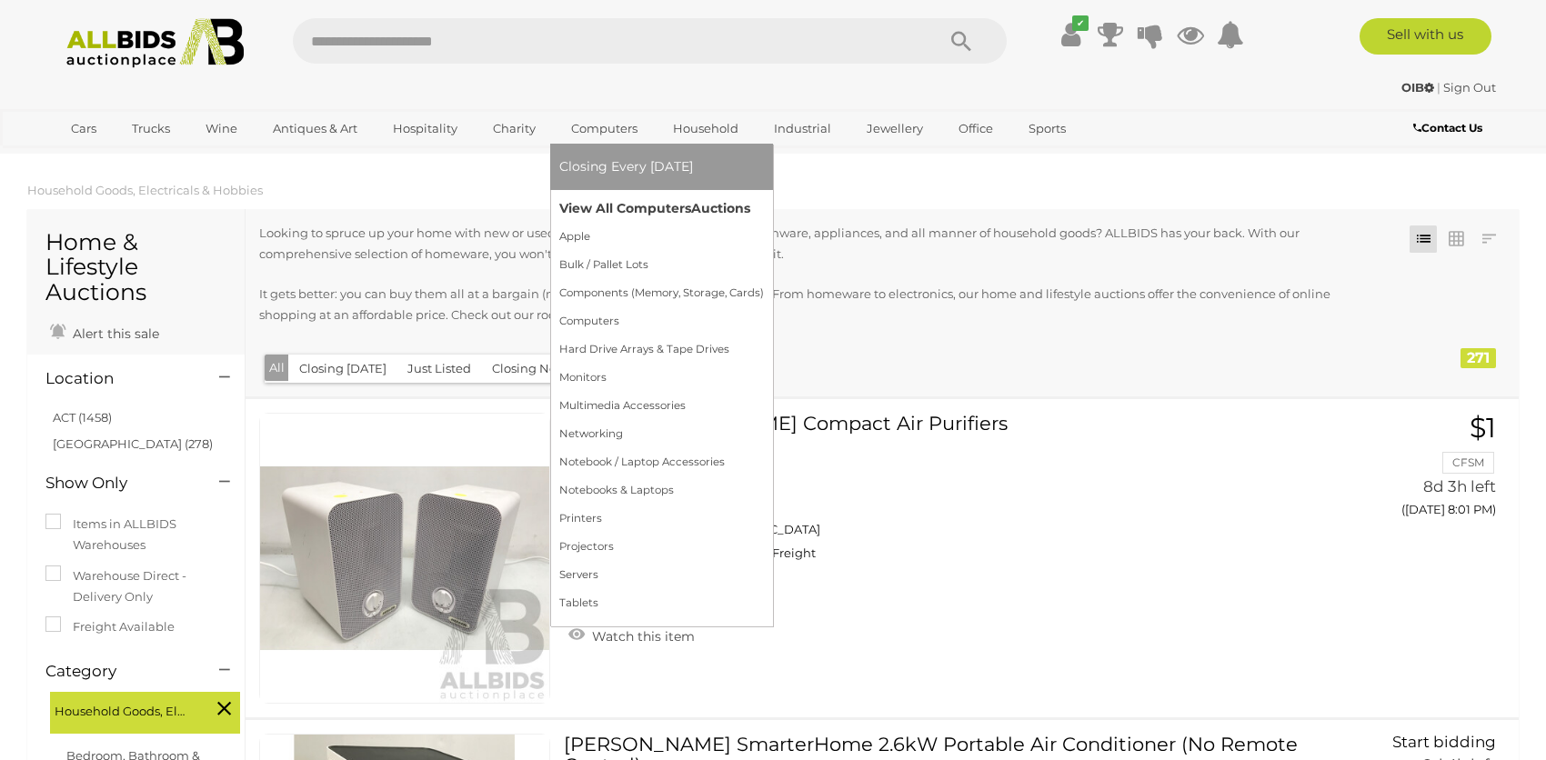
click at [626, 208] on link "View All Computers Auctions" at bounding box center [661, 209] width 205 height 28
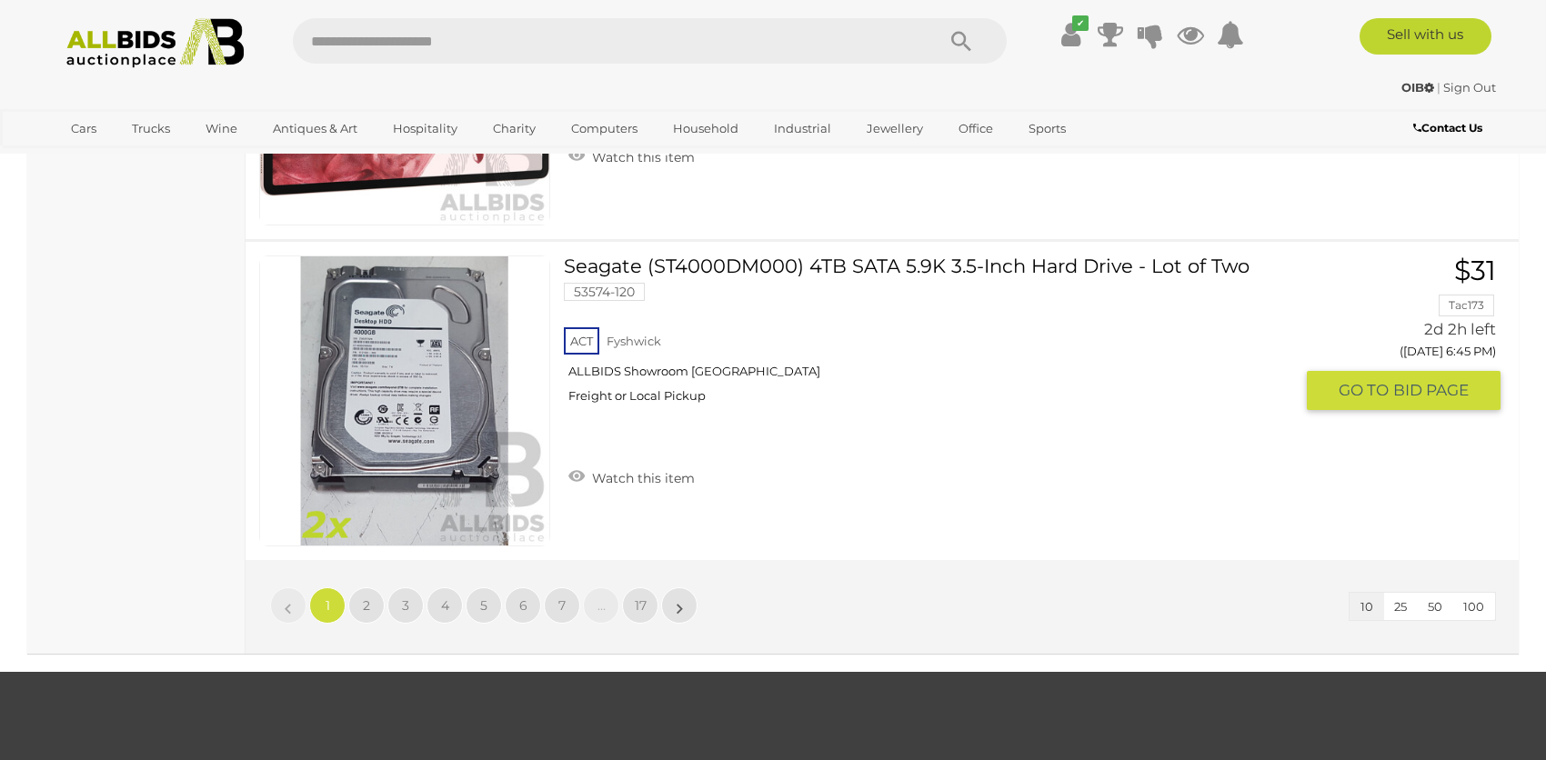
scroll to position [3091, 0]
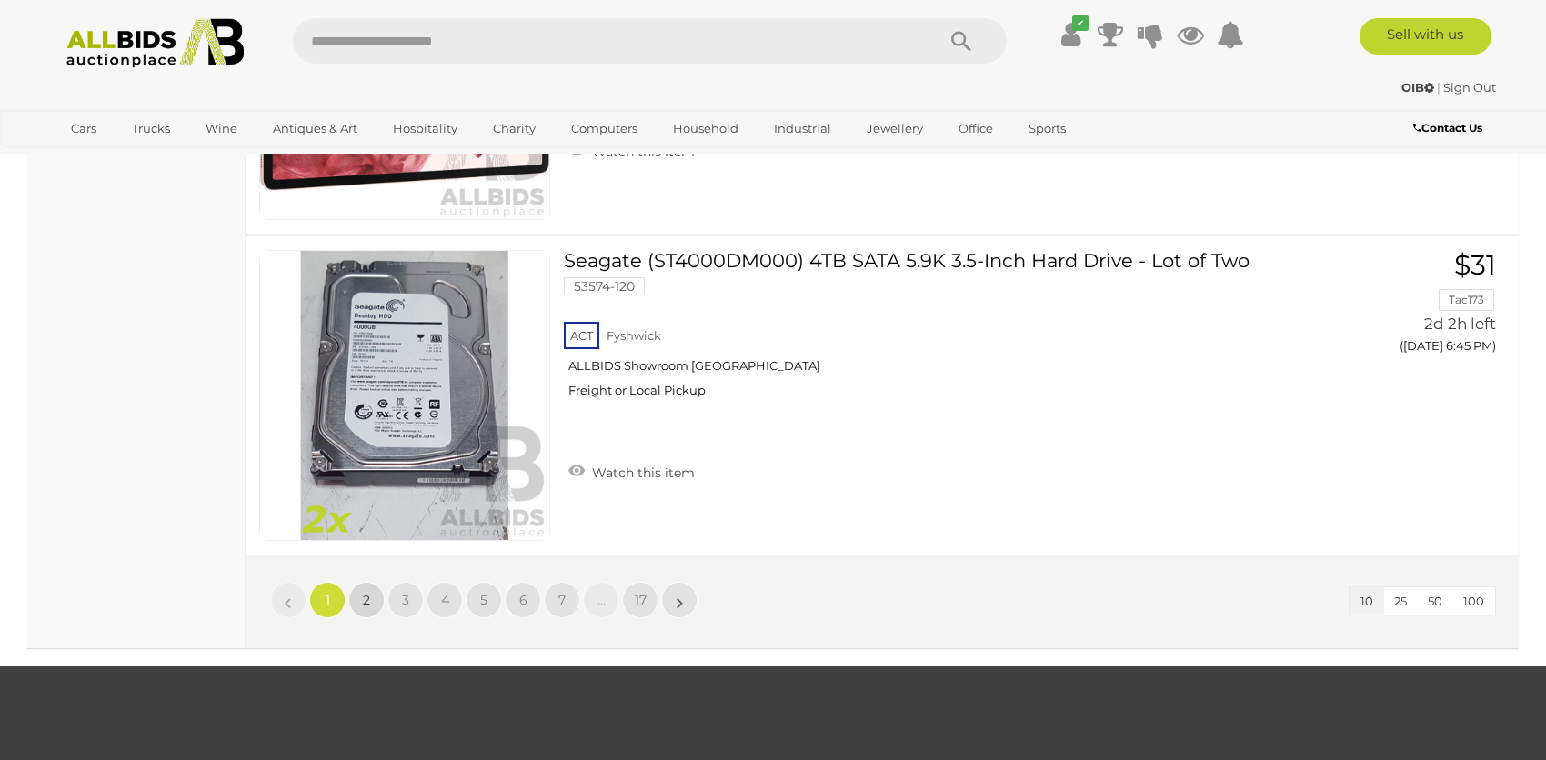
click at [365, 595] on span "2" at bounding box center [366, 600] width 7 height 16
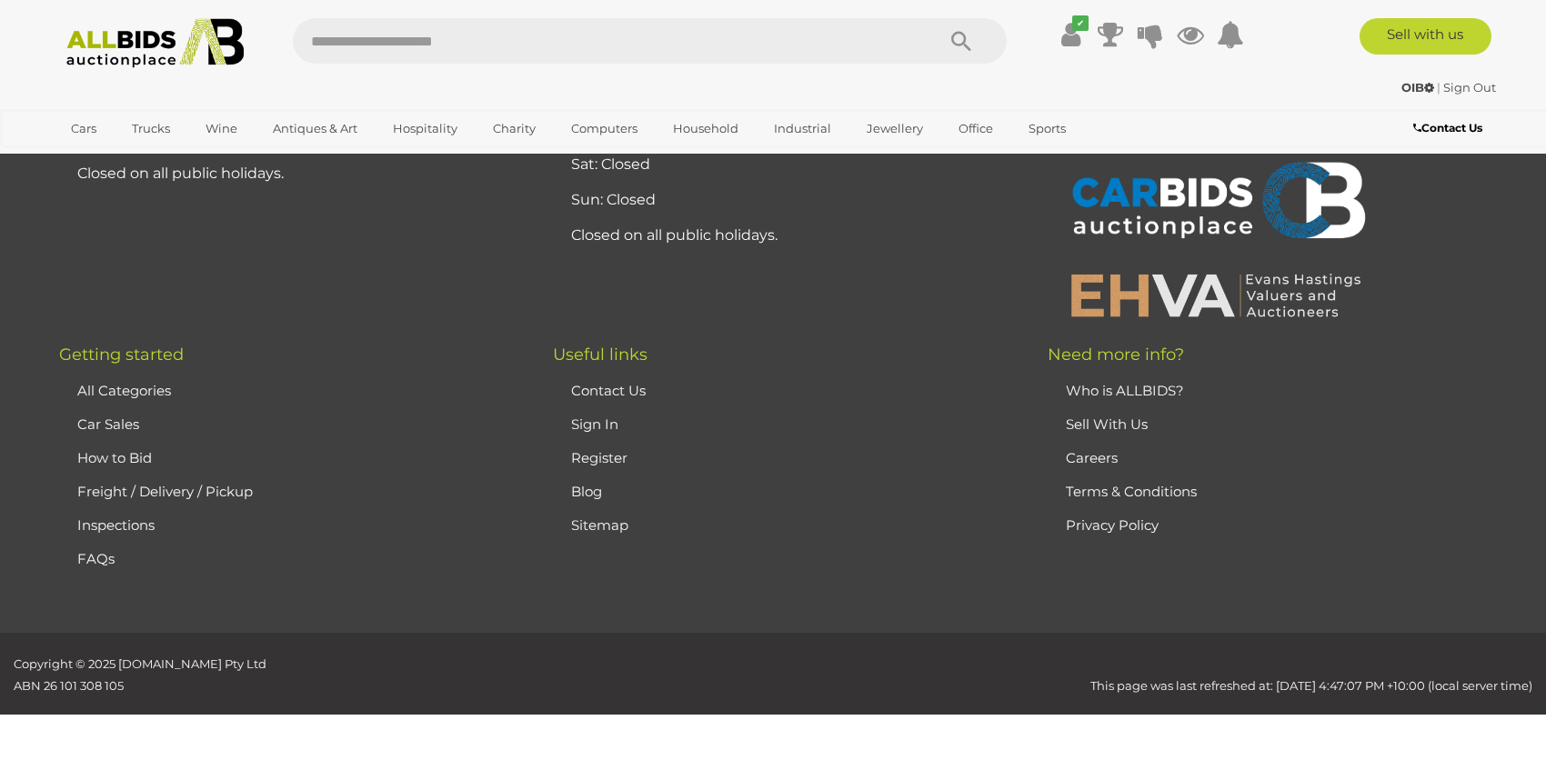
scroll to position [254, 0]
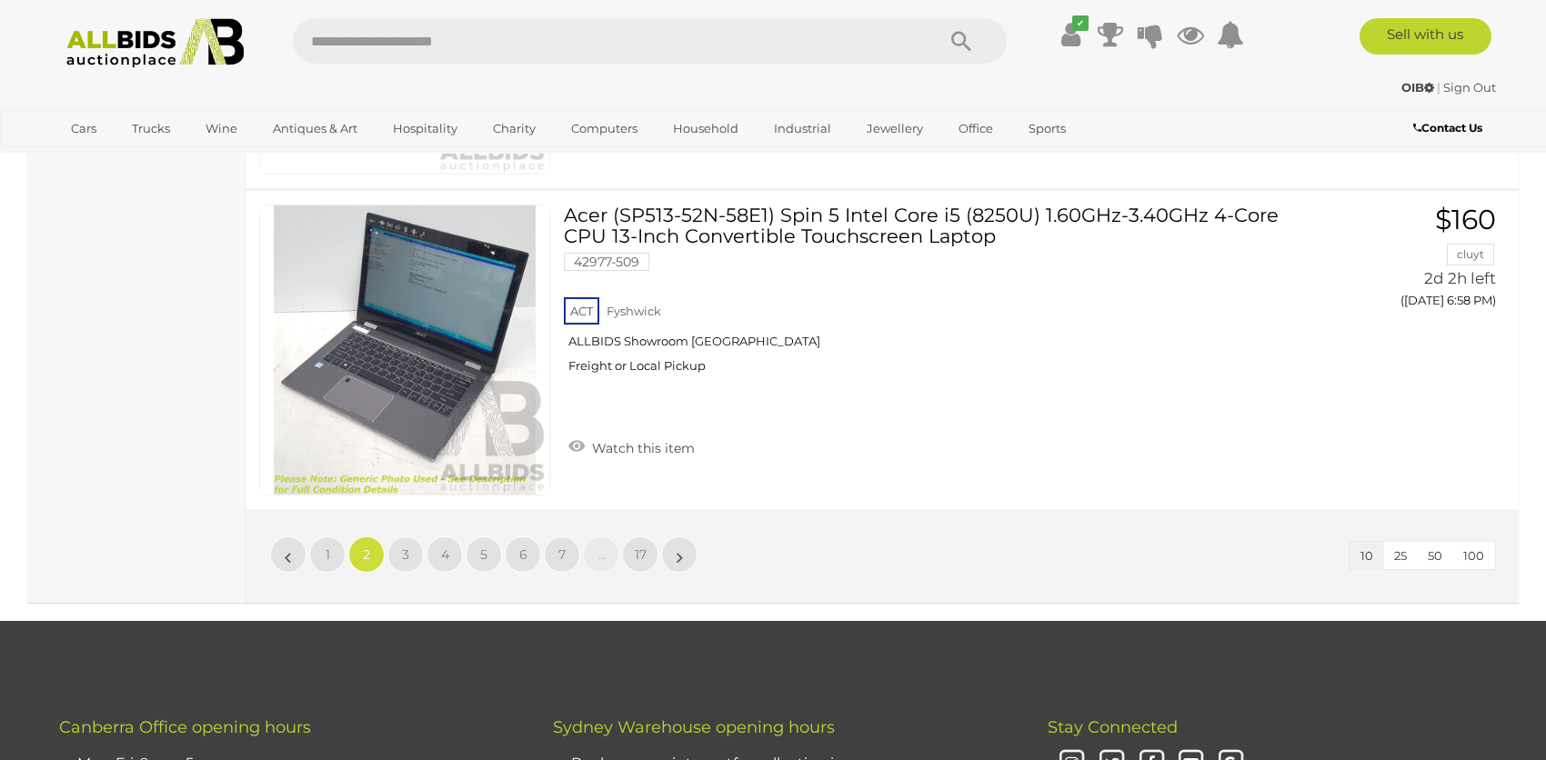
scroll to position [3163, 0]
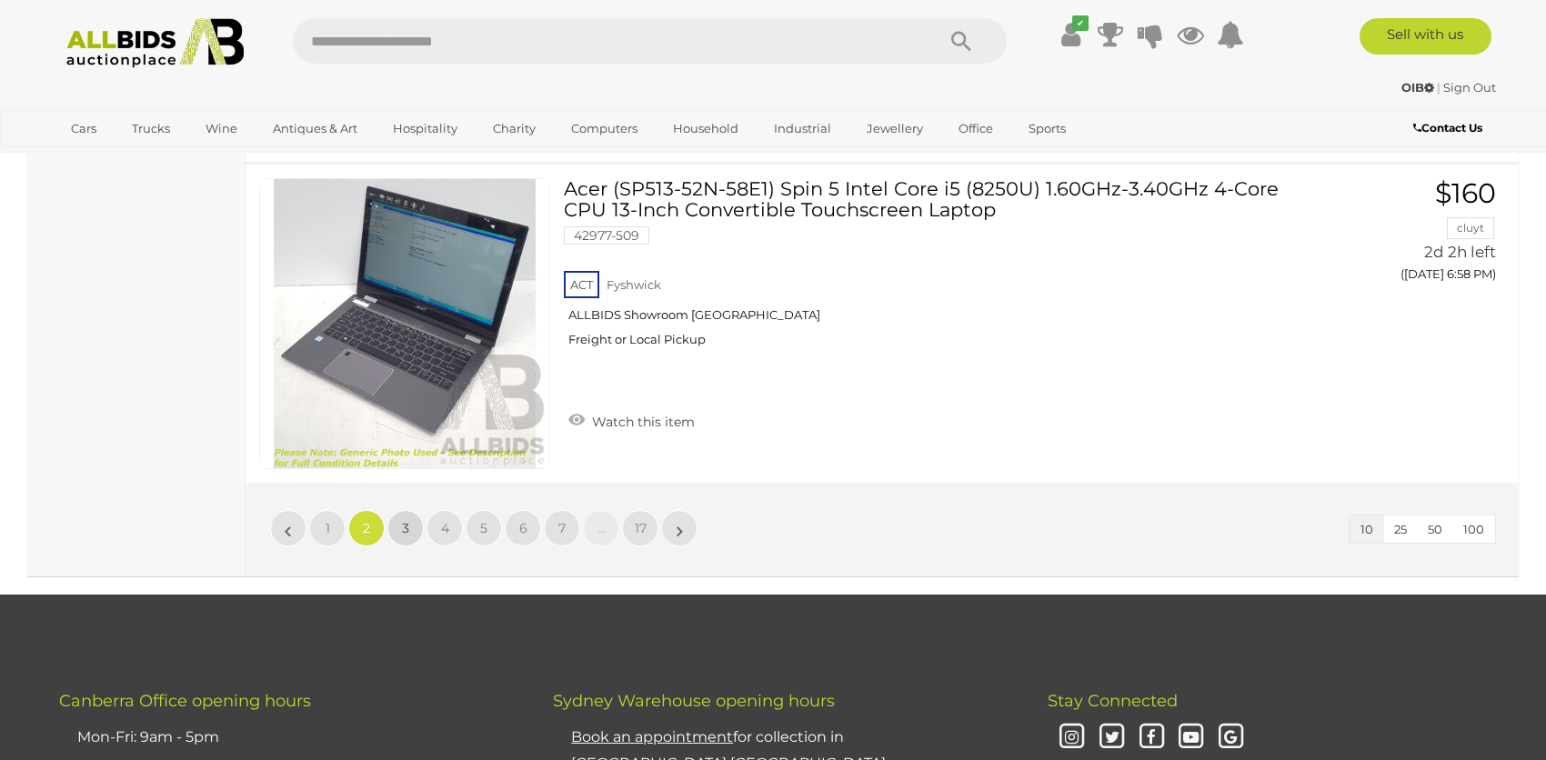
click at [402, 524] on span "3" at bounding box center [405, 528] width 7 height 16
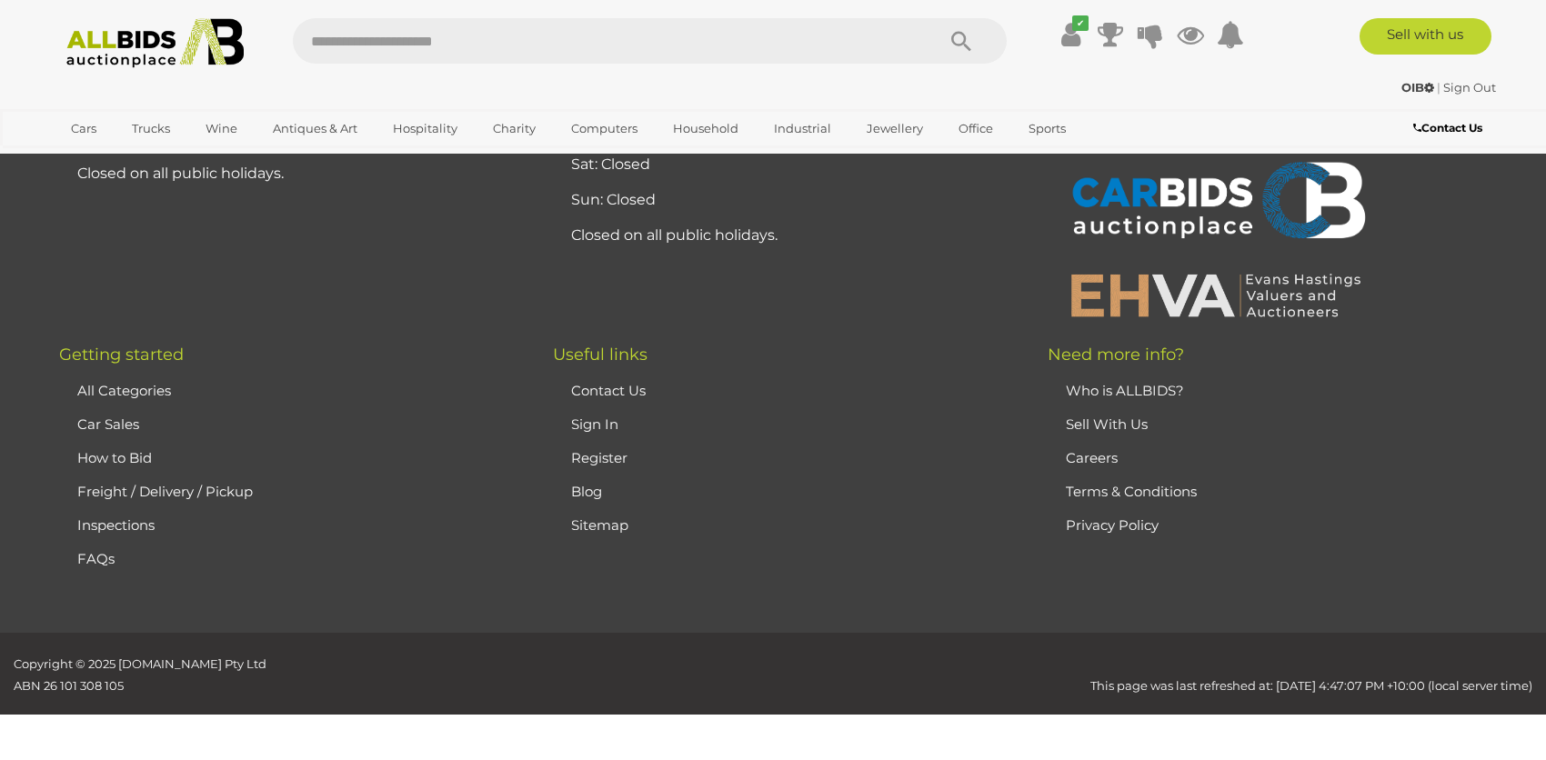
scroll to position [254, 0]
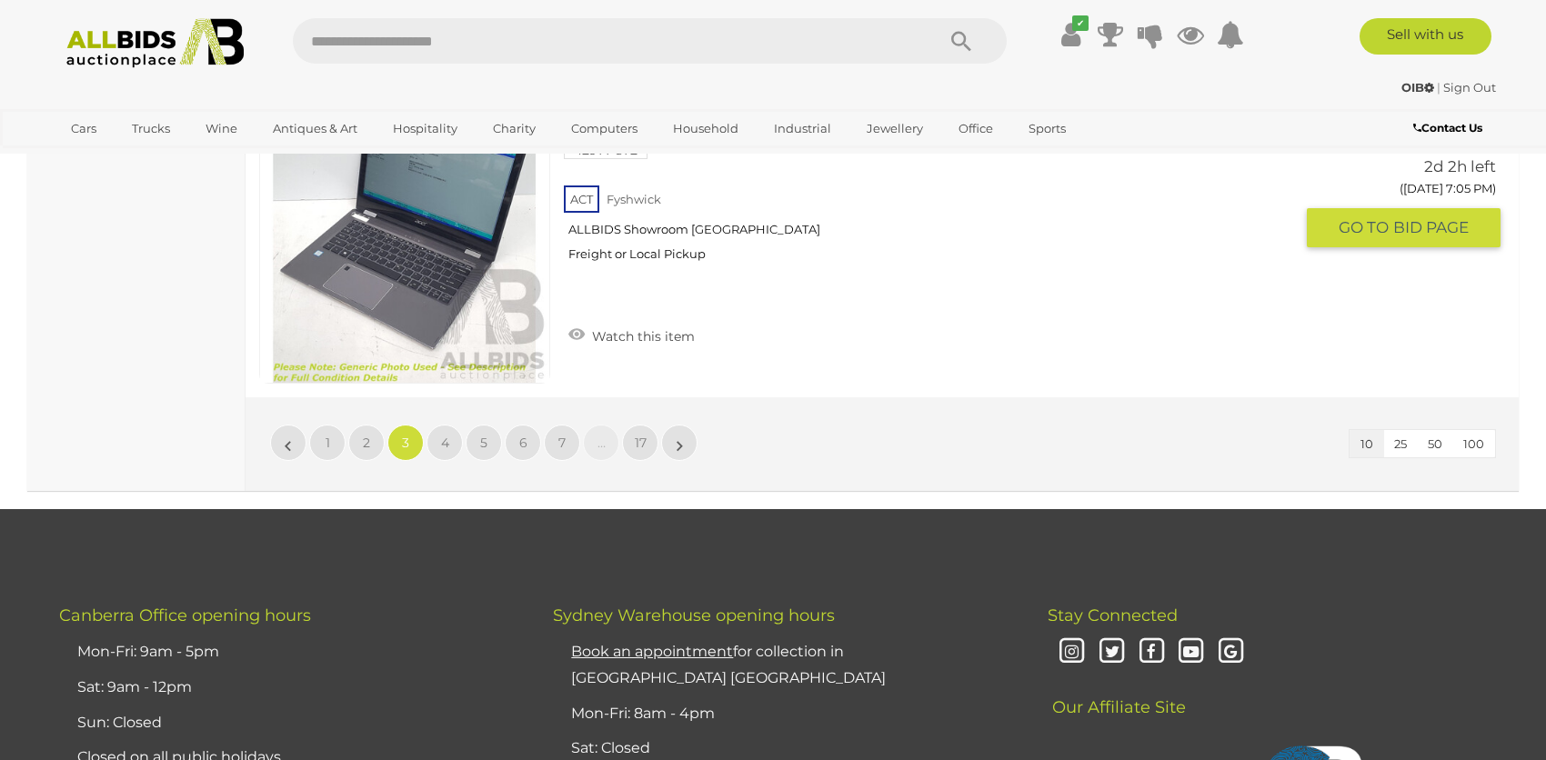
scroll to position [3254, 0]
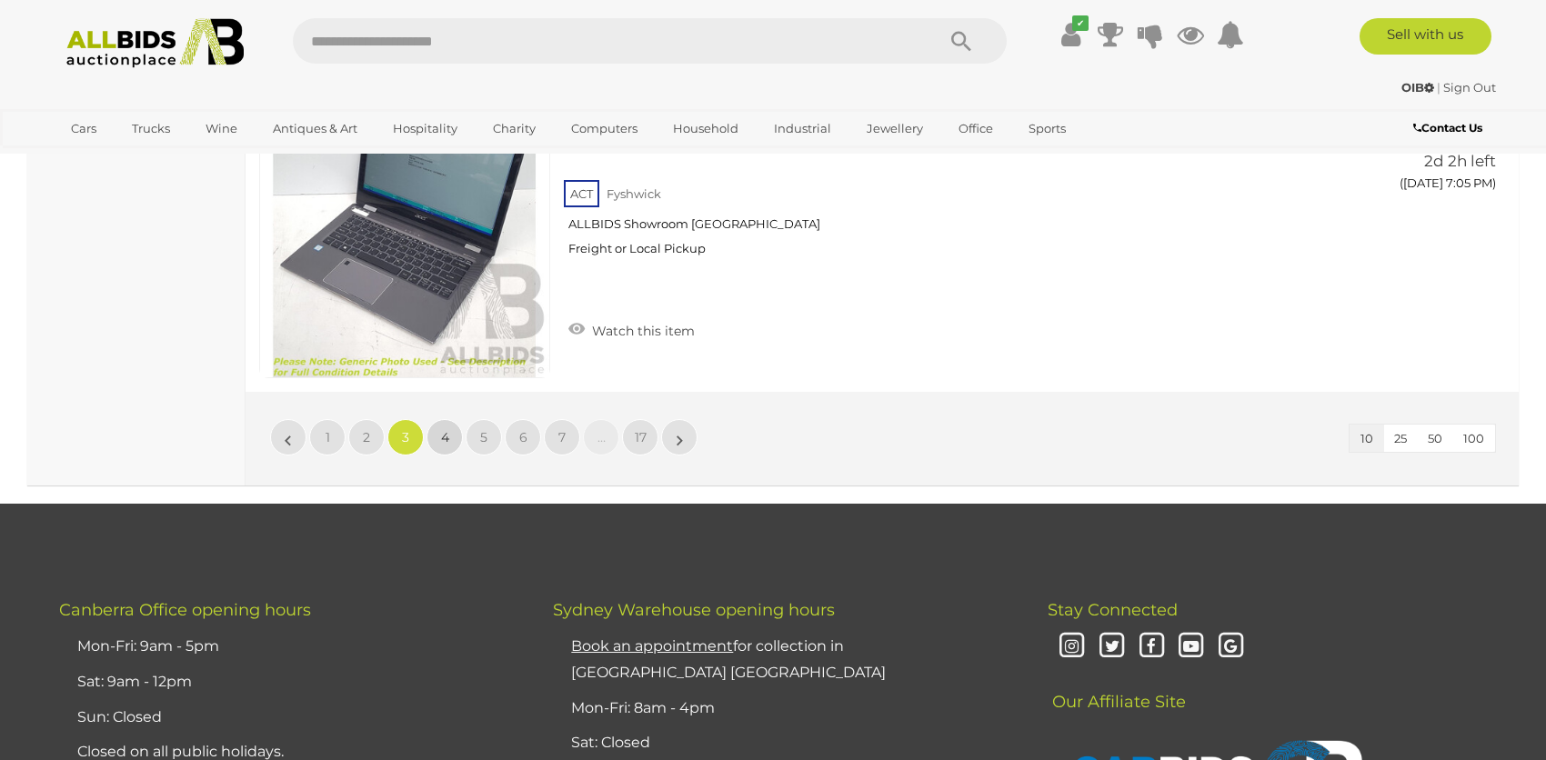
click at [452, 431] on link "4" at bounding box center [444, 437] width 36 height 36
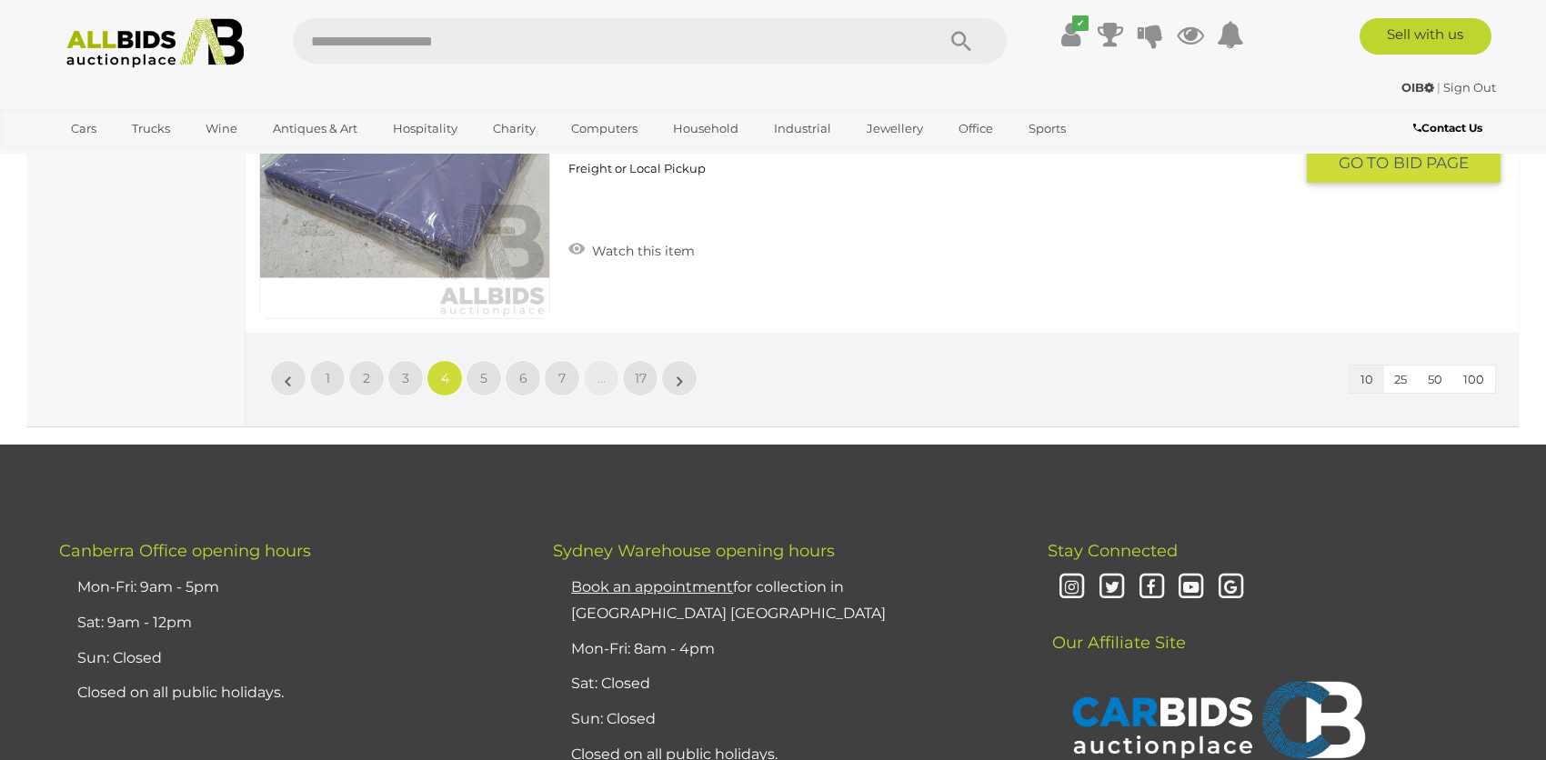
scroll to position [3345, 0]
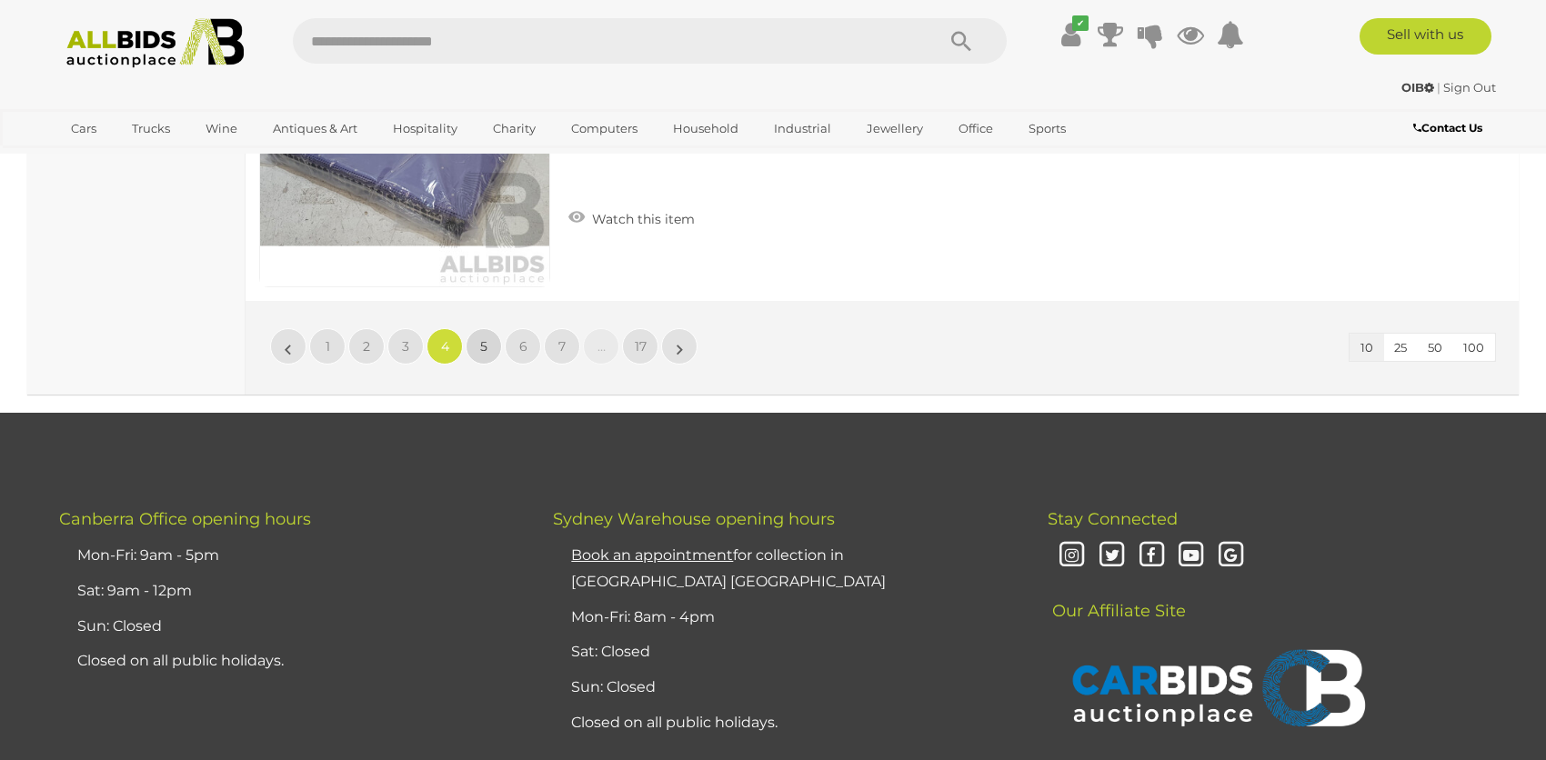
click at [485, 342] on span "5" at bounding box center [483, 346] width 7 height 16
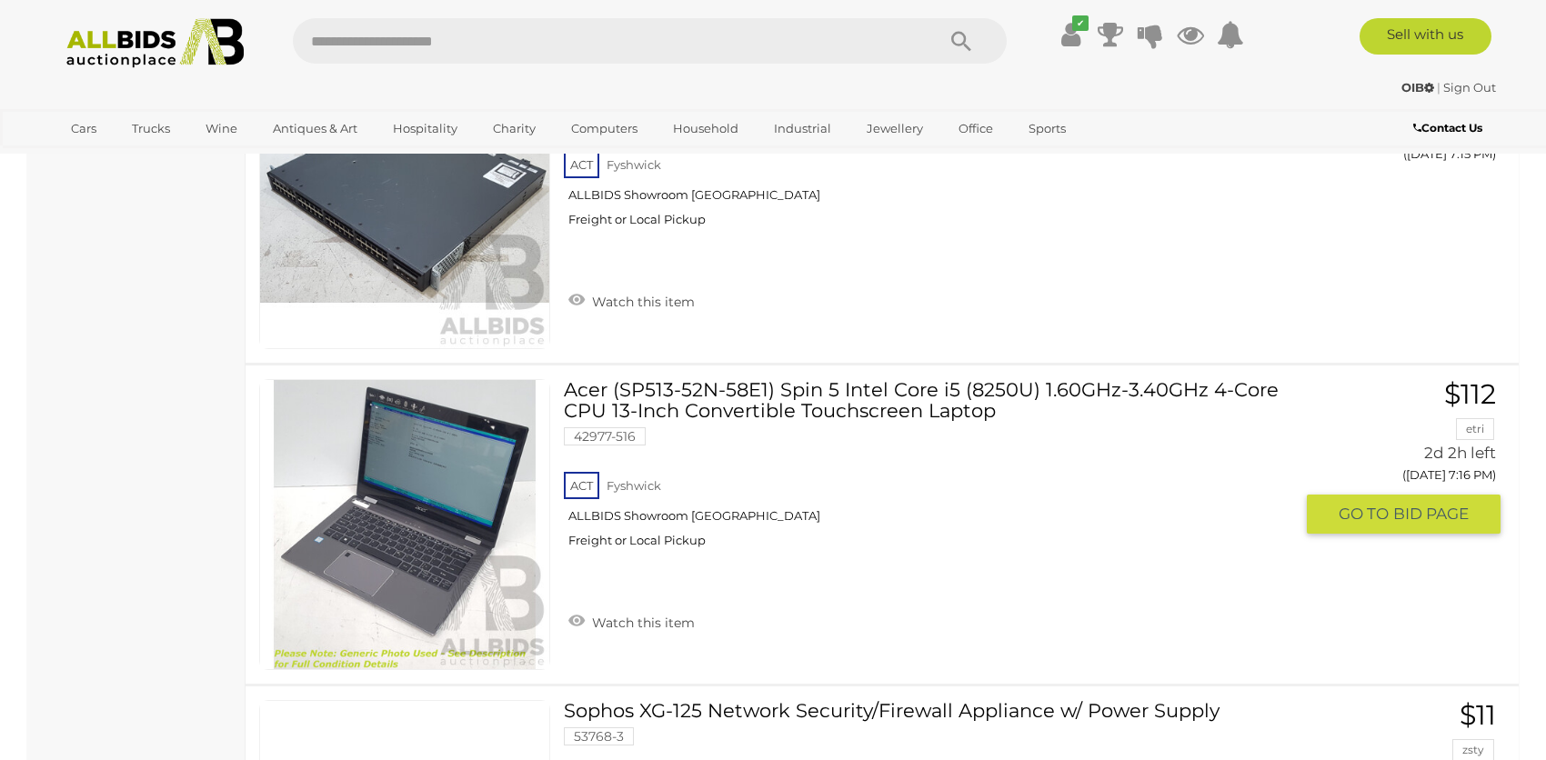
scroll to position [3072, 0]
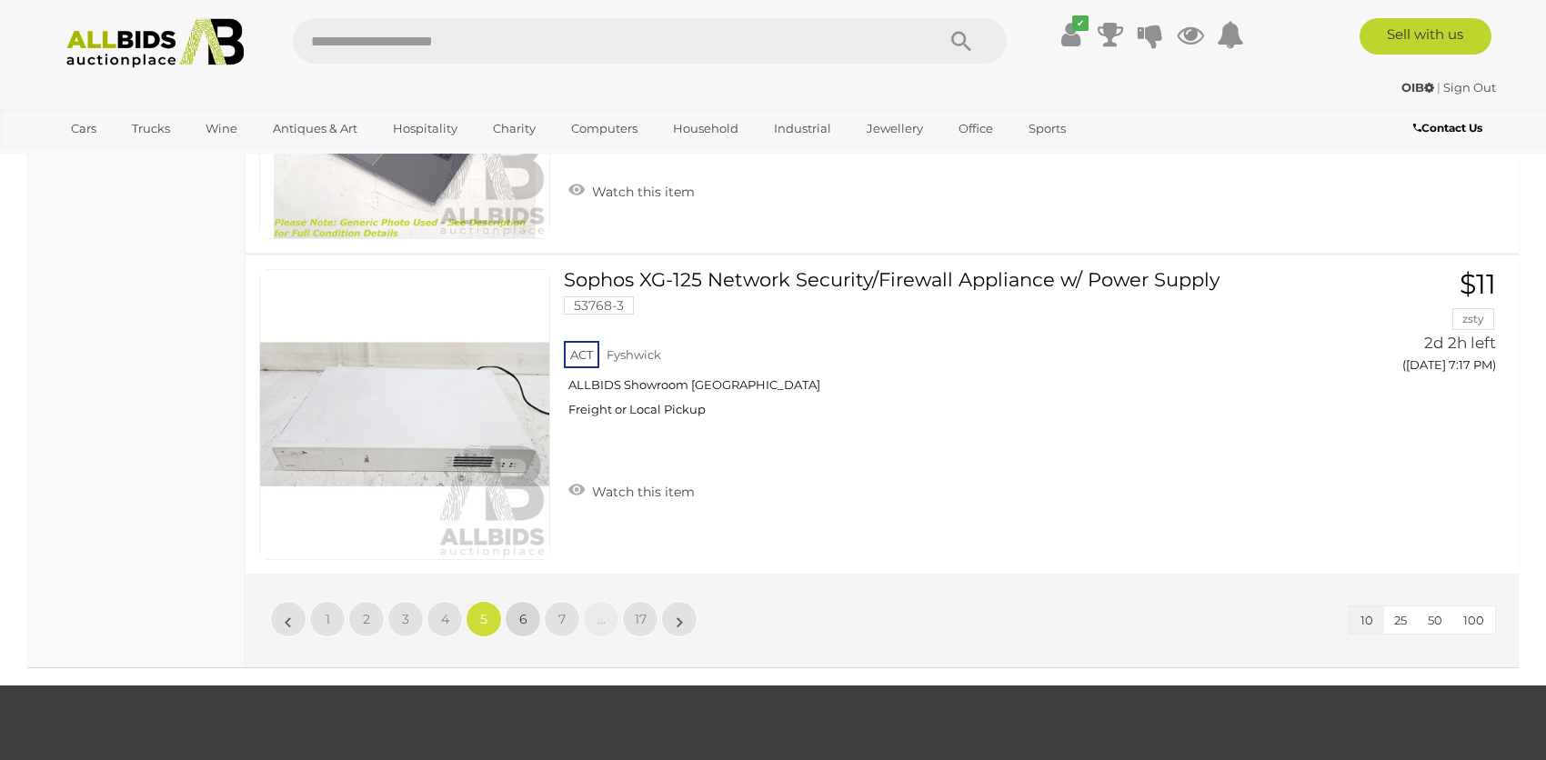
click at [516, 615] on link "6" at bounding box center [523, 619] width 36 height 36
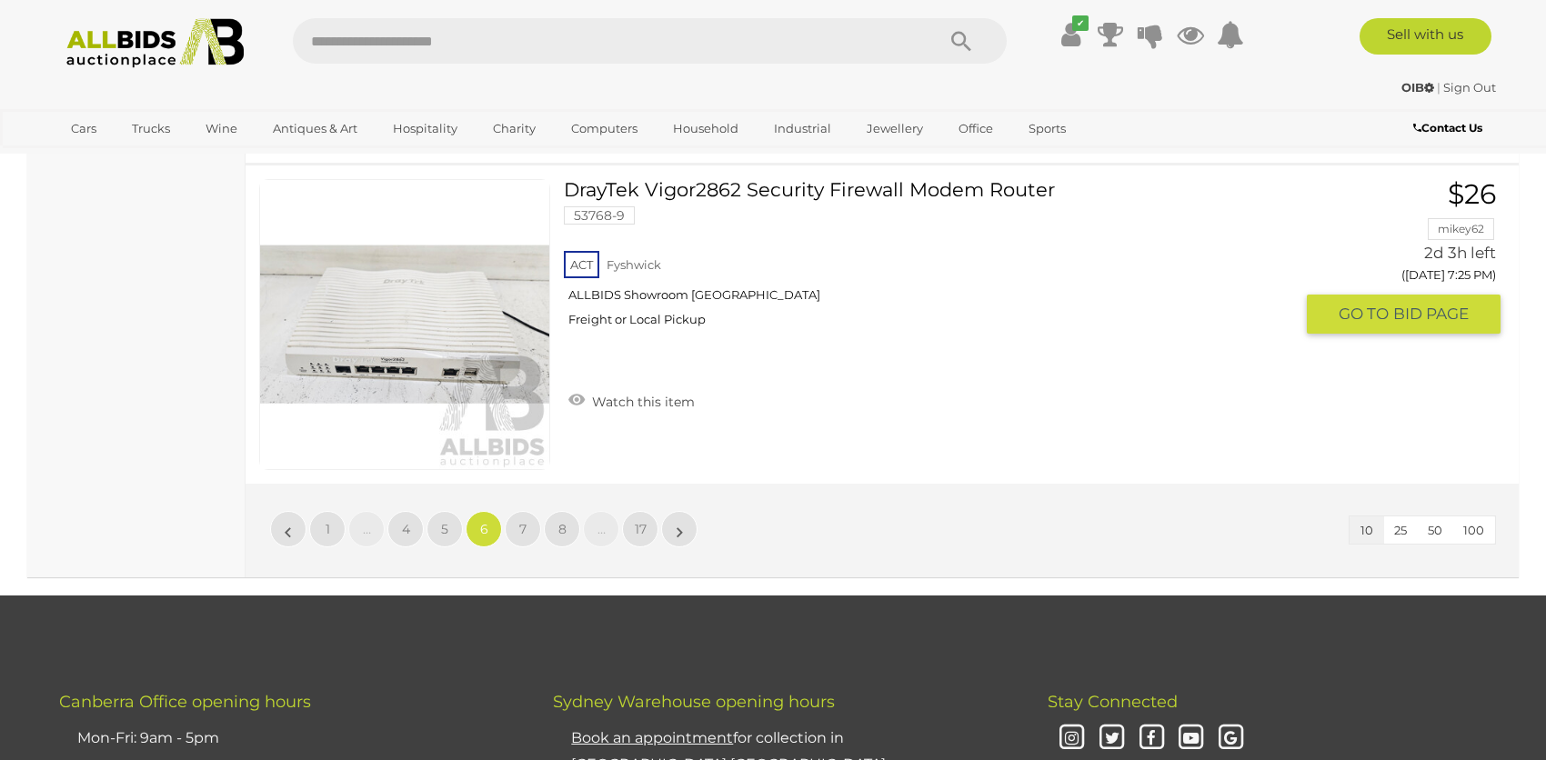
scroll to position [3163, 0]
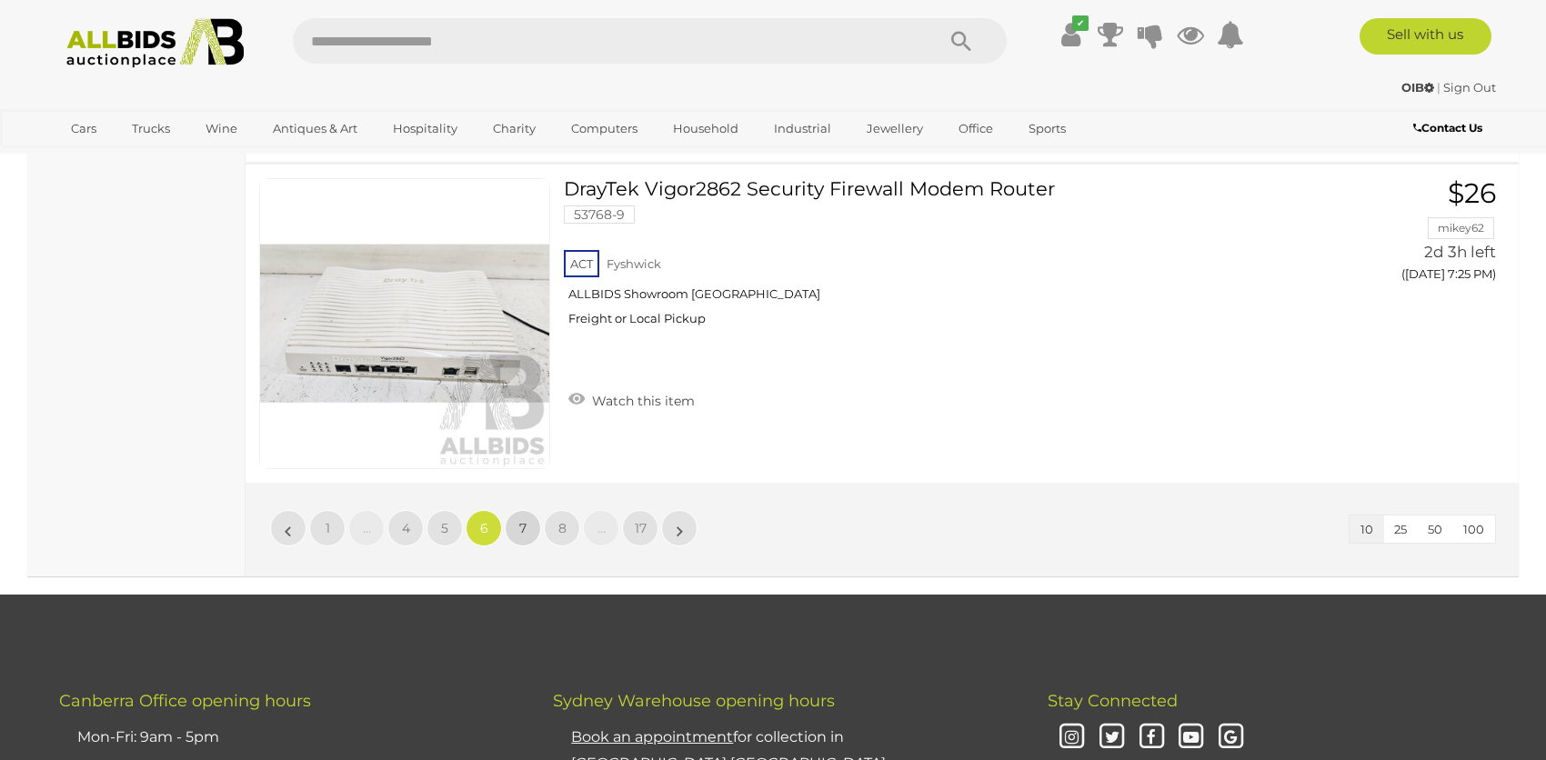
click at [522, 532] on link "7" at bounding box center [523, 528] width 36 height 36
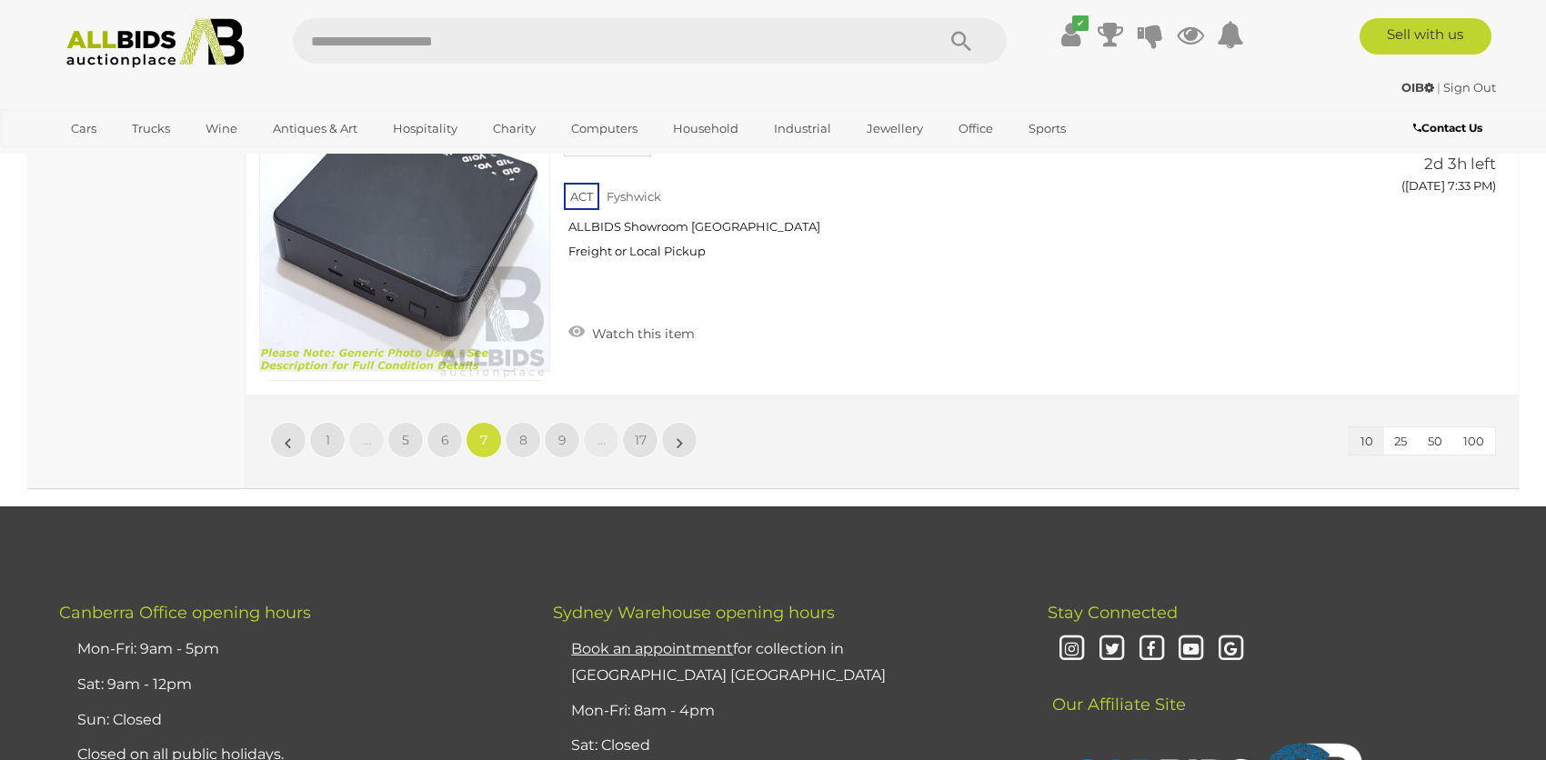
scroll to position [3254, 0]
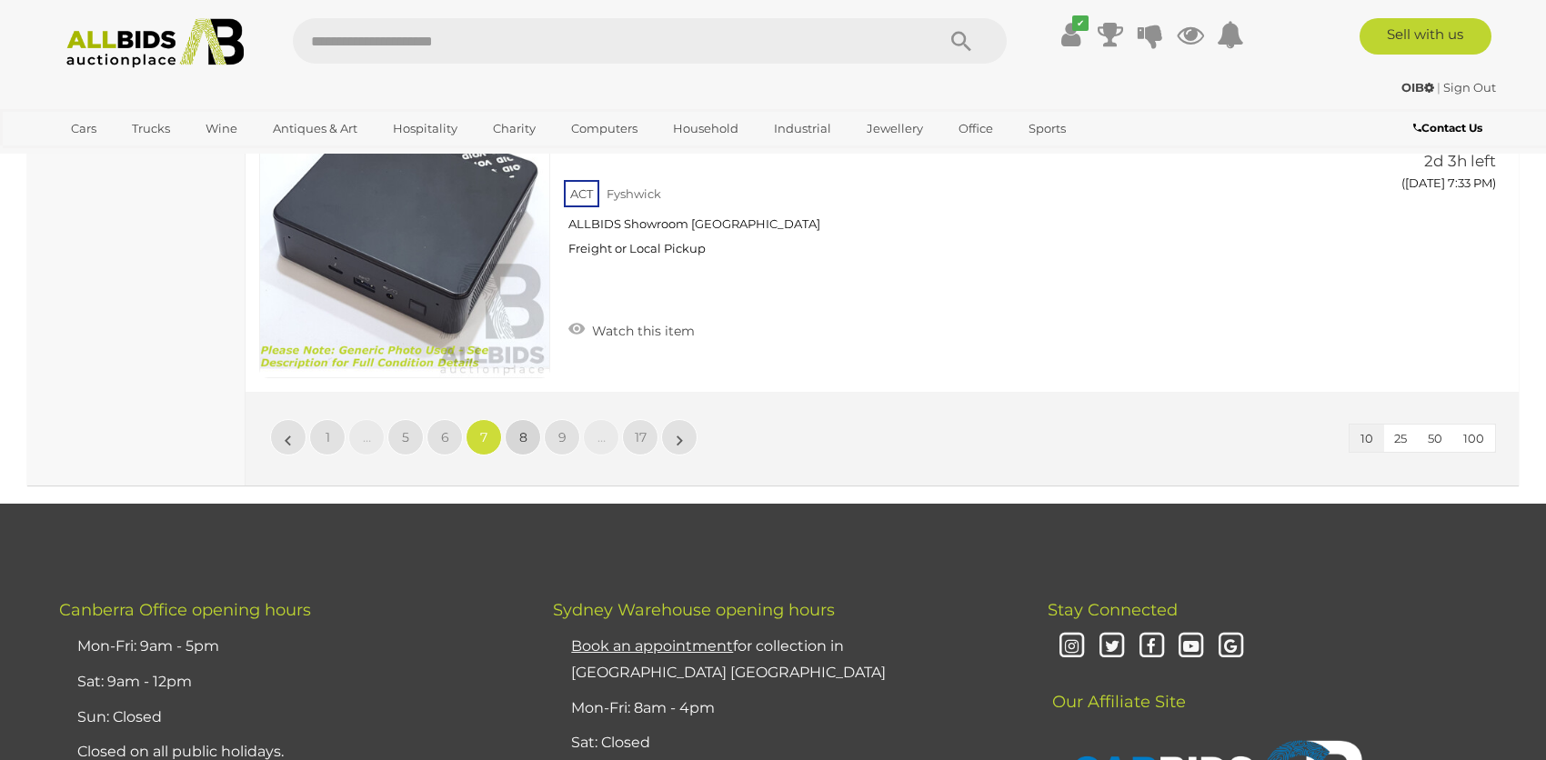
click at [526, 436] on span "8" at bounding box center [523, 437] width 8 height 16
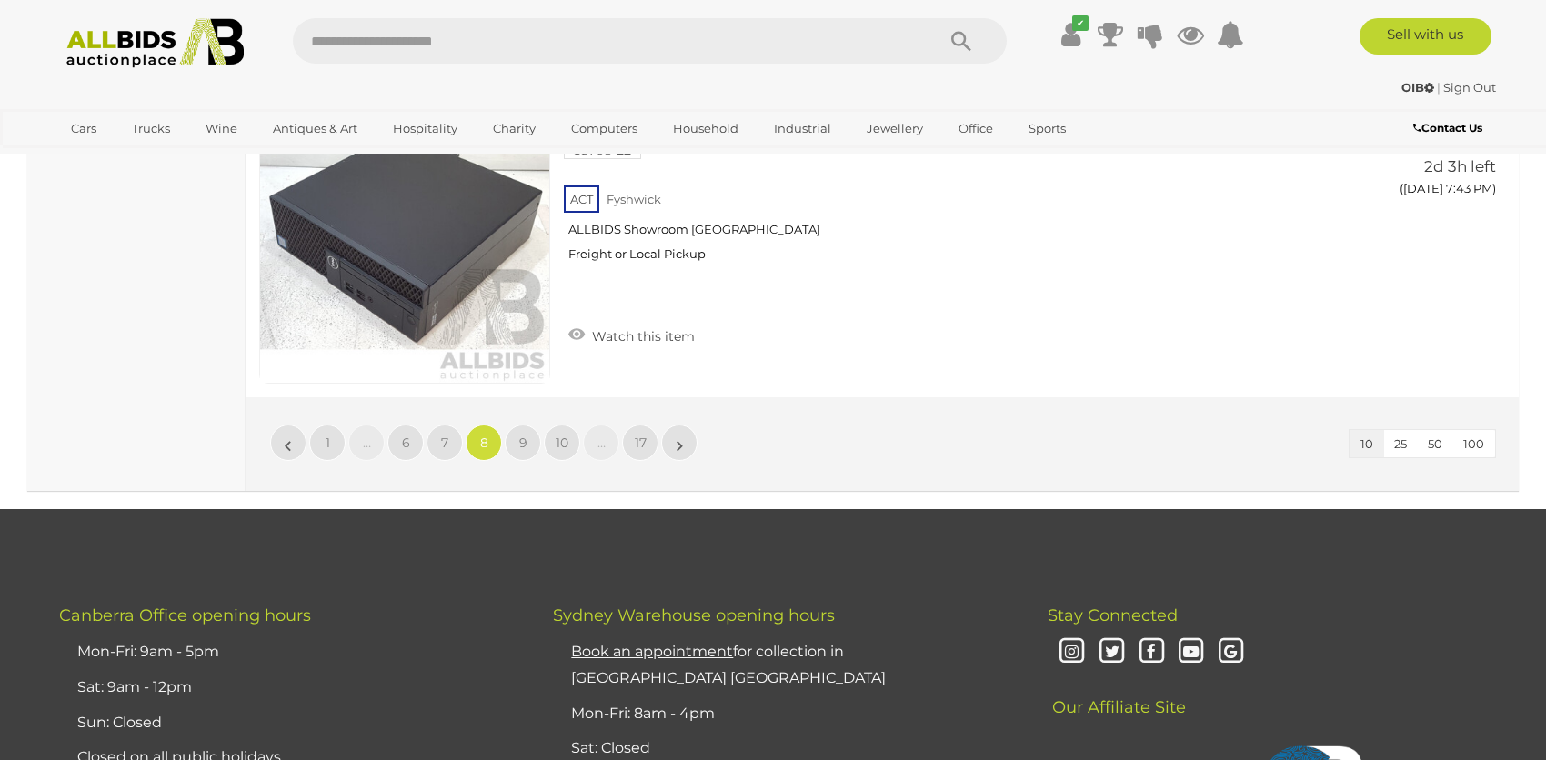
scroll to position [3254, 0]
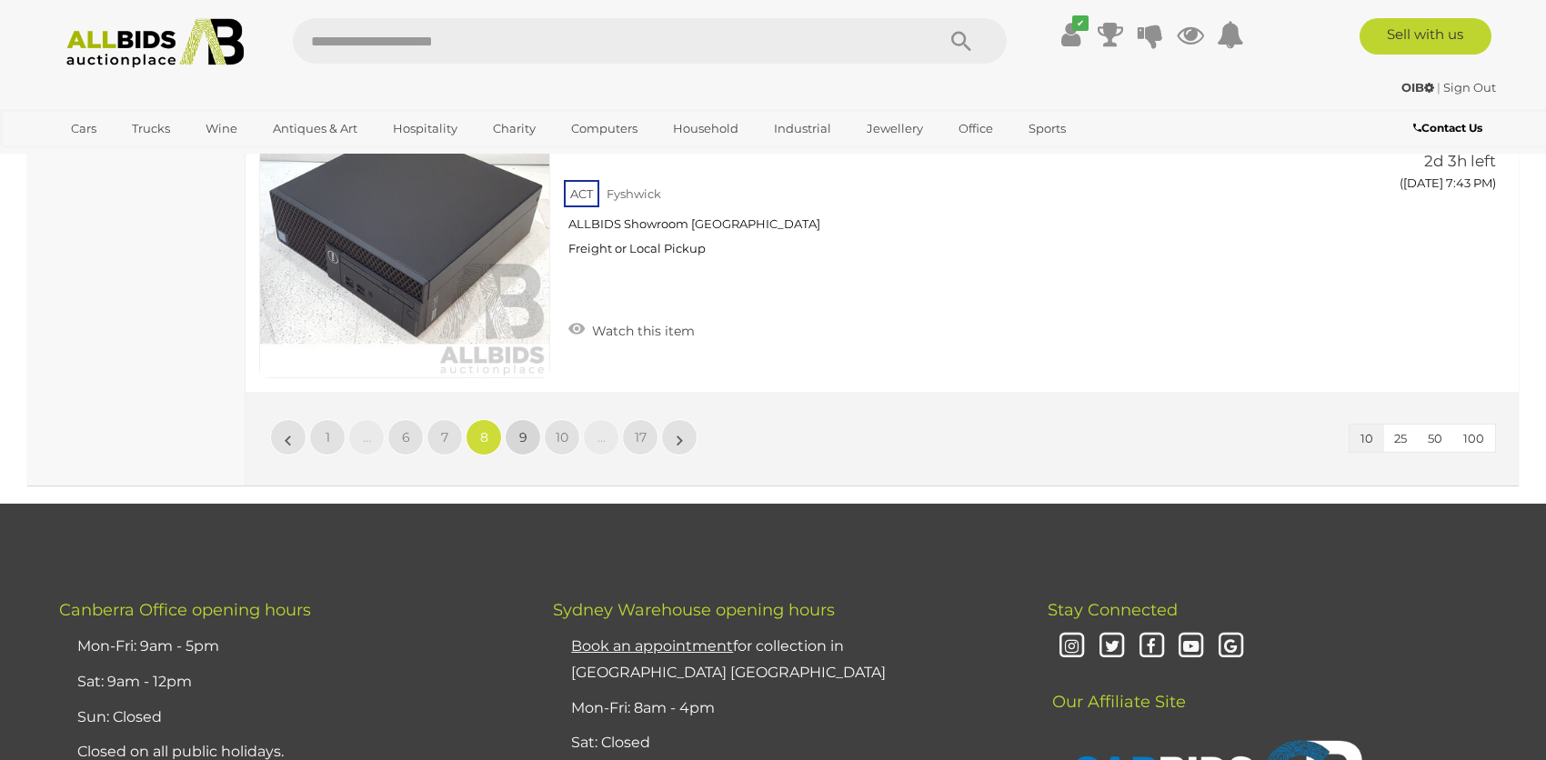
click at [530, 430] on link "9" at bounding box center [523, 437] width 36 height 36
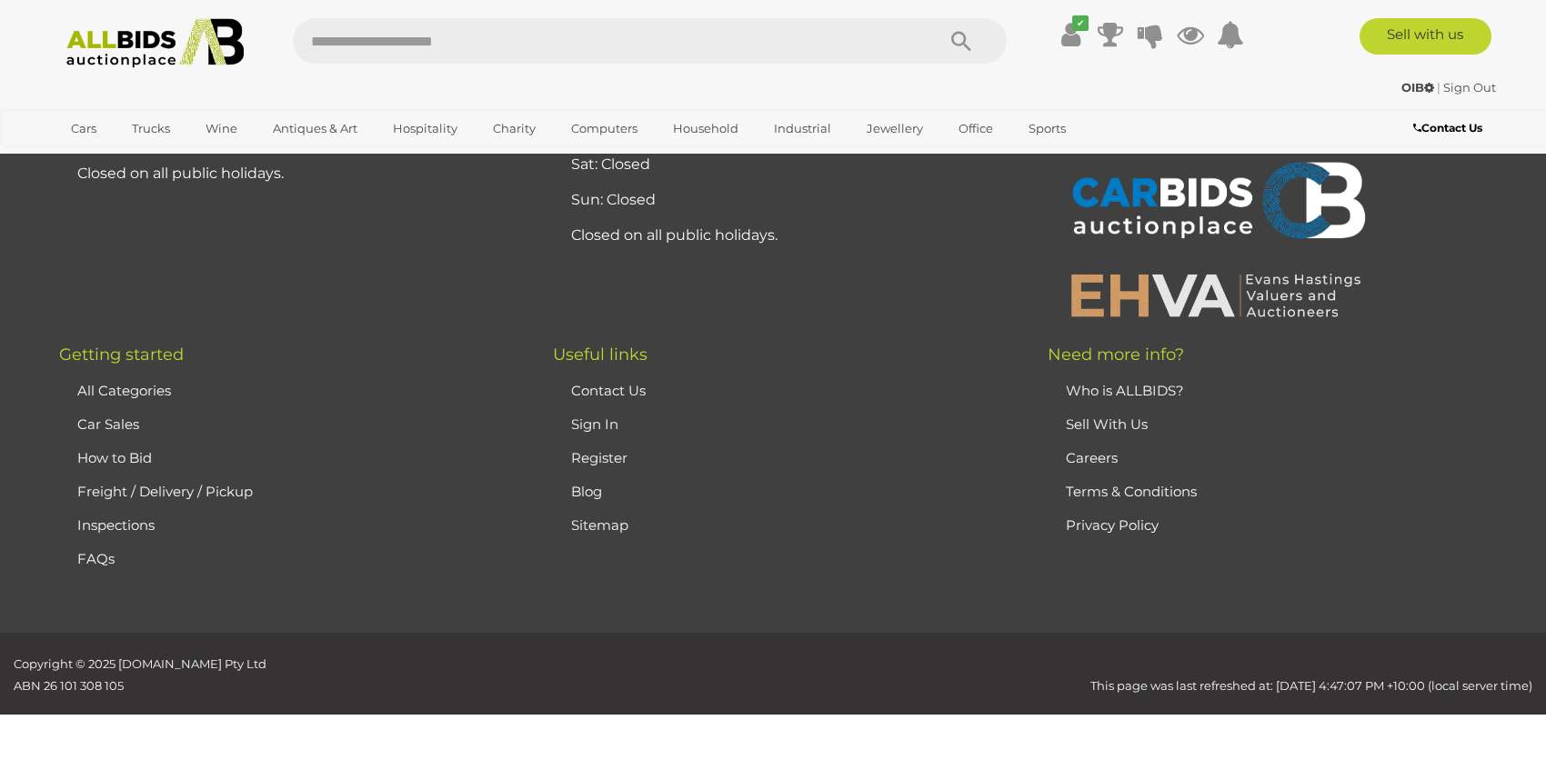
scroll to position [254, 0]
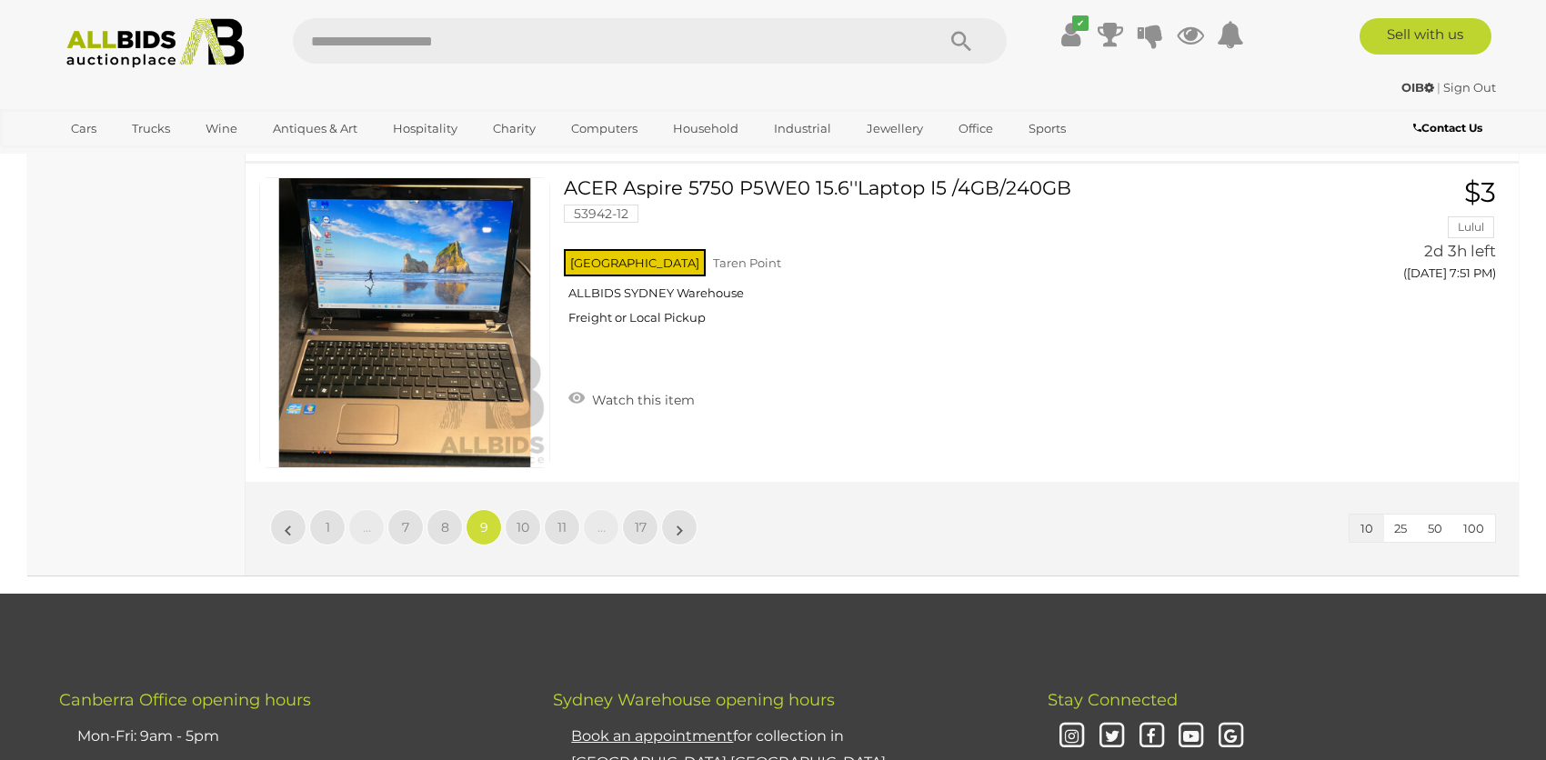
scroll to position [3163, 0]
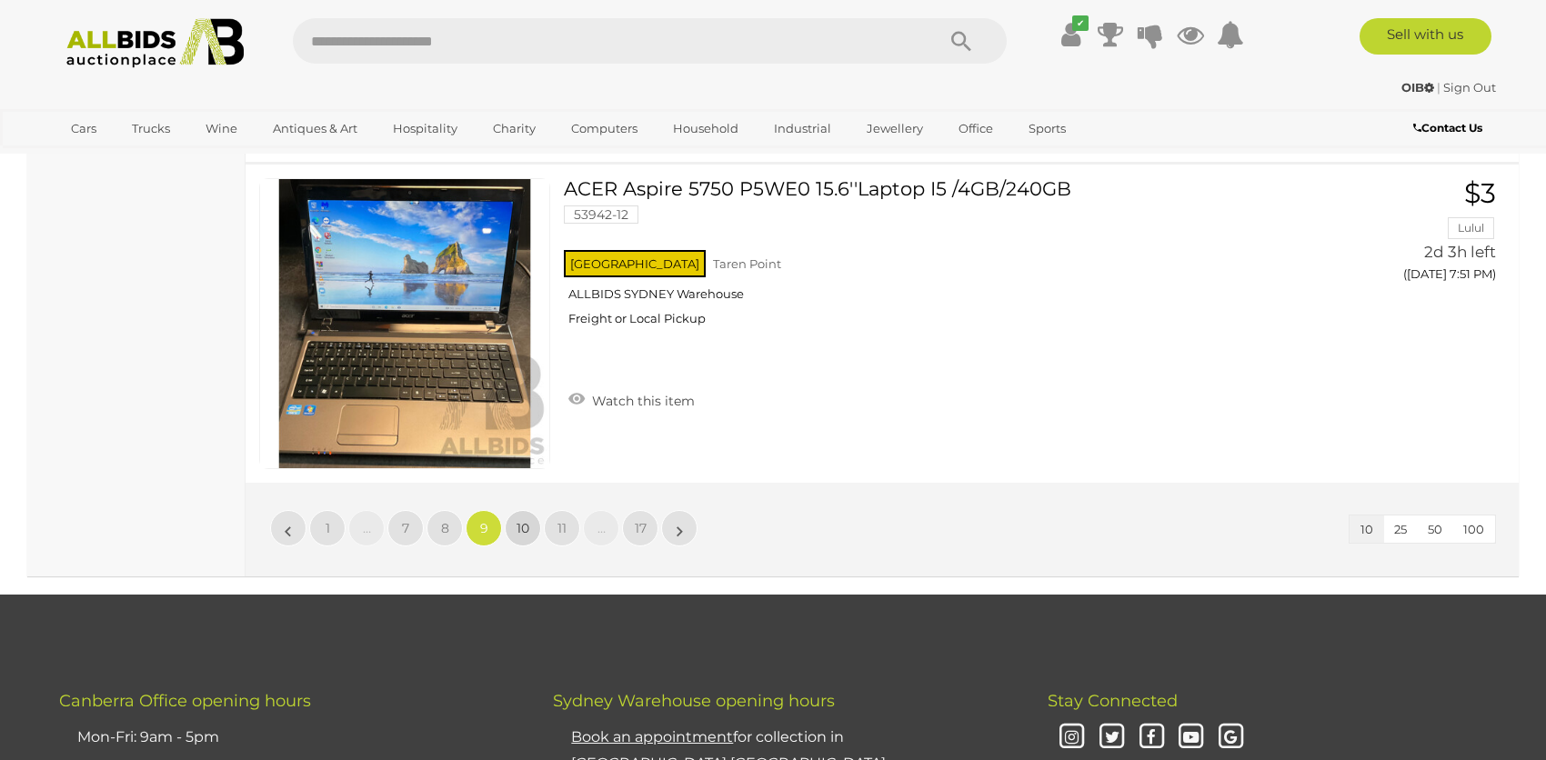
click at [515, 529] on link "10" at bounding box center [523, 528] width 36 height 36
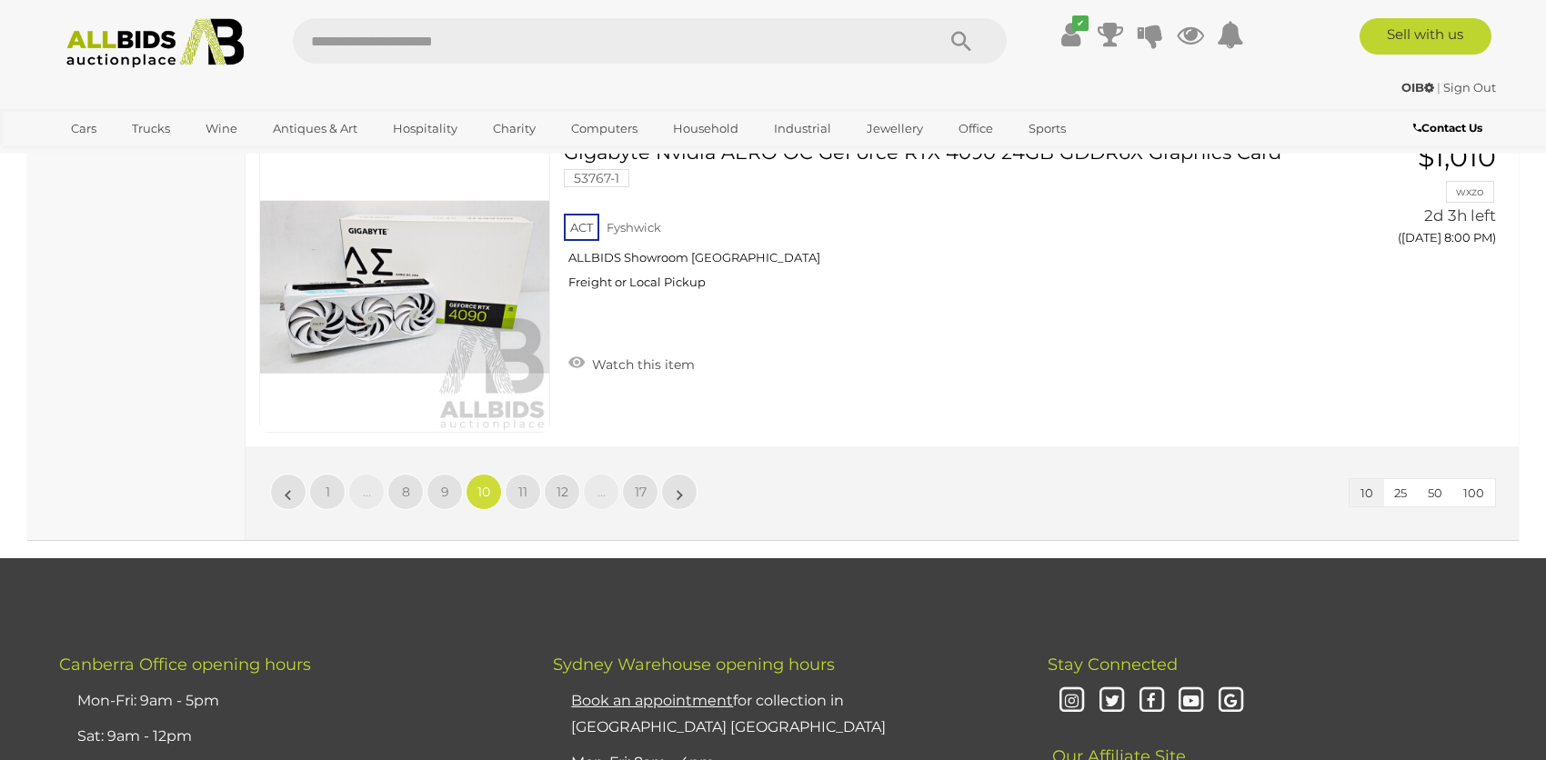
scroll to position [3254, 0]
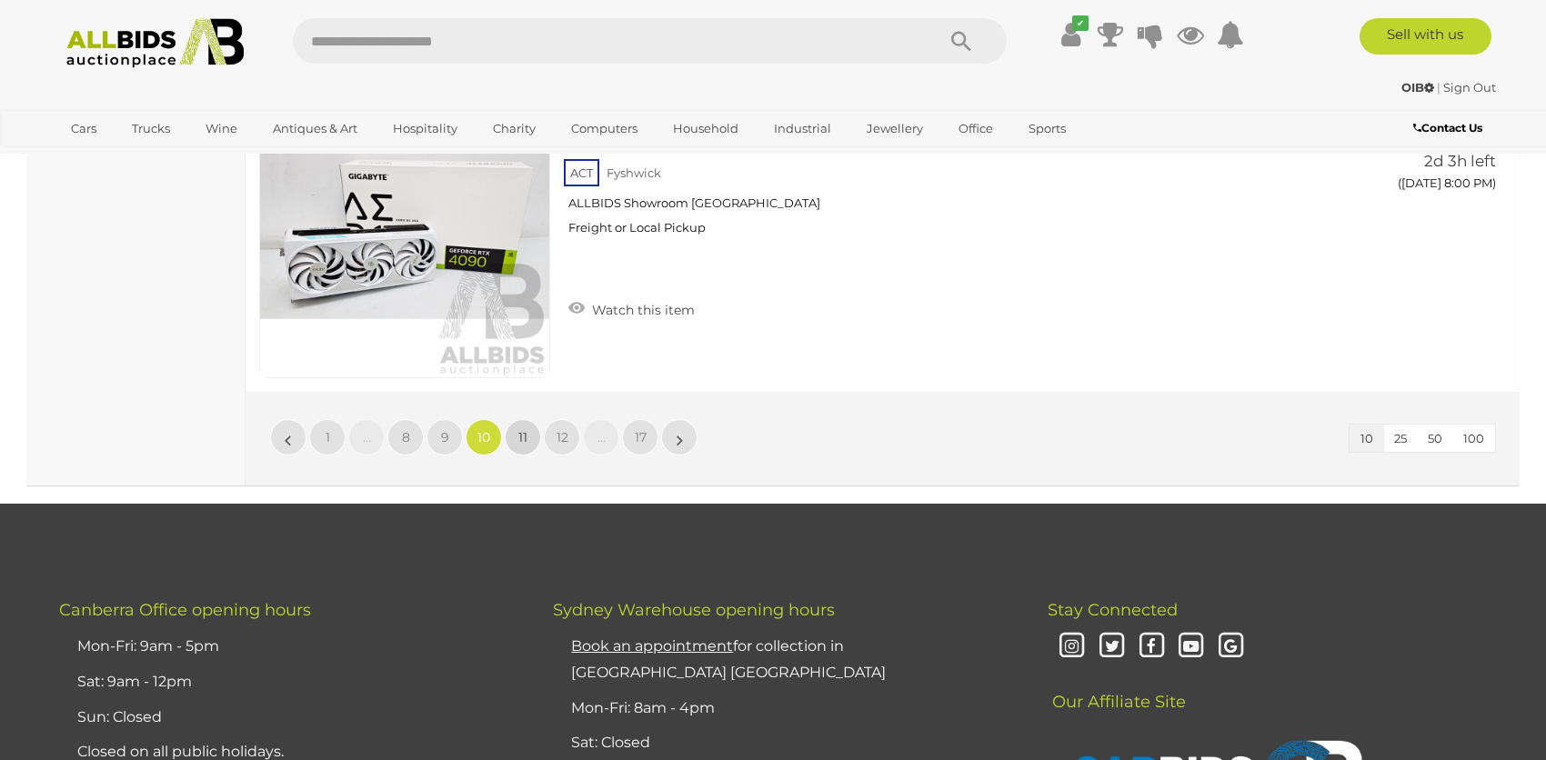
click at [518, 436] on span "11" at bounding box center [522, 437] width 9 height 16
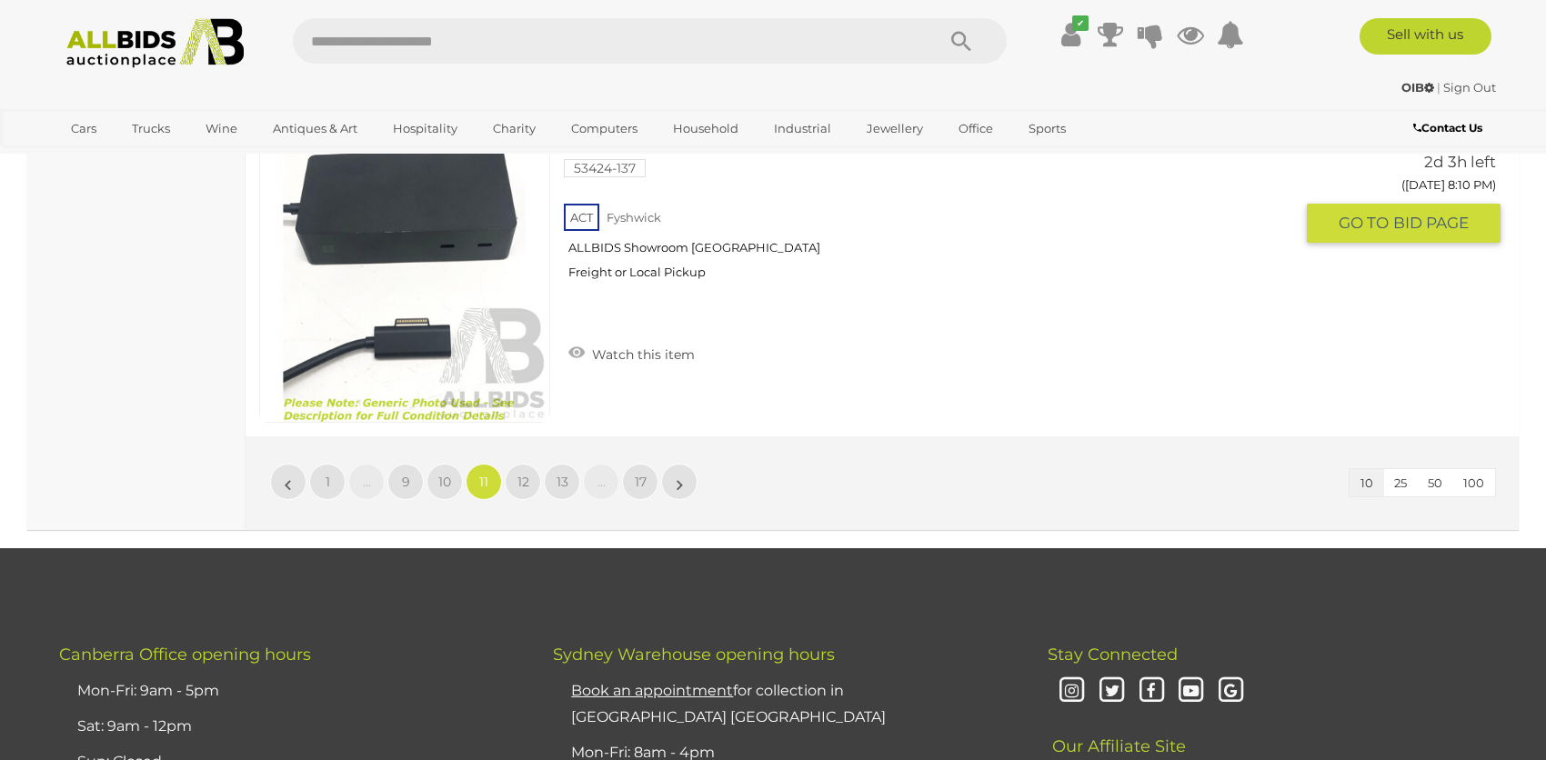
scroll to position [3254, 0]
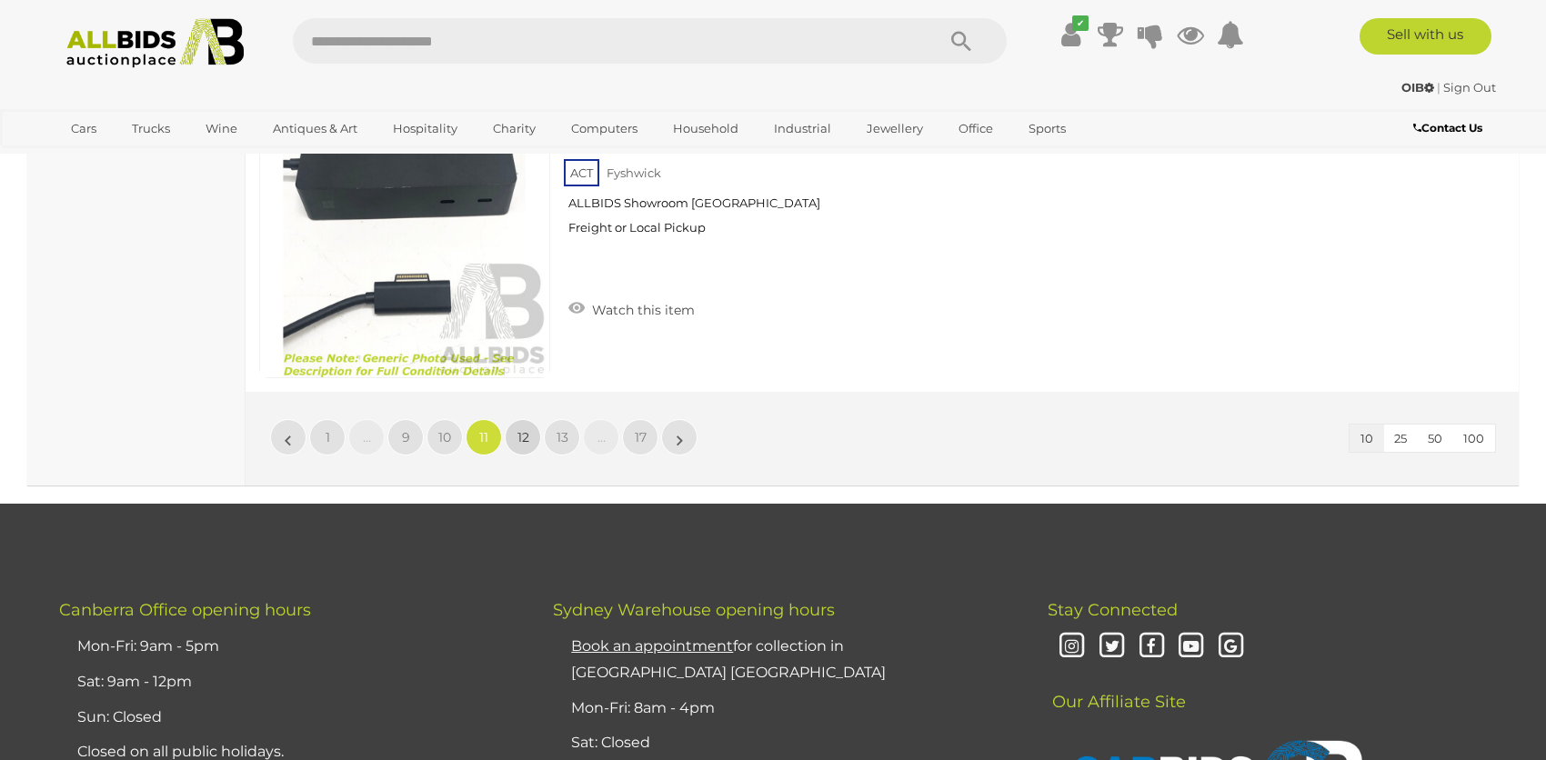
click at [519, 431] on span "12" at bounding box center [523, 437] width 12 height 16
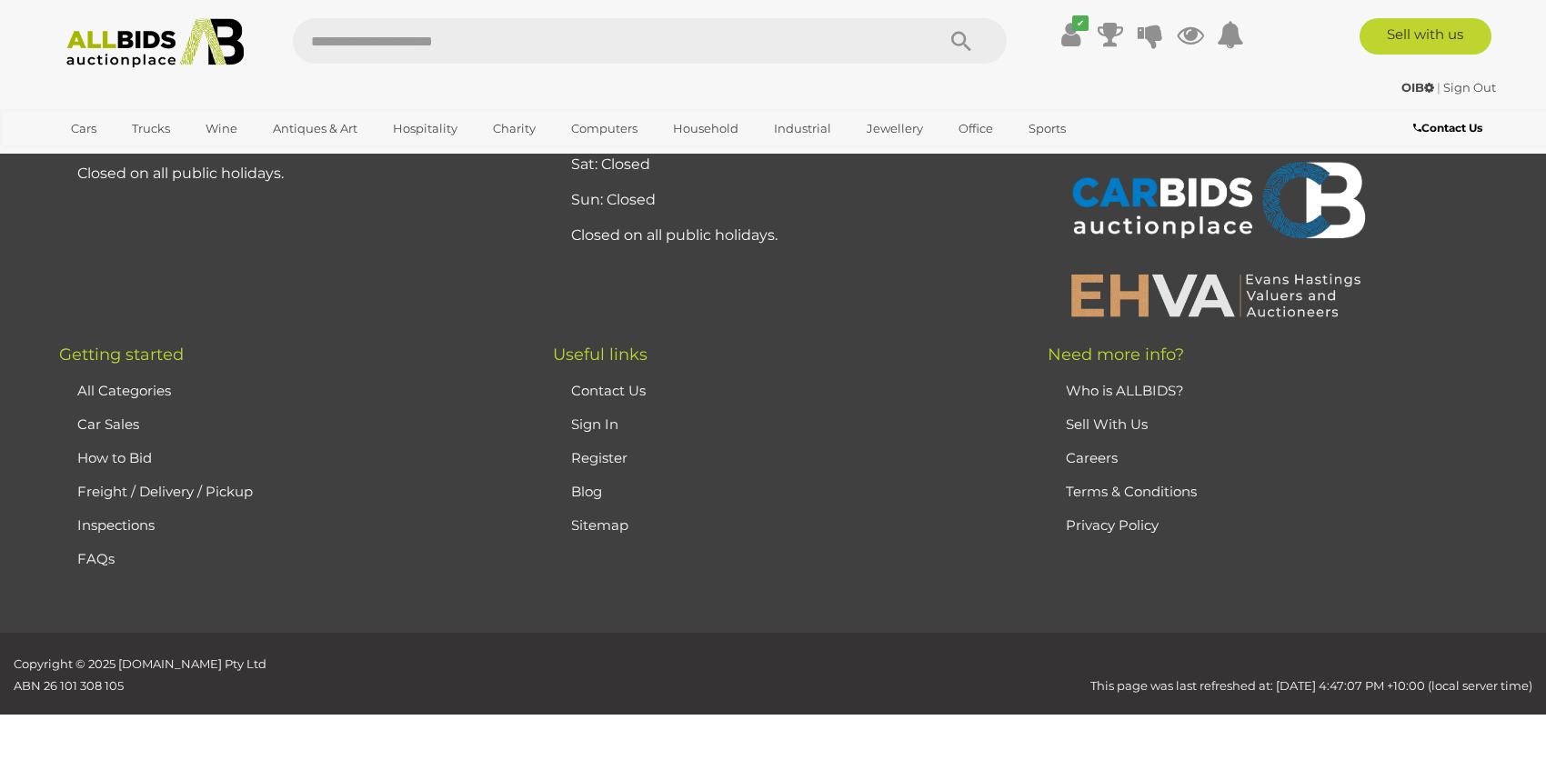
scroll to position [254, 0]
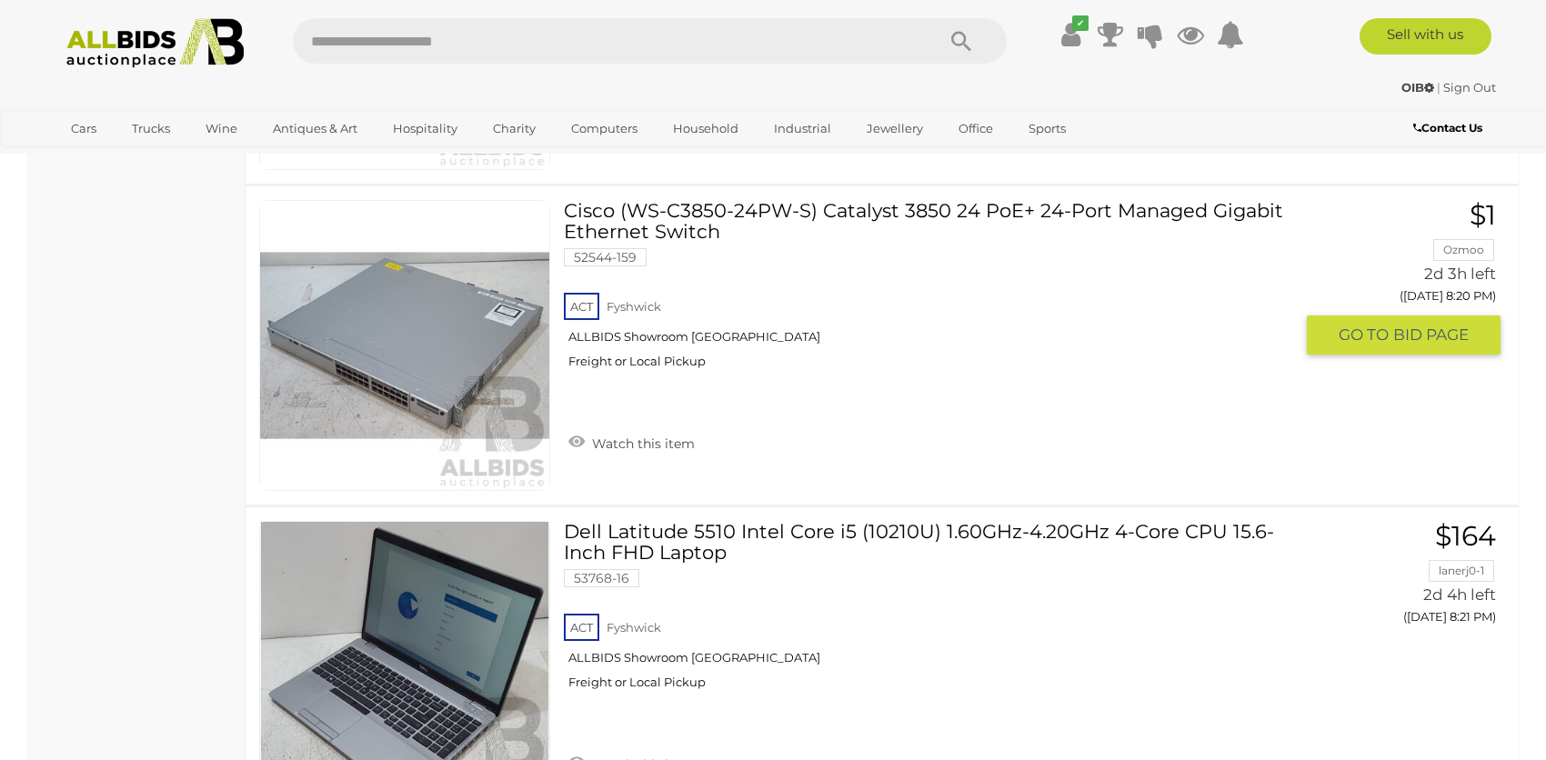
scroll to position [3254, 0]
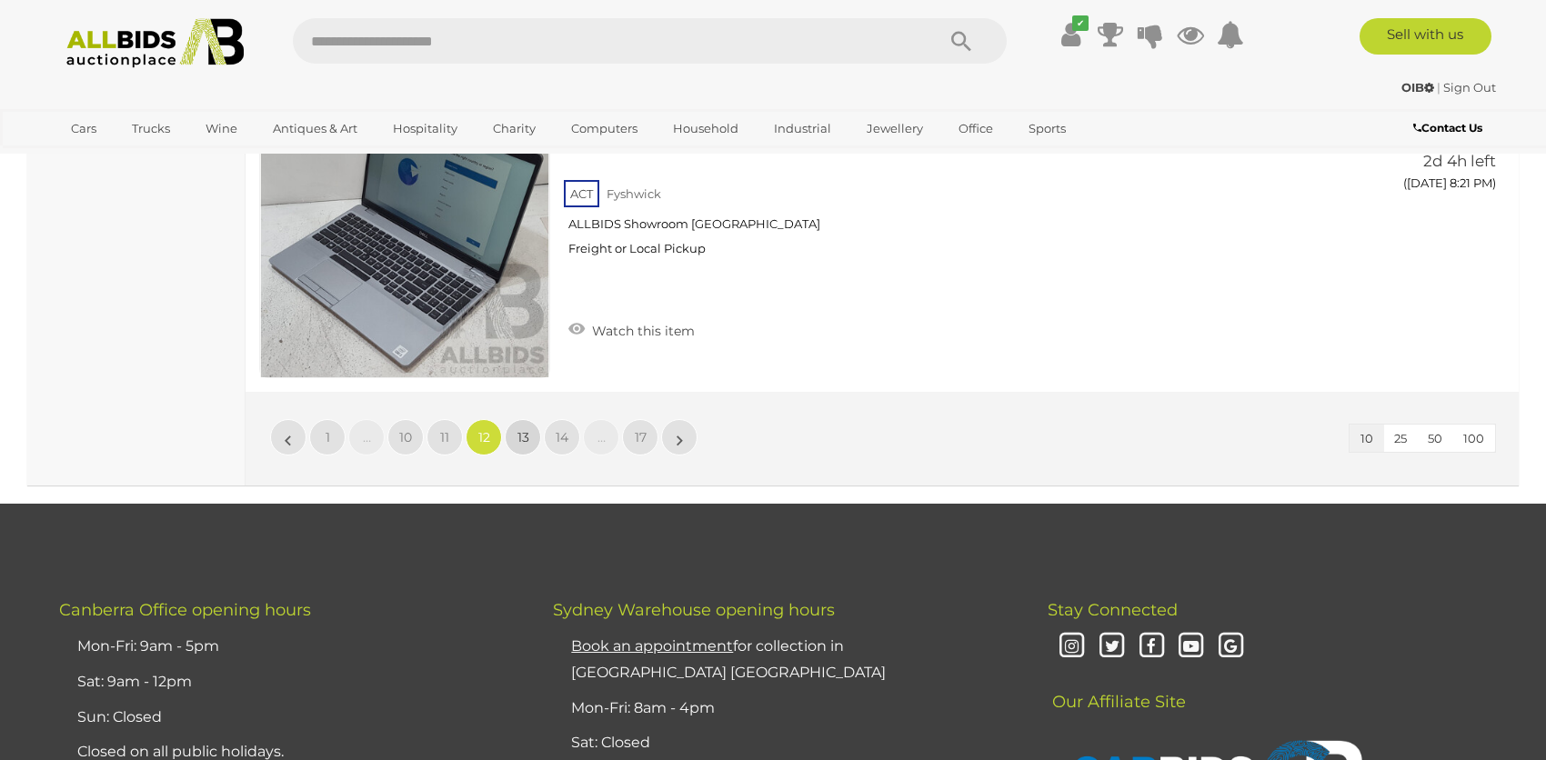
click at [509, 433] on link "13" at bounding box center [523, 437] width 36 height 36
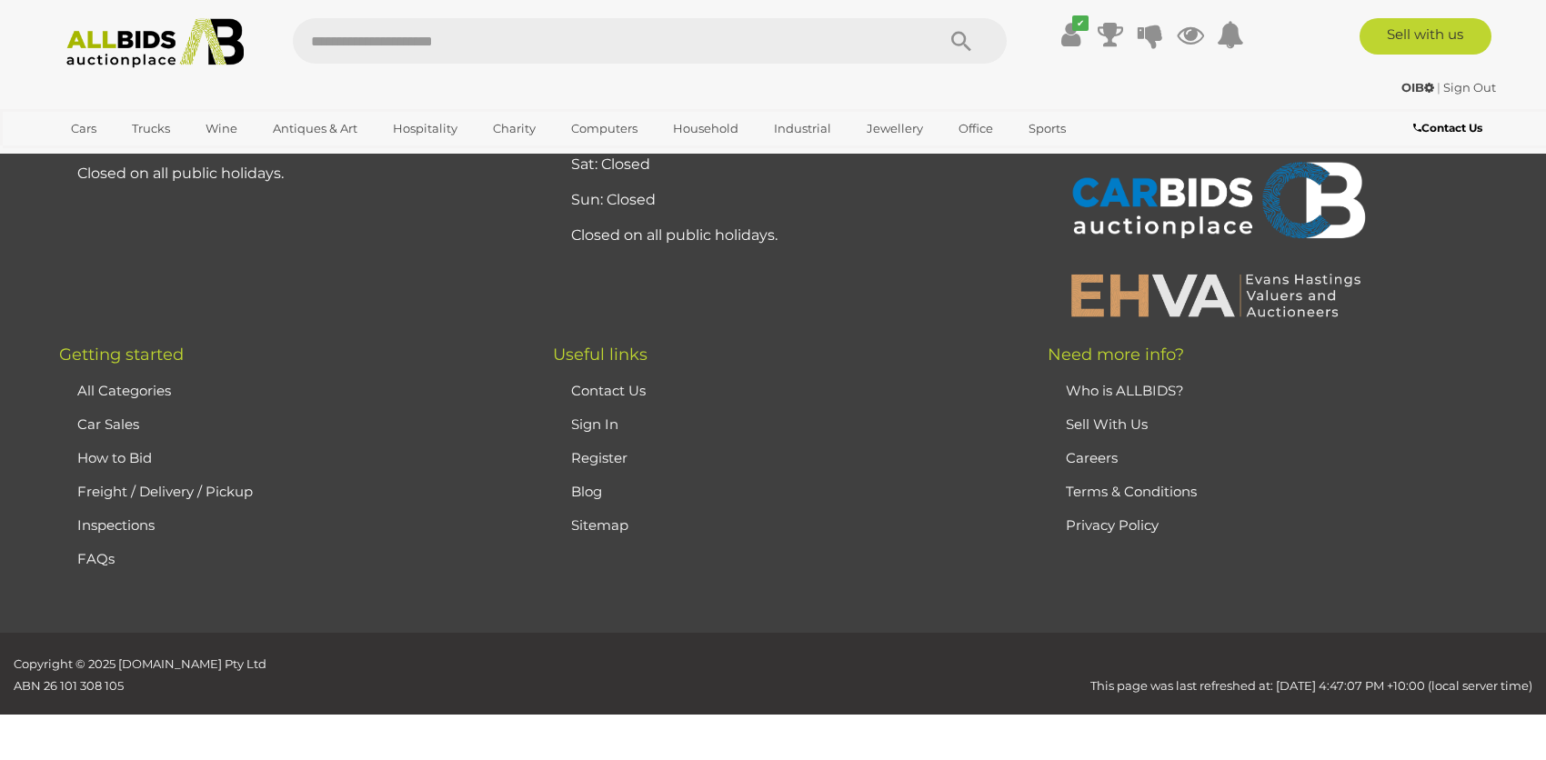
scroll to position [254, 0]
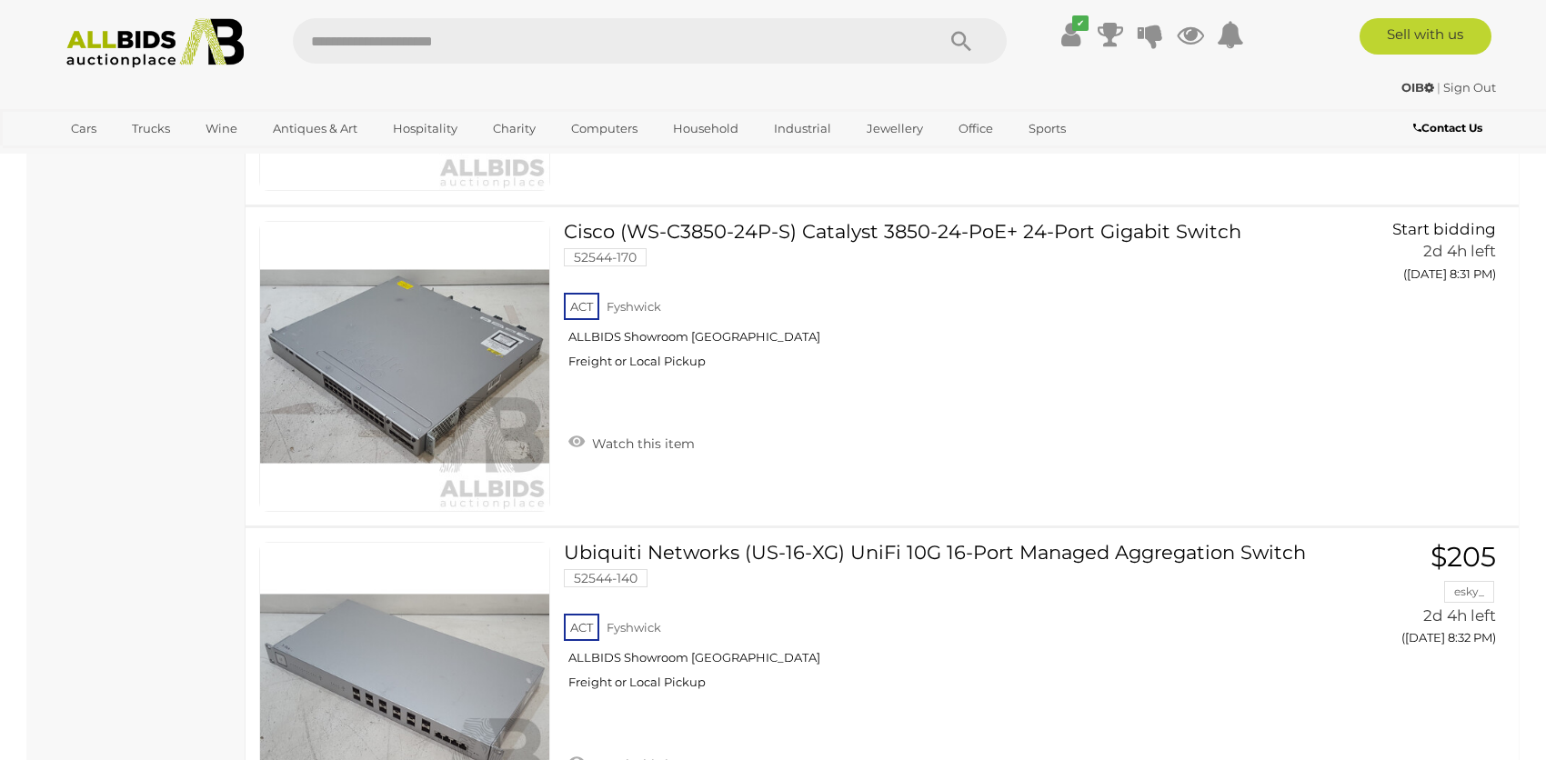
scroll to position [3436, 0]
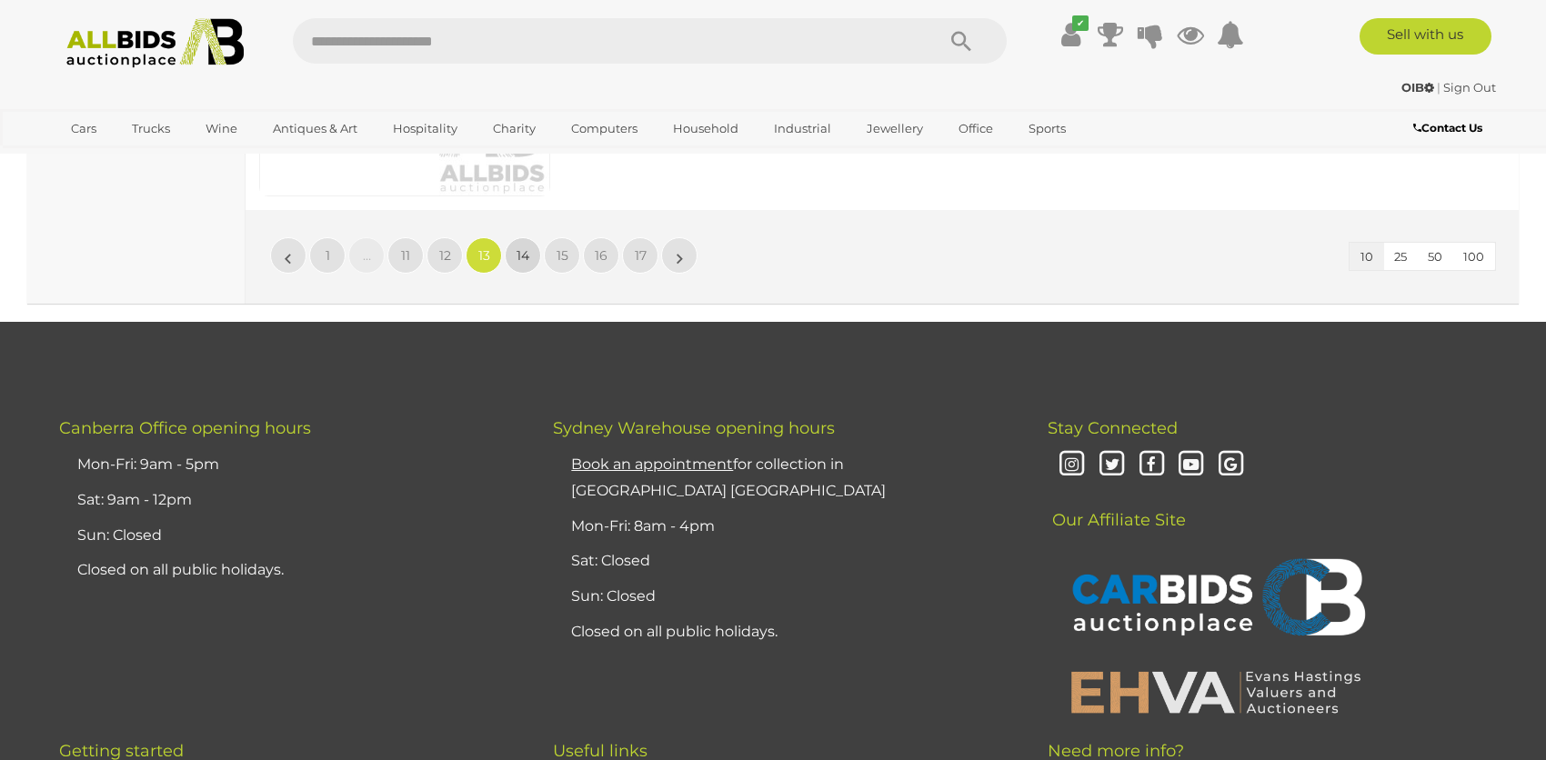
click at [525, 251] on span "14" at bounding box center [522, 255] width 13 height 16
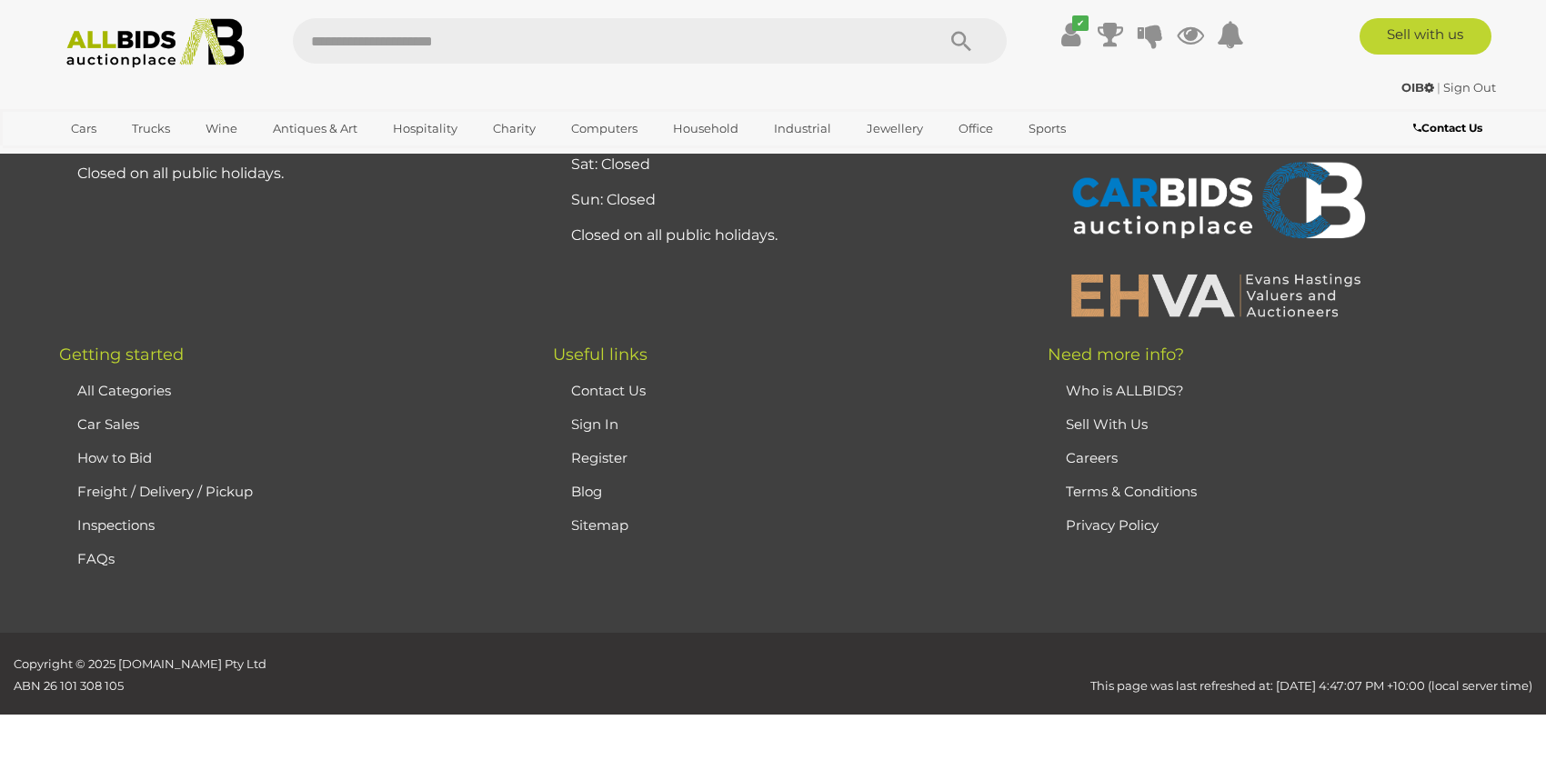
scroll to position [254, 0]
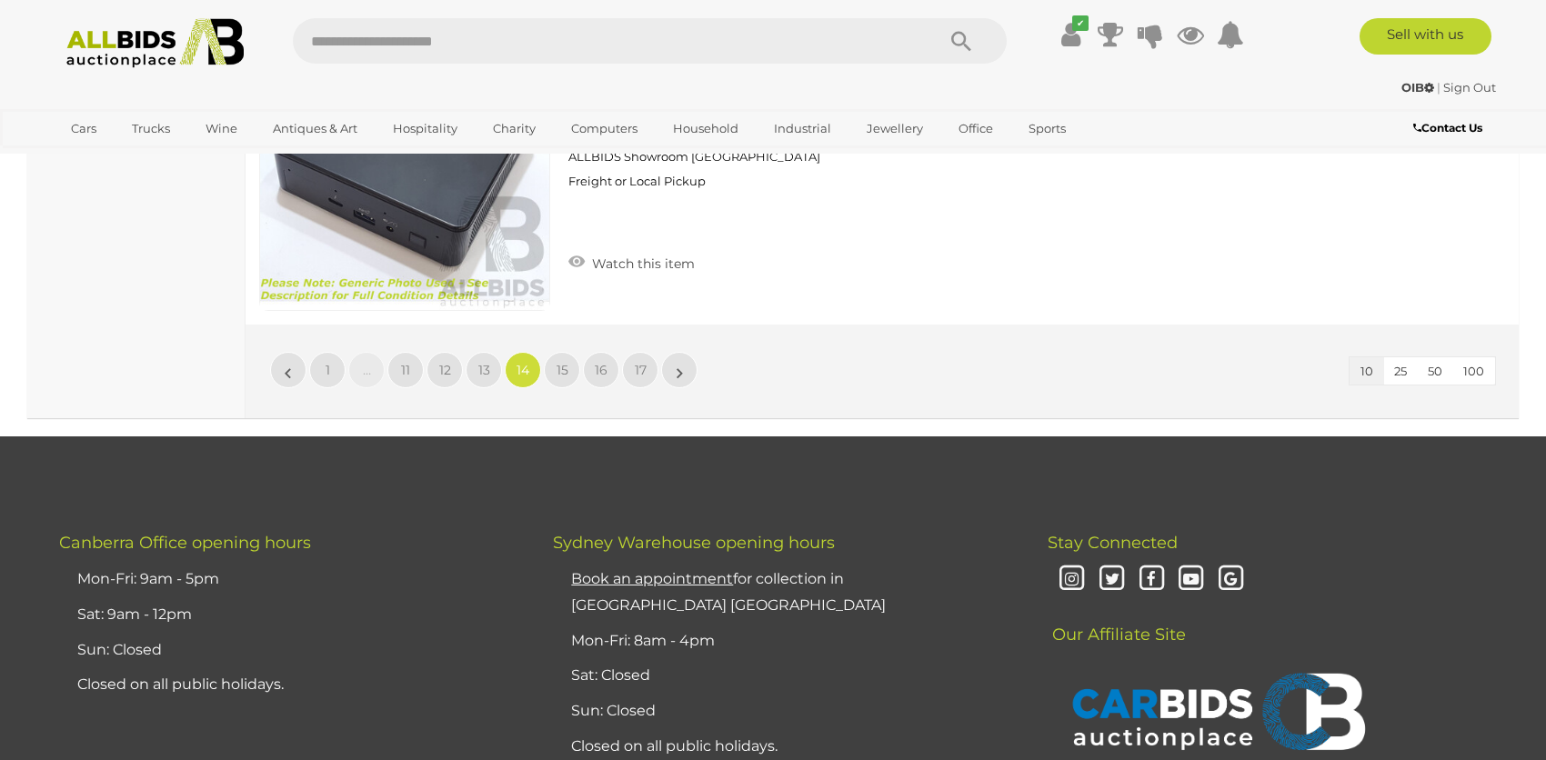
scroll to position [3345, 0]
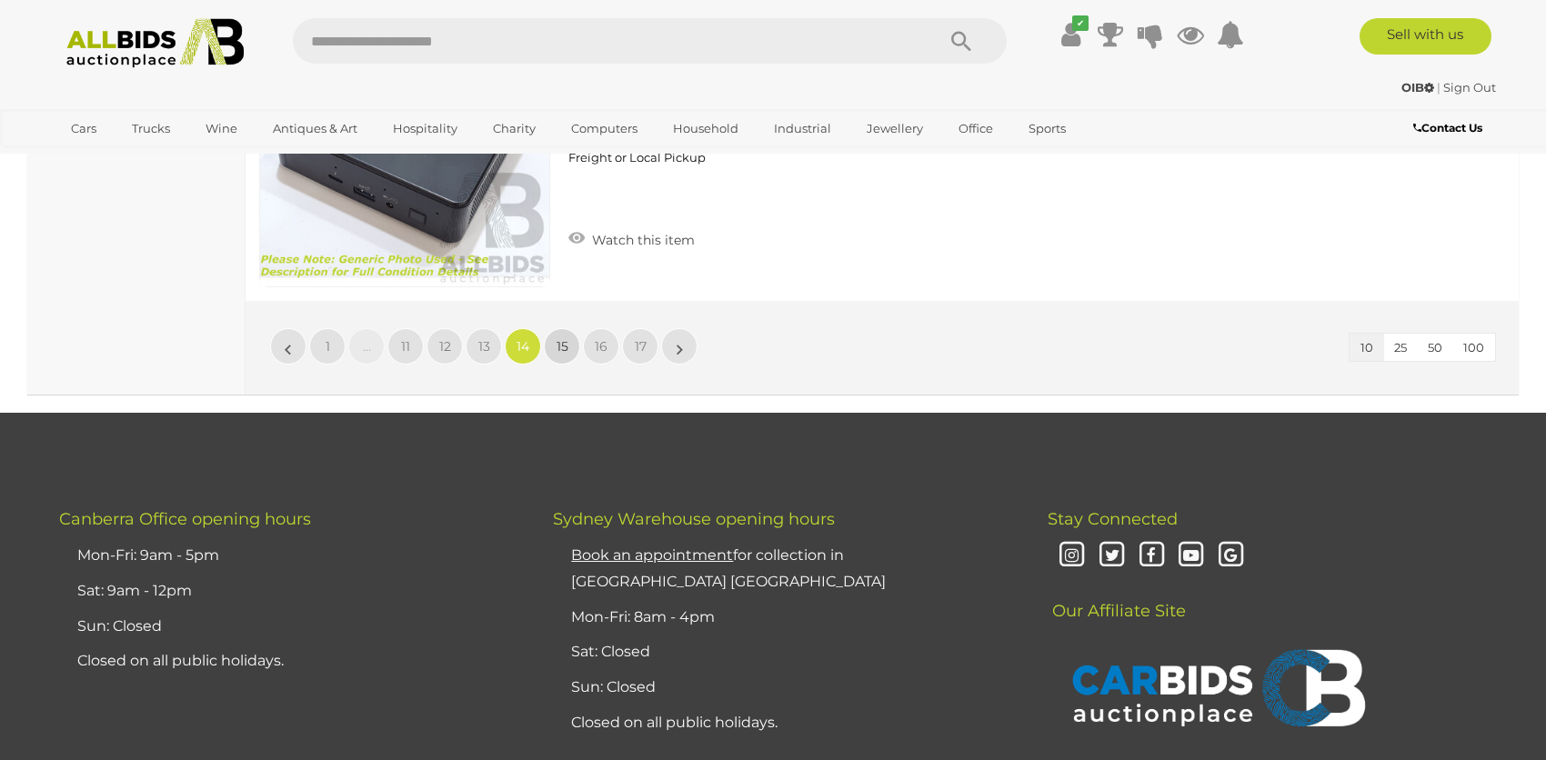
click at [560, 338] on span "15" at bounding box center [562, 346] width 12 height 16
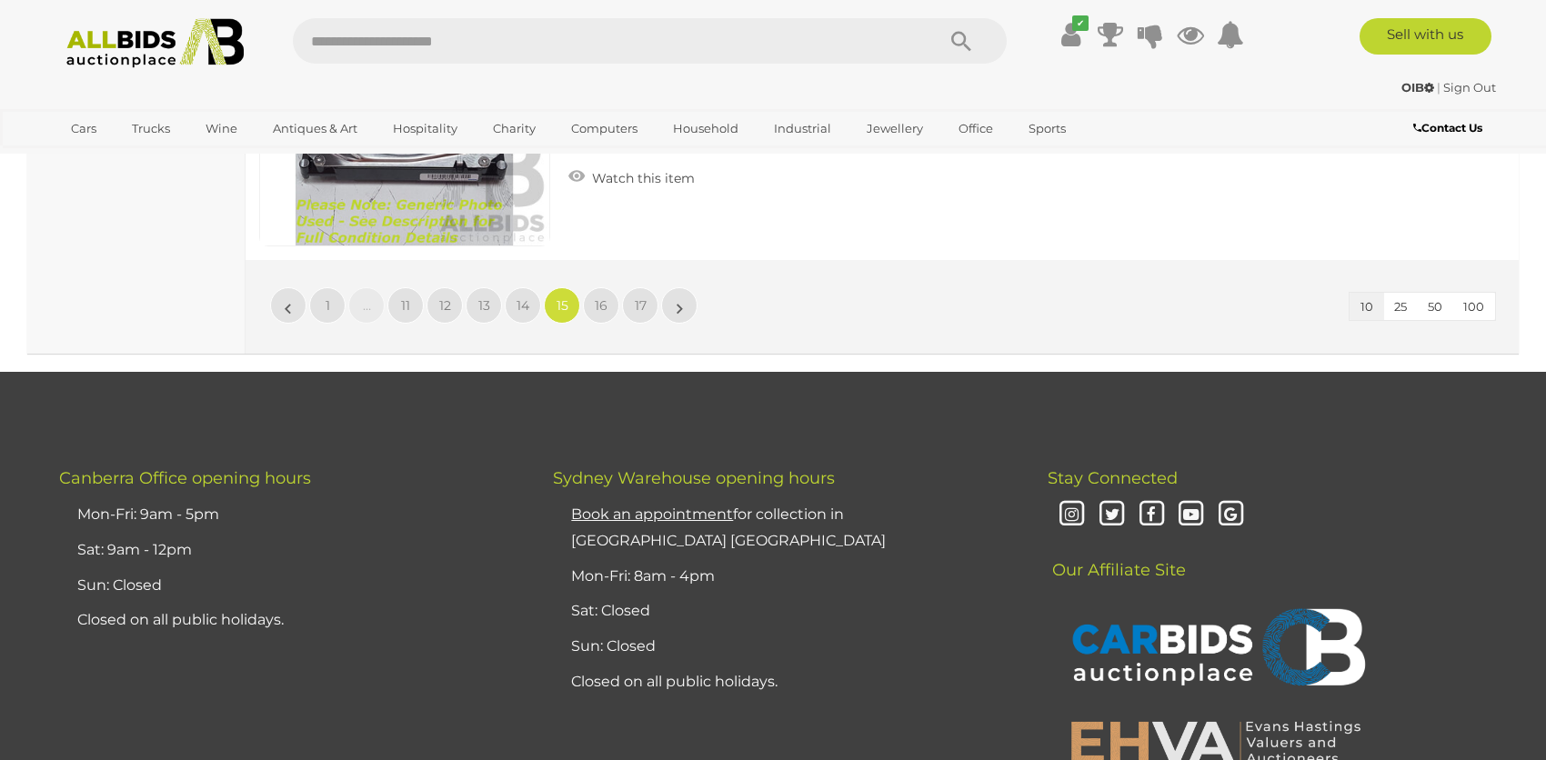
scroll to position [3436, 0]
